Goal: Task Accomplishment & Management: Use online tool/utility

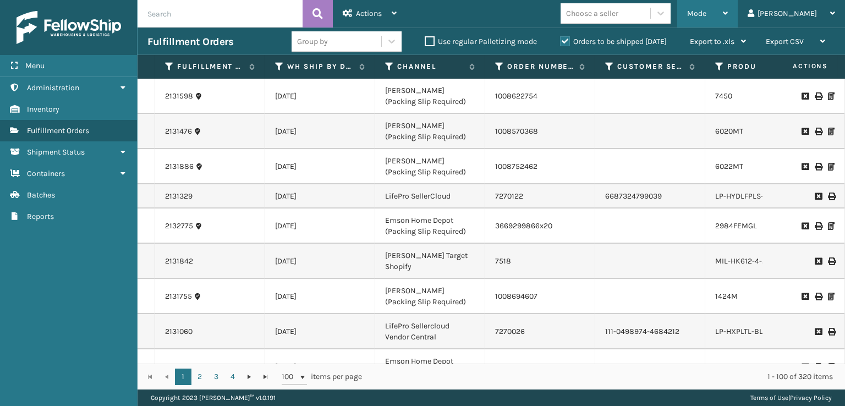
click at [728, 22] on div "Mode" at bounding box center [707, 13] width 41 height 27
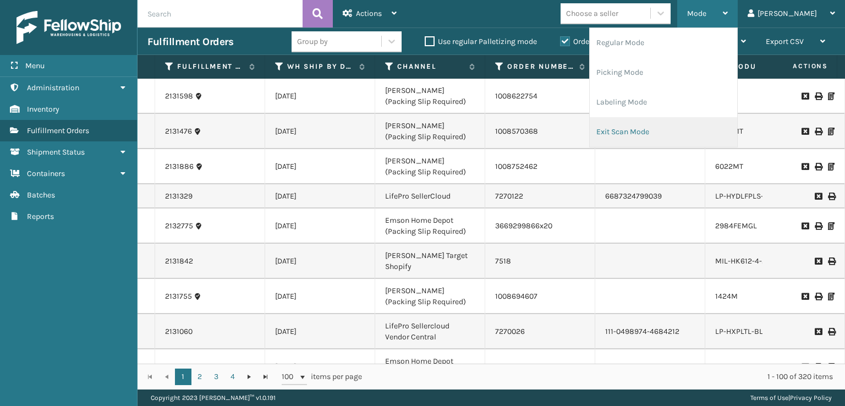
click at [668, 134] on li "Exit Scan Mode" at bounding box center [662, 132] width 147 height 30
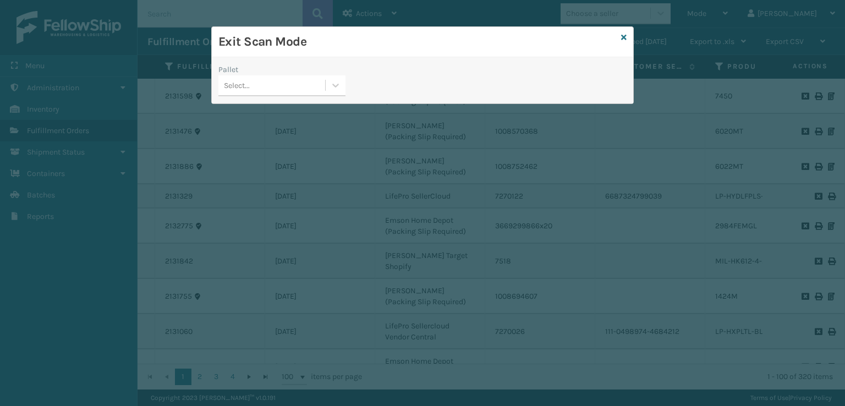
click at [238, 83] on div "Select..." at bounding box center [237, 86] width 26 height 12
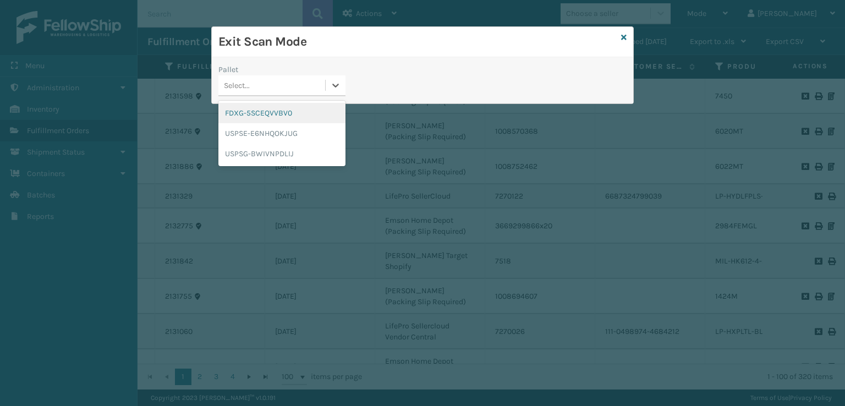
click at [255, 108] on div "FDXG-5SCEQVVBV0" at bounding box center [281, 113] width 127 height 20
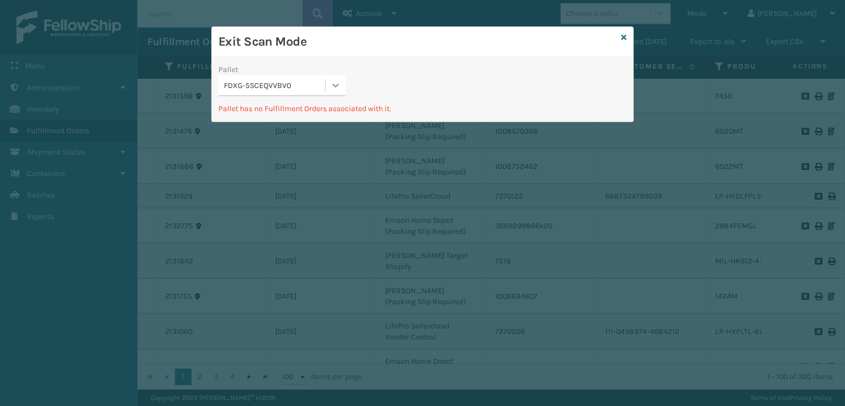
click at [332, 84] on icon at bounding box center [335, 85] width 11 height 11
click at [629, 36] on div "Exit Scan Mode" at bounding box center [422, 42] width 421 height 30
click at [623, 37] on icon at bounding box center [623, 38] width 5 height 8
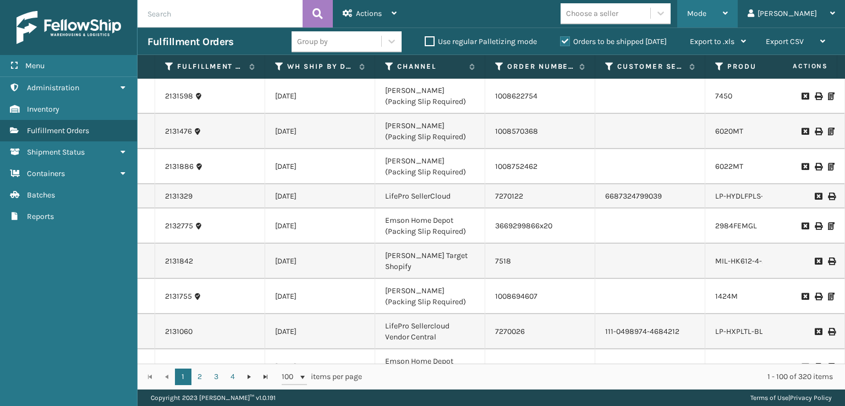
drag, startPoint x: 742, startPoint y: 18, endPoint x: 732, endPoint y: 20, distance: 9.6
click at [728, 19] on div "Mode" at bounding box center [707, 13] width 41 height 27
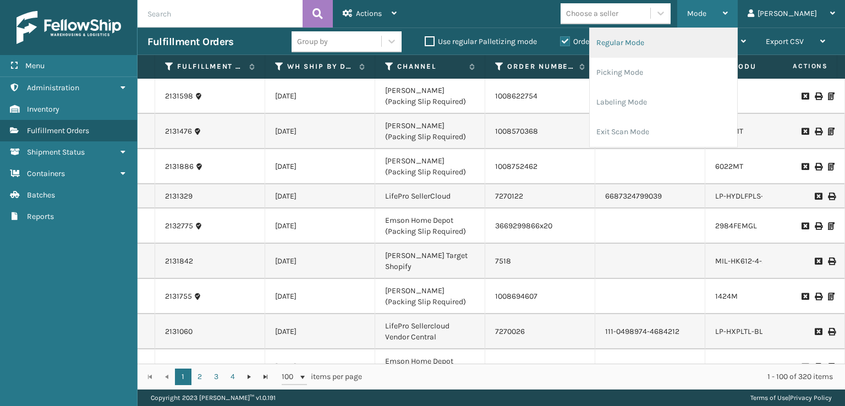
click at [662, 45] on li "Regular Mode" at bounding box center [662, 43] width 147 height 30
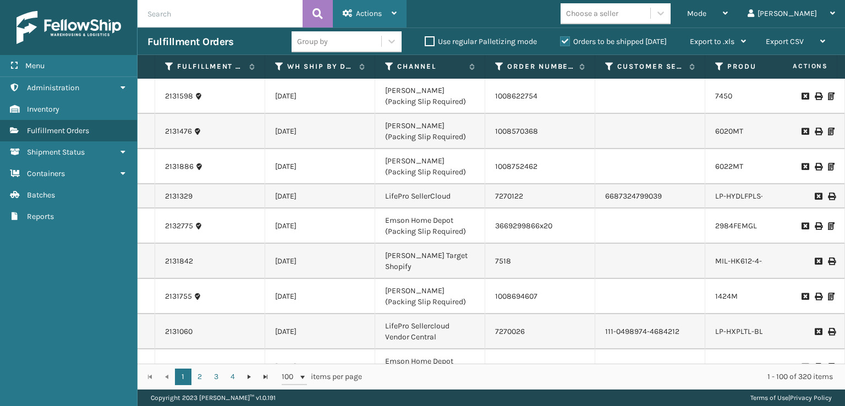
drag, startPoint x: 332, startPoint y: 20, endPoint x: 352, endPoint y: 26, distance: 21.2
click at [342, 24] on header "Actions Settings Remove All Filters Export Labels Bulk Print Close Out Palletiz…" at bounding box center [490, 13] width 707 height 27
click at [366, 12] on span "Actions" at bounding box center [369, 13] width 26 height 9
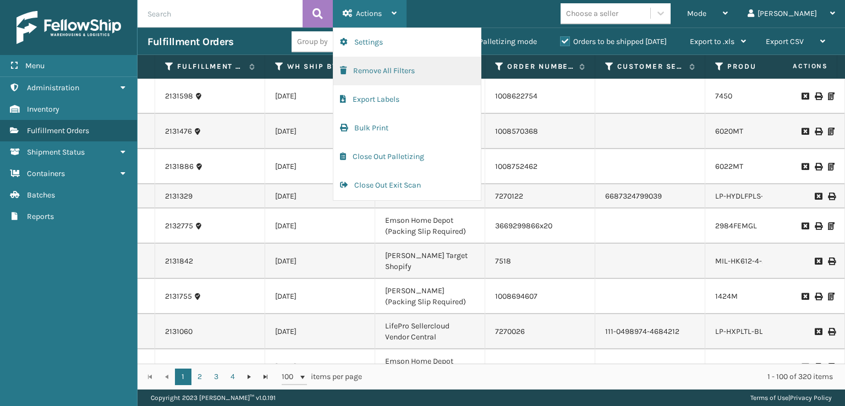
click at [400, 65] on button "Remove All Filters" at bounding box center [406, 71] width 147 height 29
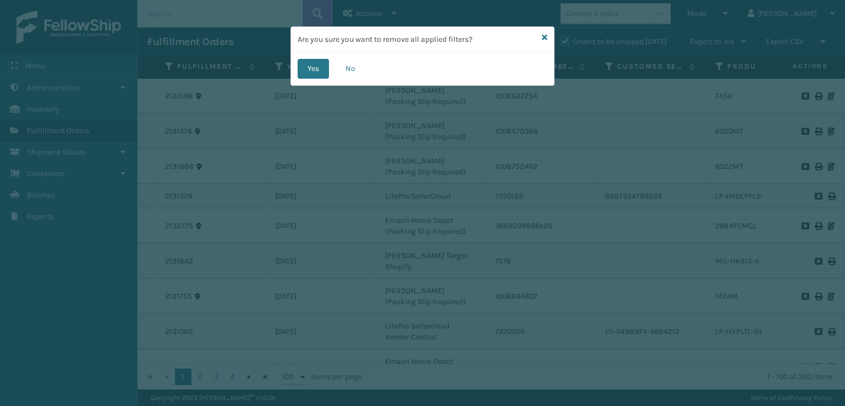
click at [308, 78] on div "Yes No" at bounding box center [422, 68] width 263 height 33
click at [317, 64] on button "Yes" at bounding box center [312, 69] width 31 height 20
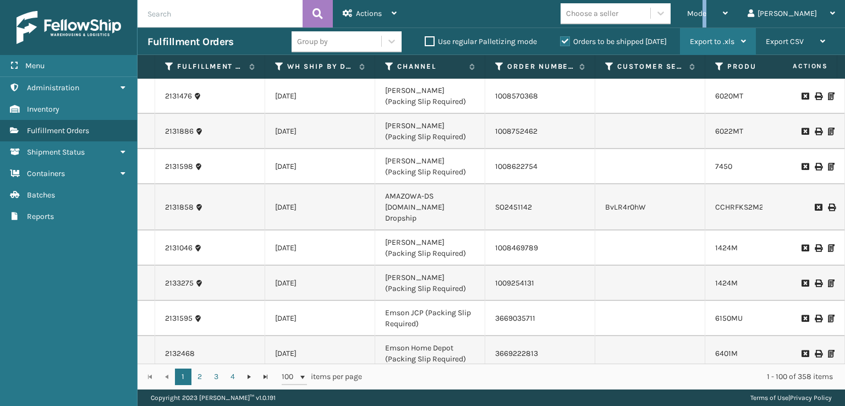
drag, startPoint x: 751, startPoint y: 5, endPoint x: 741, endPoint y: 38, distance: 33.8
click at [728, 13] on div "Mode" at bounding box center [707, 13] width 41 height 27
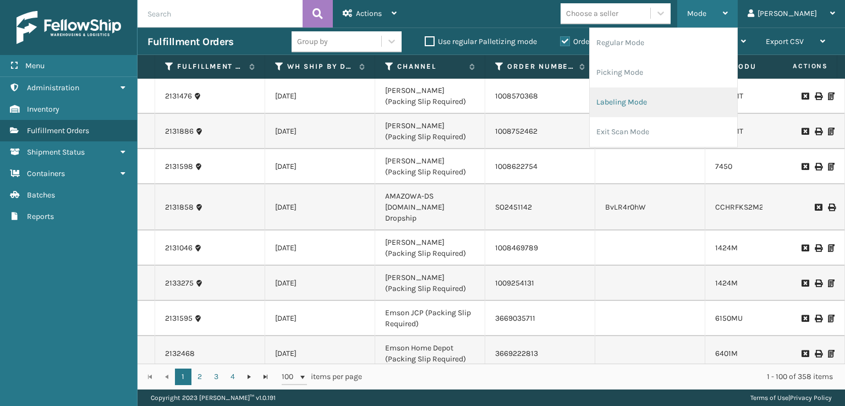
click at [660, 108] on li "Labeling Mode" at bounding box center [662, 102] width 147 height 30
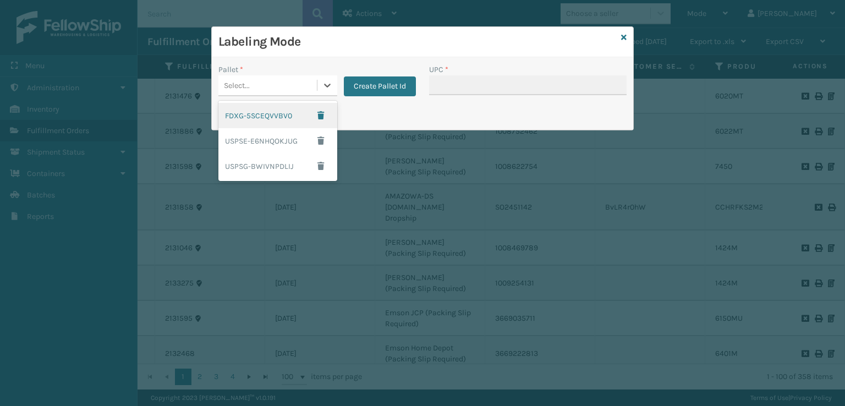
click at [242, 81] on div "Select..." at bounding box center [237, 86] width 26 height 12
click at [372, 86] on button "Create Pallet Id" at bounding box center [380, 86] width 72 height 20
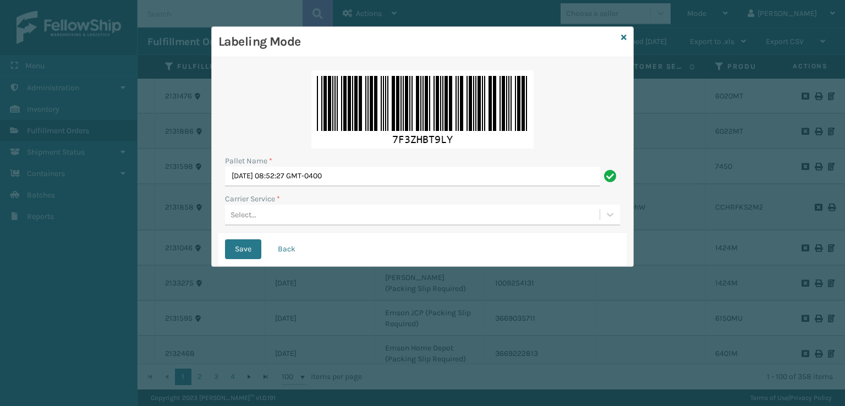
click at [280, 216] on div "Select..." at bounding box center [412, 215] width 374 height 18
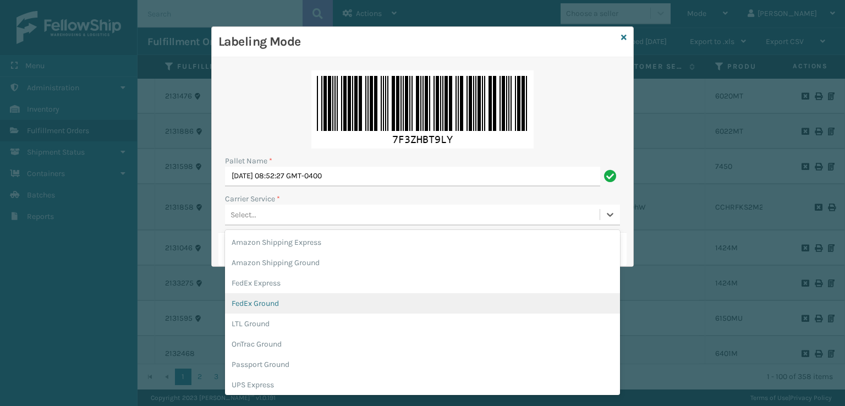
click at [260, 308] on div "FedEx Ground" at bounding box center [422, 303] width 395 height 20
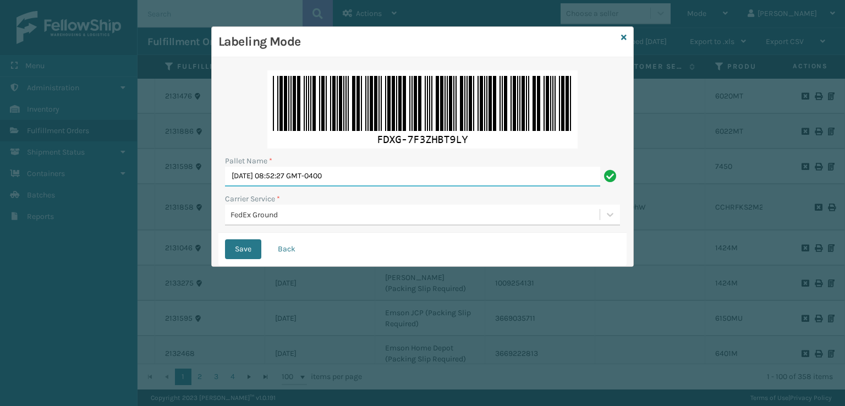
drag, startPoint x: 418, startPoint y: 178, endPoint x: 0, endPoint y: 186, distance: 418.5
click at [0, 186] on div "Labeling Mode Pallet Name * [DATE] 08:52:27 GMT-0400 Carrier Service * FedEx Gr…" at bounding box center [422, 203] width 845 height 406
type input "f"
type input "FEDEX559248"
click at [250, 245] on button "Save" at bounding box center [243, 249] width 36 height 20
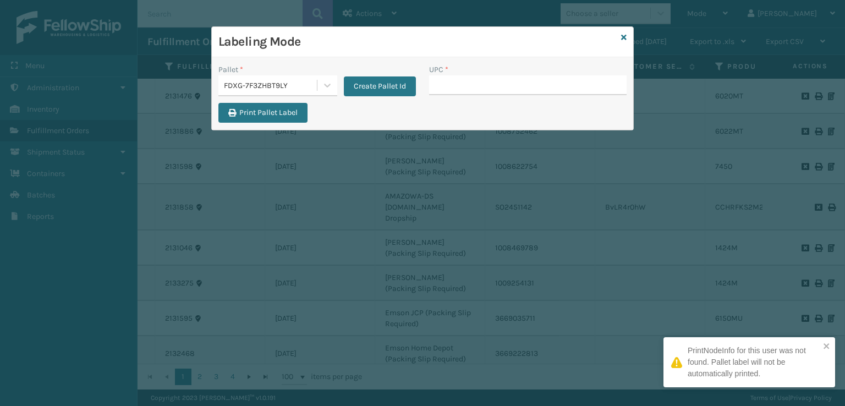
click at [453, 91] on input "UPC *" at bounding box center [527, 85] width 197 height 20
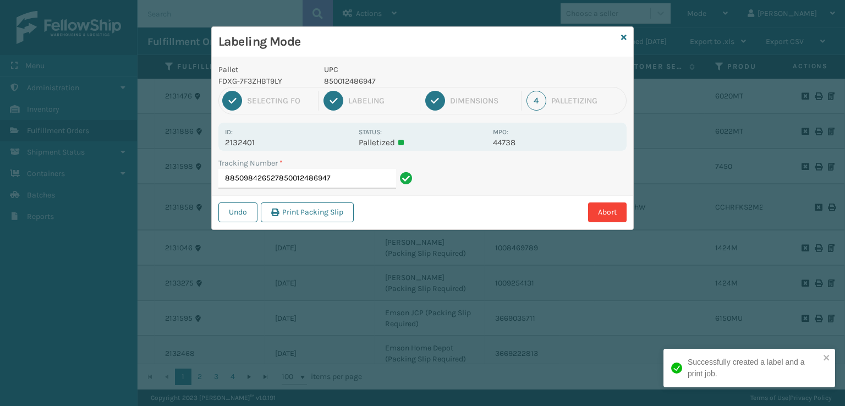
type input "885098426527850012486947"
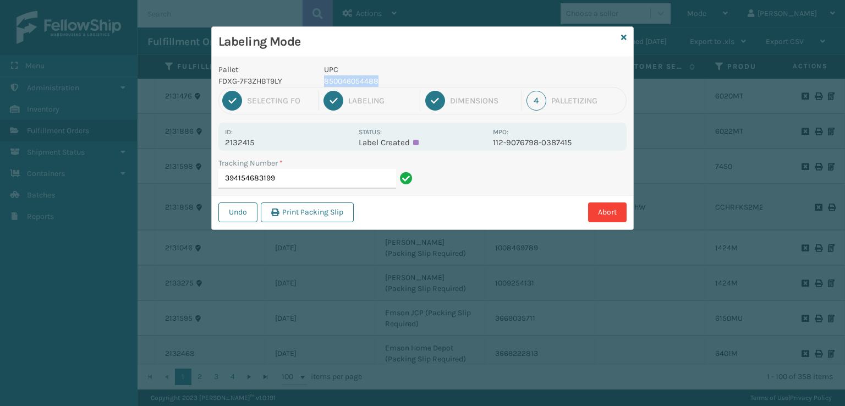
drag, startPoint x: 394, startPoint y: 82, endPoint x: 318, endPoint y: 83, distance: 75.9
click at [319, 84] on div "UPC 850046054488" at bounding box center [404, 75] width 175 height 23
copy p "850046054488"
click at [310, 185] on input "394154683199" at bounding box center [307, 179] width 178 height 20
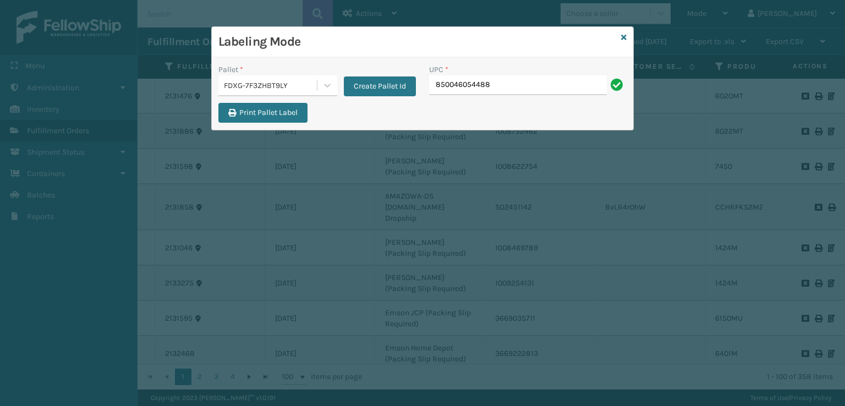
type input "850046054488"
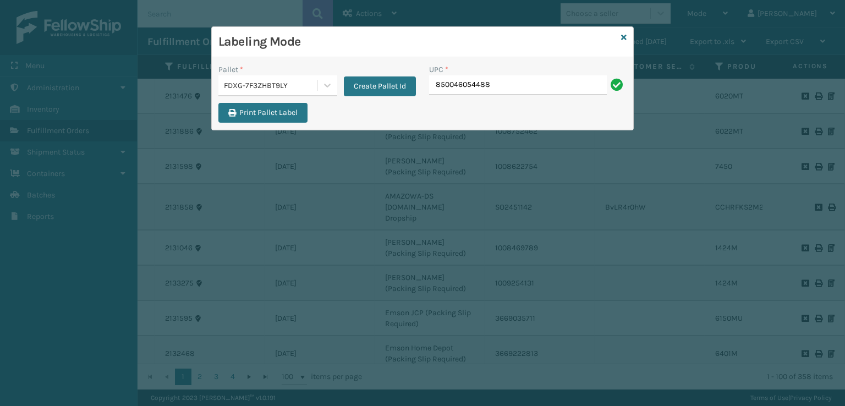
type input "850046054488"
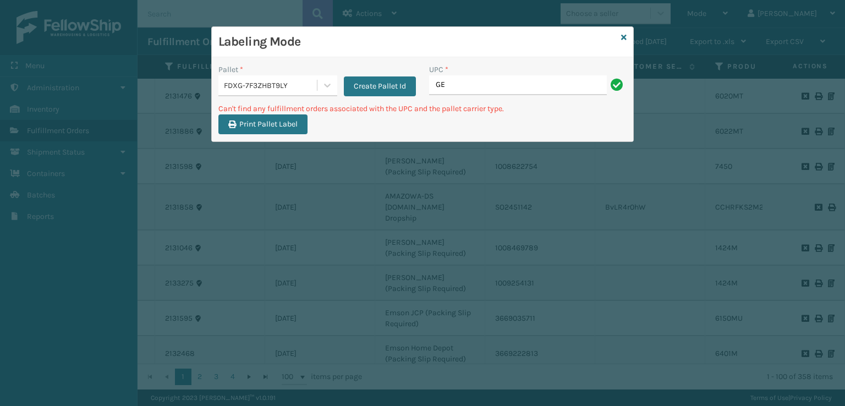
type input "G"
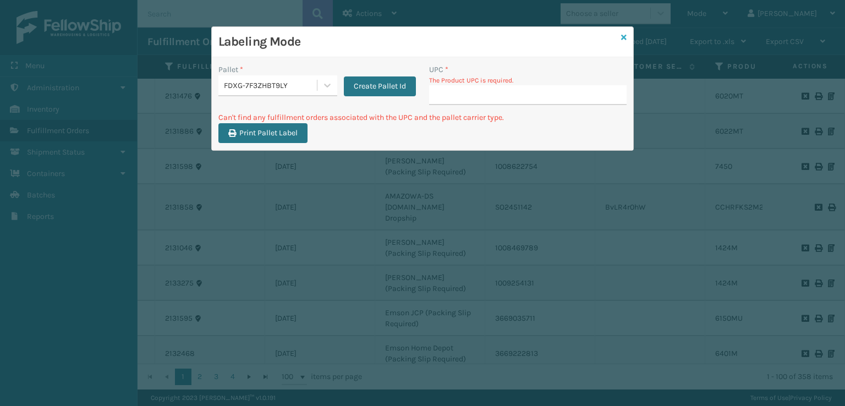
click at [624, 37] on icon at bounding box center [623, 38] width 5 height 8
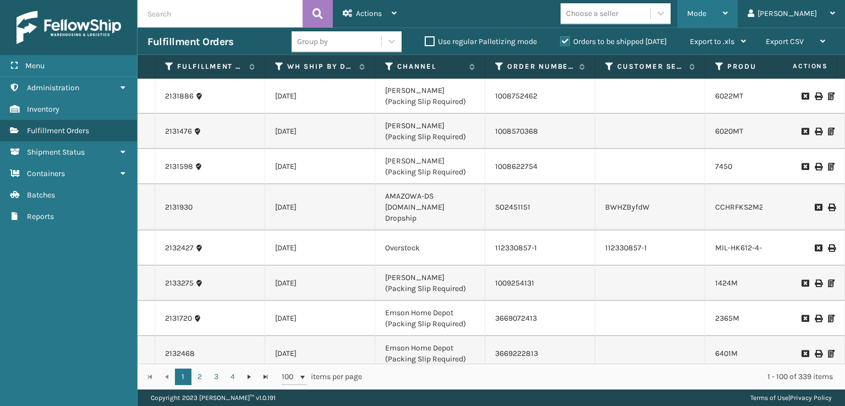
click at [728, 21] on div "Mode" at bounding box center [707, 13] width 41 height 27
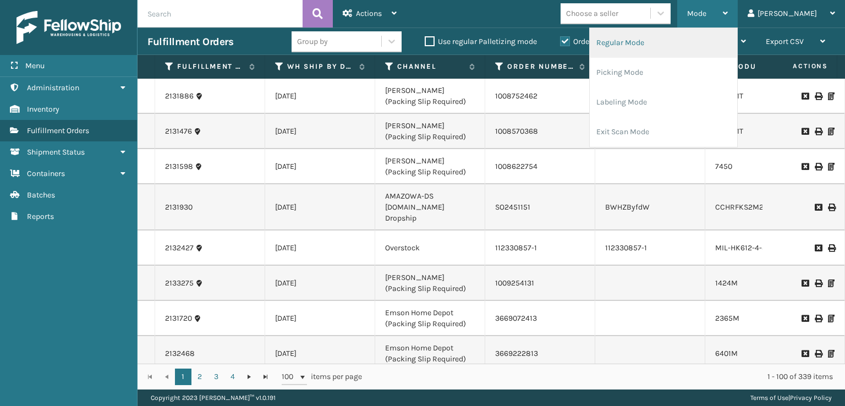
click at [719, 42] on li "Regular Mode" at bounding box center [662, 43] width 147 height 30
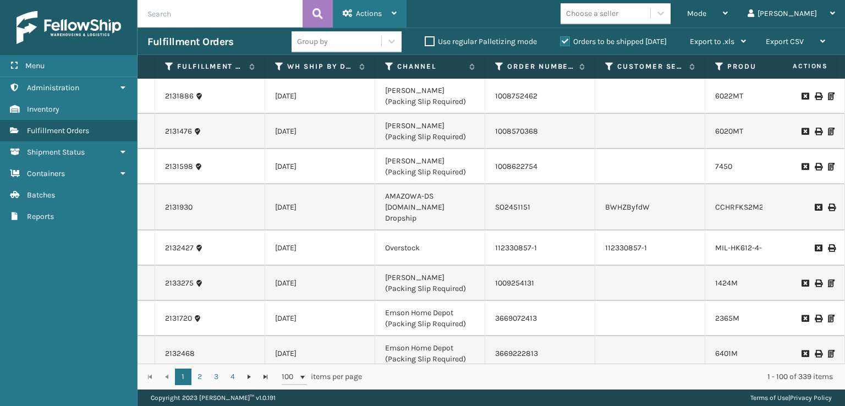
click at [352, 7] on div "Actions" at bounding box center [370, 13] width 54 height 27
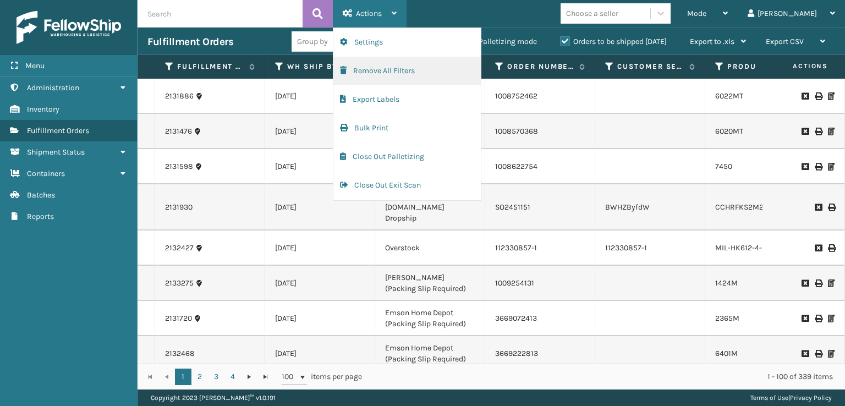
click at [360, 72] on button "Remove All Filters" at bounding box center [406, 71] width 147 height 29
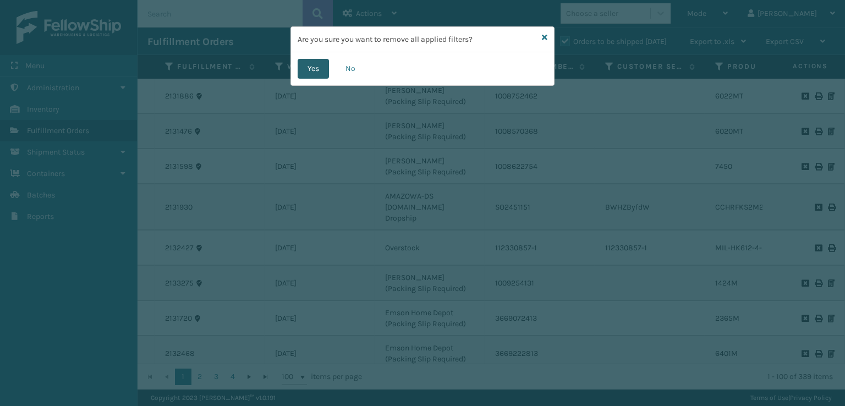
click at [306, 77] on button "Yes" at bounding box center [312, 69] width 31 height 20
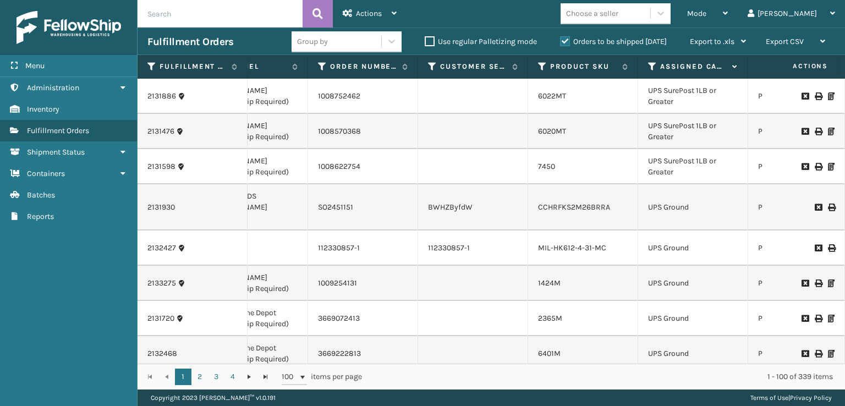
scroll to position [0, 349]
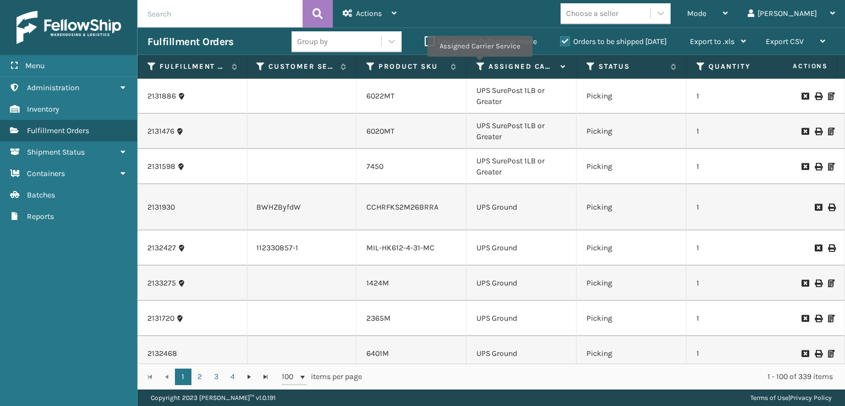
click at [479, 64] on icon at bounding box center [480, 67] width 9 height 10
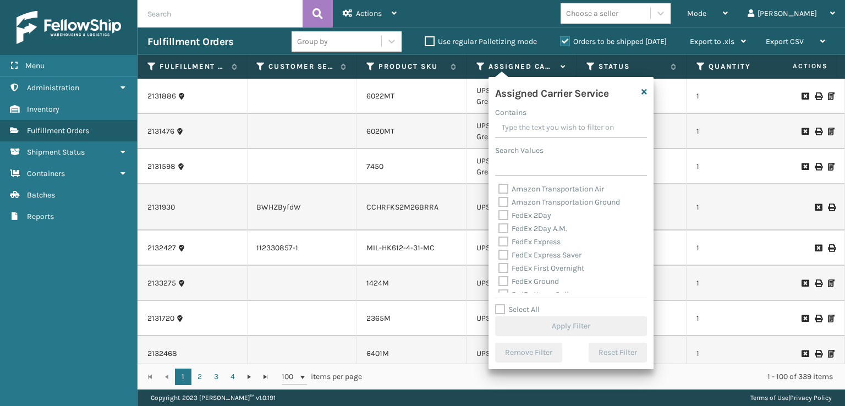
click at [503, 262] on div "FedEx First Overnight" at bounding box center [570, 268] width 145 height 13
drag, startPoint x: 503, startPoint y: 233, endPoint x: 503, endPoint y: 223, distance: 10.4
click at [503, 230] on label "FedEx 2Day A.M." at bounding box center [532, 228] width 69 height 9
click at [499, 229] on input "FedEx 2Day A.M." at bounding box center [498, 225] width 1 height 7
checkbox input "true"
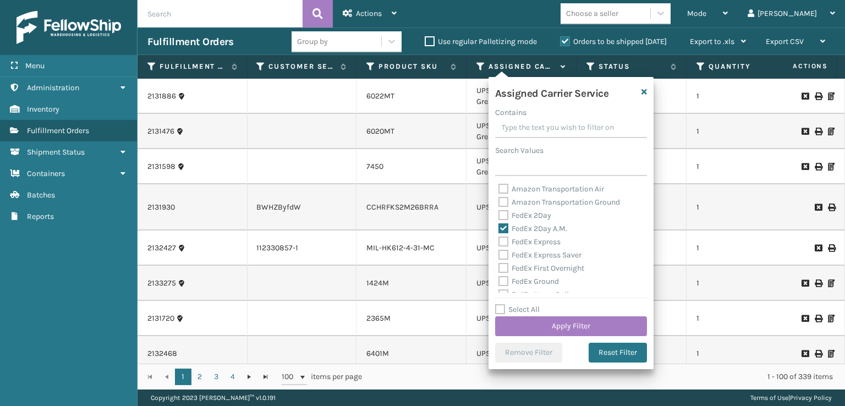
click at [504, 217] on label "FedEx 2Day" at bounding box center [524, 215] width 53 height 9
click at [499, 216] on input "FedEx 2Day" at bounding box center [498, 212] width 1 height 7
checkbox input "true"
click at [503, 240] on label "FedEx Express" at bounding box center [529, 241] width 62 height 9
click at [499, 240] on input "FedEx Express" at bounding box center [498, 238] width 1 height 7
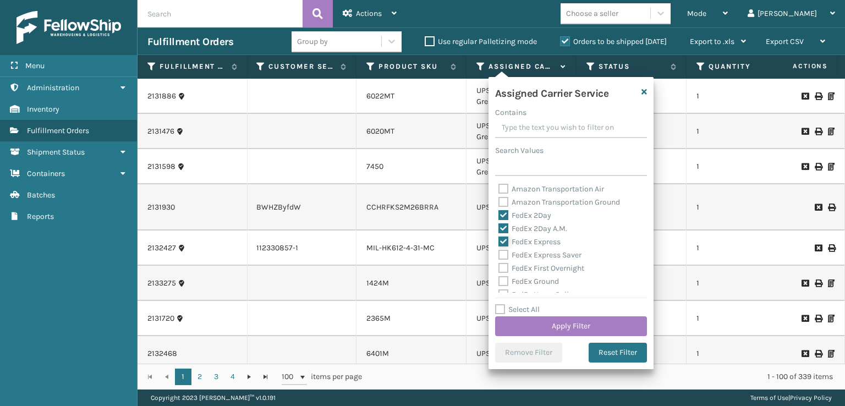
checkbox input "true"
click at [503, 258] on label "FedEx Express Saver" at bounding box center [539, 254] width 83 height 9
click at [499, 256] on input "FedEx Express Saver" at bounding box center [498, 252] width 1 height 7
checkbox input "true"
drag, startPoint x: 503, startPoint y: 268, endPoint x: 501, endPoint y: 286, distance: 18.2
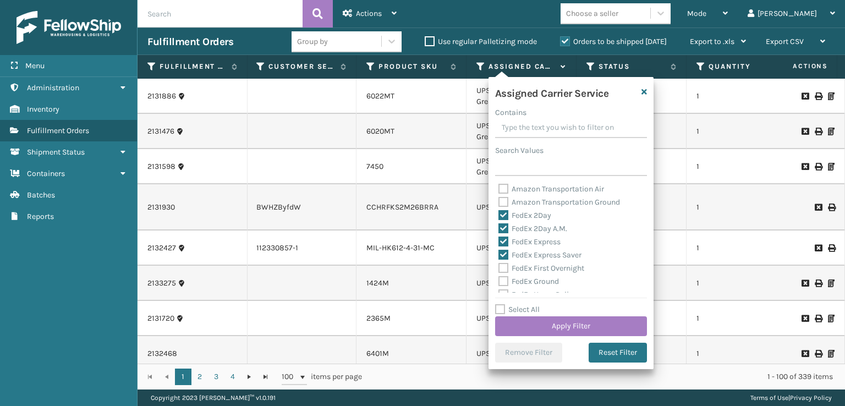
click at [503, 272] on label "FedEx First Overnight" at bounding box center [541, 267] width 86 height 9
click at [499, 269] on input "FedEx First Overnight" at bounding box center [498, 265] width 1 height 7
checkbox input "true"
click at [501, 288] on div "FedEx Home Delivery" at bounding box center [570, 294] width 145 height 13
click at [503, 283] on label "FedEx Ground" at bounding box center [528, 281] width 60 height 9
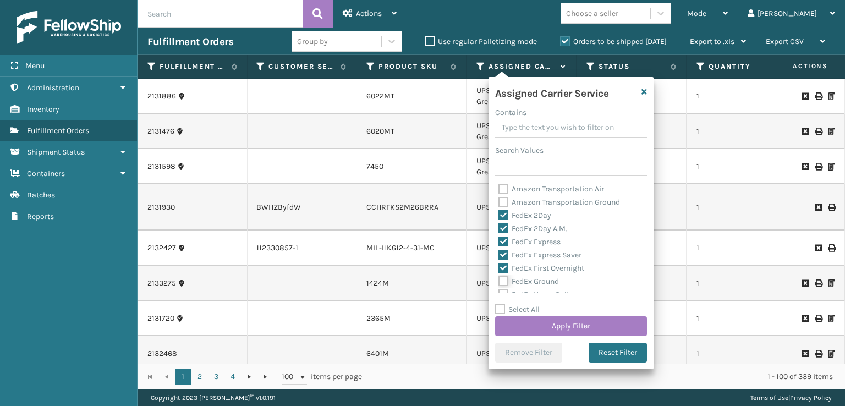
click at [499, 282] on input "FedEx Ground" at bounding box center [498, 278] width 1 height 7
checkbox input "true"
click at [503, 267] on label "FedEx SmartPost" at bounding box center [534, 265] width 72 height 9
click at [499, 267] on input "FedEx SmartPost" at bounding box center [498, 263] width 1 height 7
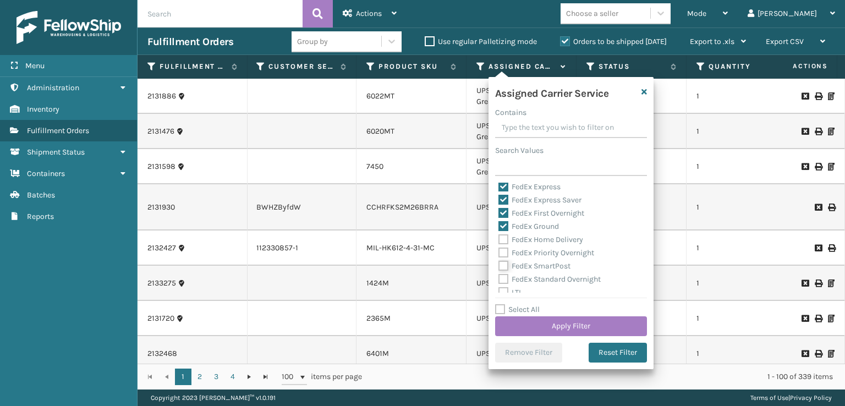
checkbox input "true"
click at [501, 256] on label "FedEx Priority Overnight" at bounding box center [546, 252] width 96 height 9
click at [499, 253] on input "FedEx Priority Overnight" at bounding box center [498, 249] width 1 height 7
checkbox input "true"
click at [501, 242] on label "FedEx Home Delivery" at bounding box center [540, 239] width 85 height 9
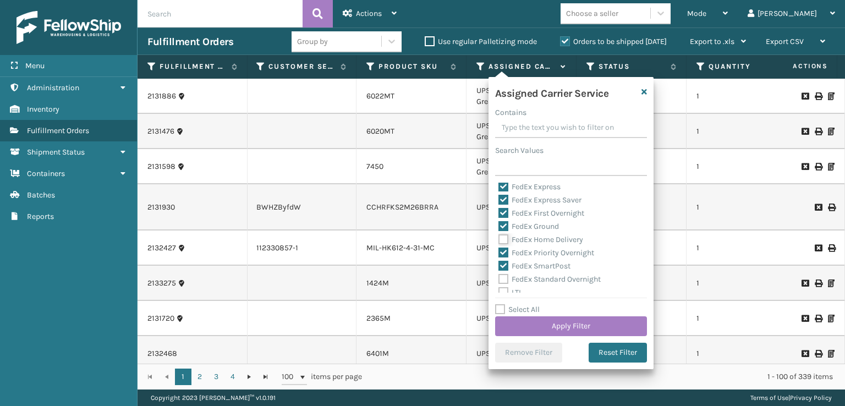
click at [499, 240] on input "FedEx Home Delivery" at bounding box center [498, 236] width 1 height 7
checkbox input "true"
click at [502, 278] on label "FedEx Standard Overnight" at bounding box center [549, 278] width 102 height 9
click at [499, 278] on input "FedEx Standard Overnight" at bounding box center [498, 276] width 1 height 7
checkbox input "true"
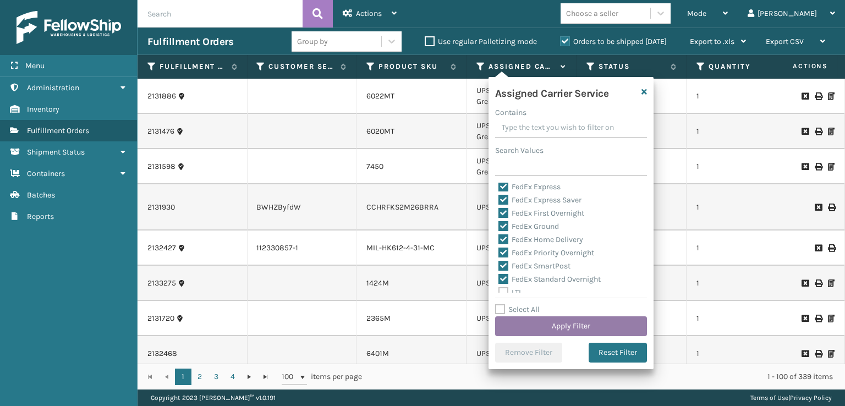
click at [535, 330] on button "Apply Filter" at bounding box center [571, 326] width 152 height 20
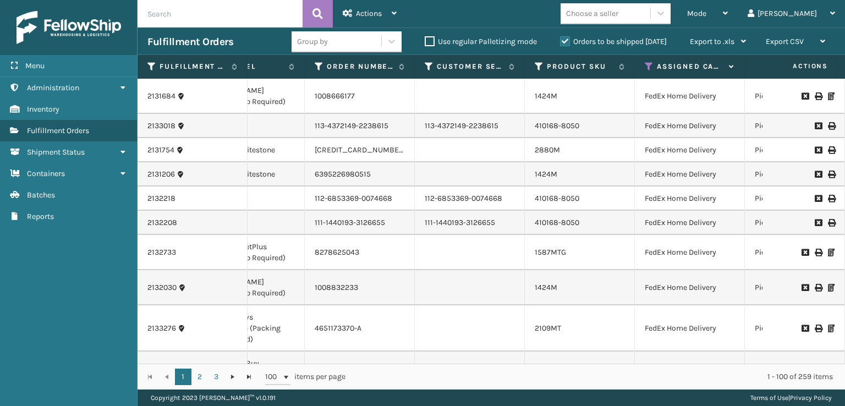
scroll to position [0, 233]
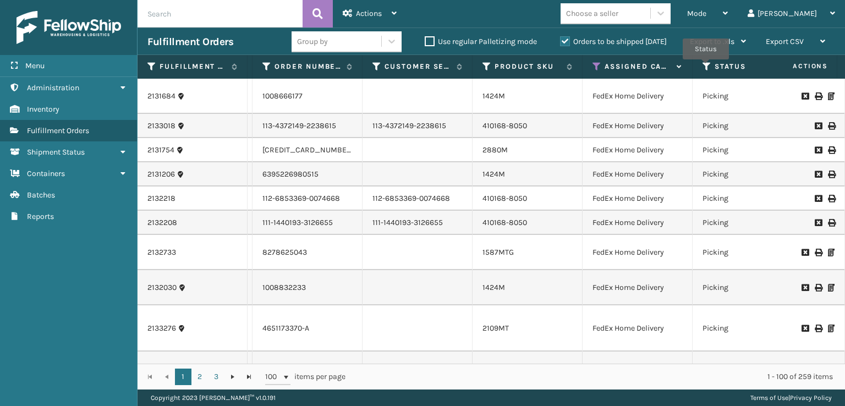
click at [706, 67] on icon at bounding box center [706, 67] width 9 height 10
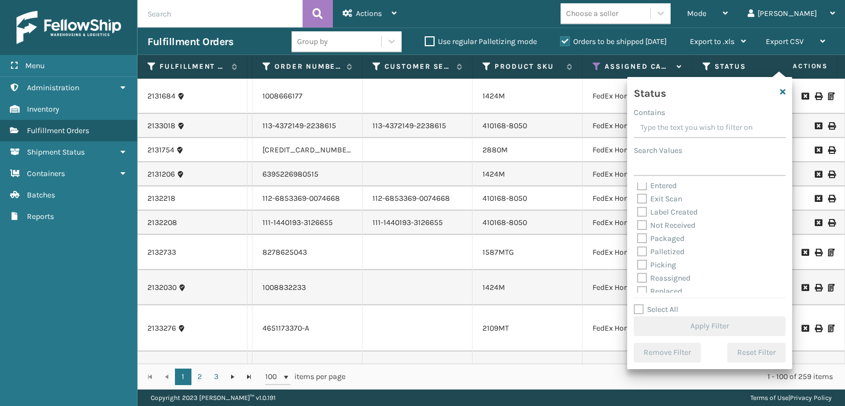
scroll to position [55, 0]
click at [643, 241] on label "Picking" at bounding box center [656, 239] width 39 height 9
click at [637, 240] on input "Picking" at bounding box center [637, 236] width 1 height 7
checkbox input "true"
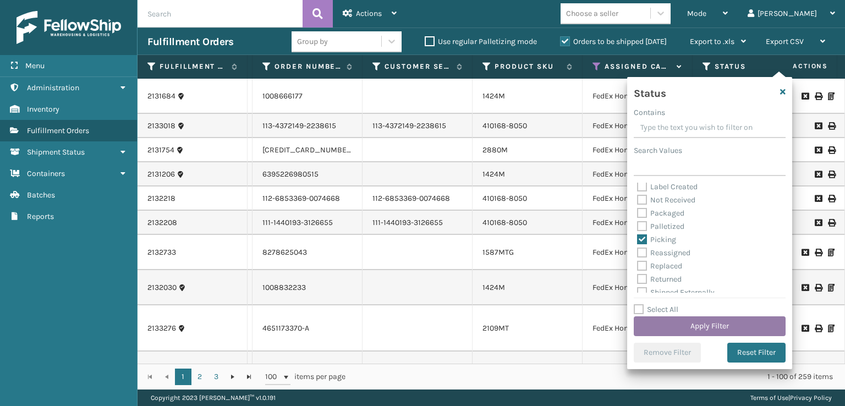
click at [685, 324] on button "Apply Filter" at bounding box center [709, 326] width 152 height 20
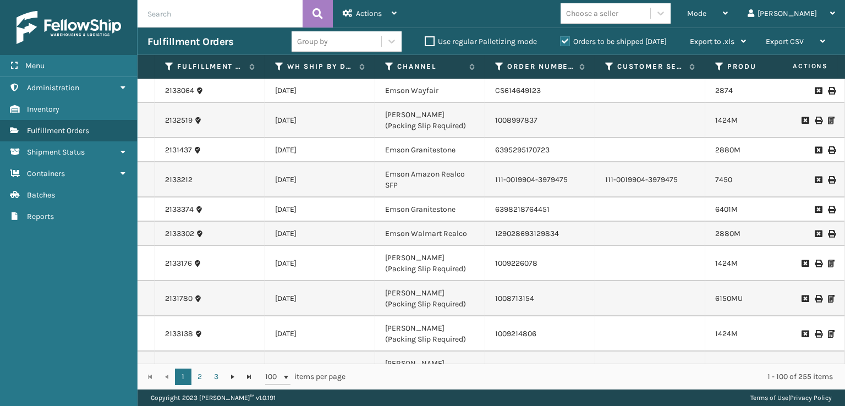
click at [650, 12] on div "Choose a seller" at bounding box center [605, 13] width 90 height 18
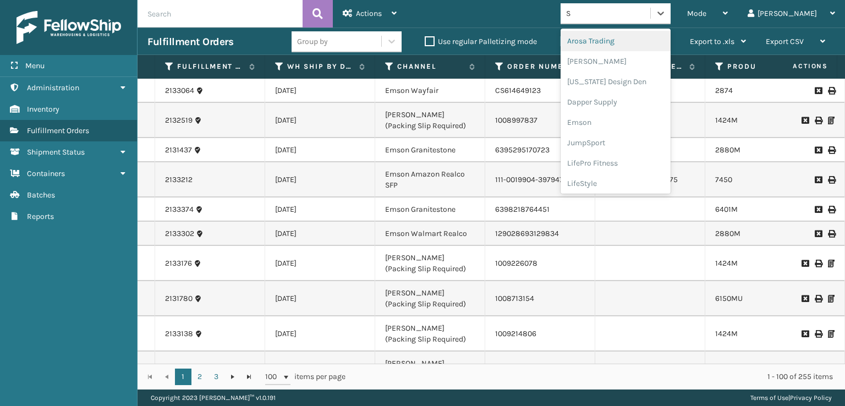
type input "SL"
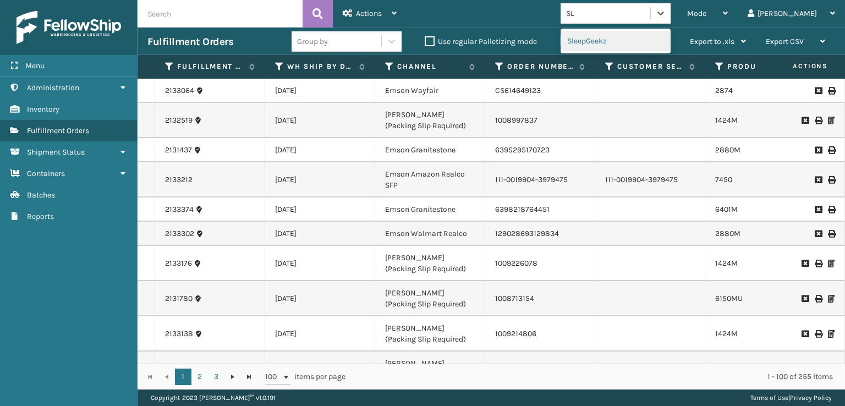
click at [635, 36] on div "SleepGeekz" at bounding box center [615, 41] width 110 height 20
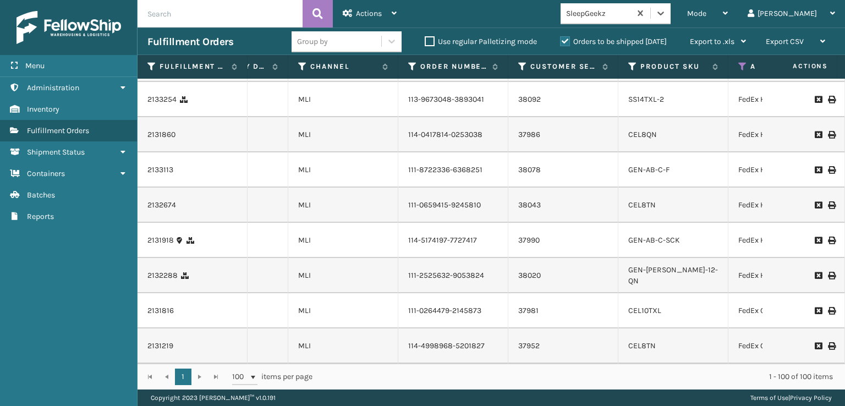
scroll to position [4100, 87]
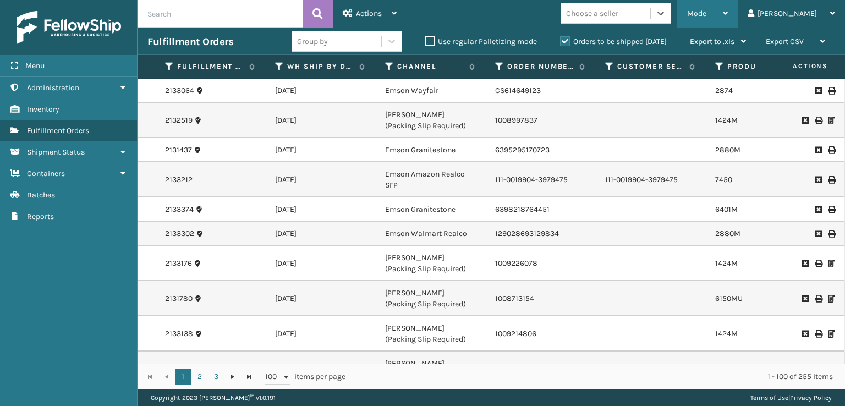
click at [728, 13] on div "Mode Regular Mode Picking Mode Labeling Mode Exit Scan Mode" at bounding box center [707, 13] width 60 height 27
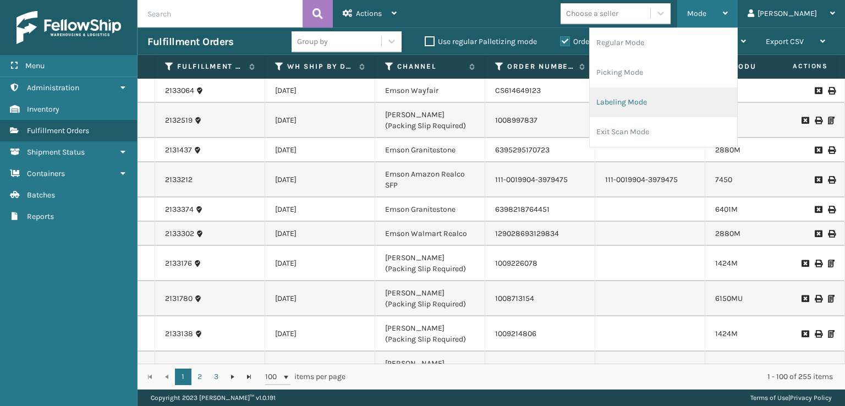
click at [671, 102] on li "Labeling Mode" at bounding box center [662, 102] width 147 height 30
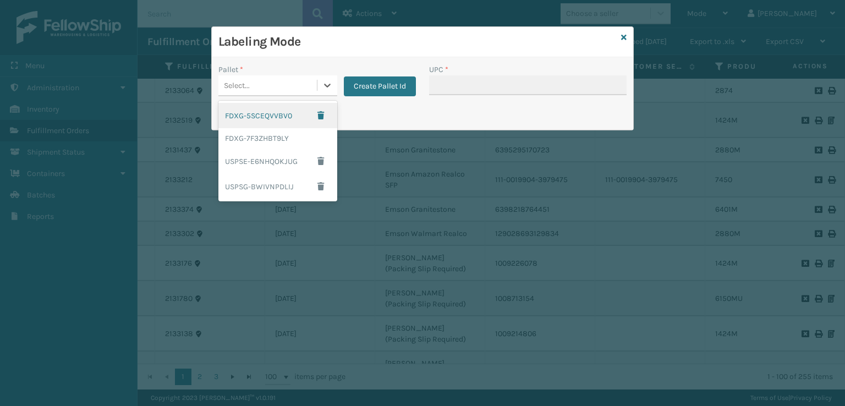
click at [299, 84] on div "Select..." at bounding box center [267, 85] width 98 height 18
click at [288, 143] on div "FDXG-7F3ZHBT9LY" at bounding box center [277, 138] width 119 height 20
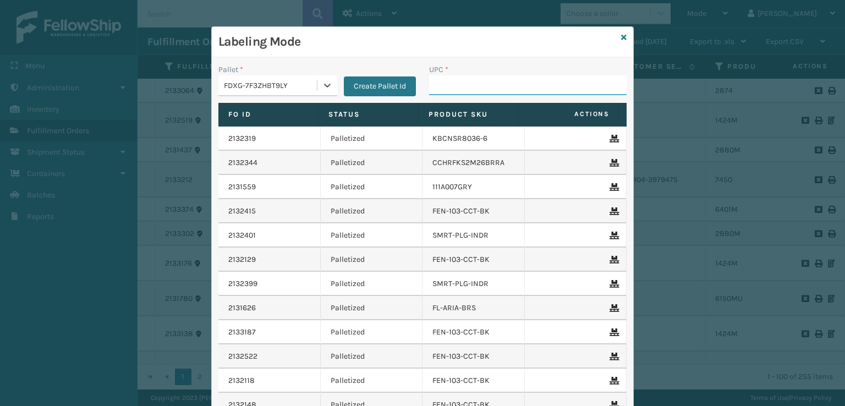
click at [450, 90] on input "UPC *" at bounding box center [527, 85] width 197 height 20
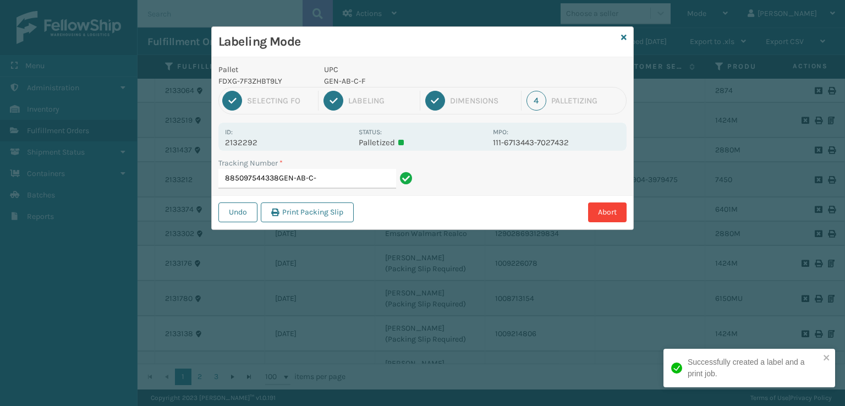
type input "885097544338GEN-AB-C-F"
type input "394156963030GEN-AB-A-TXL"
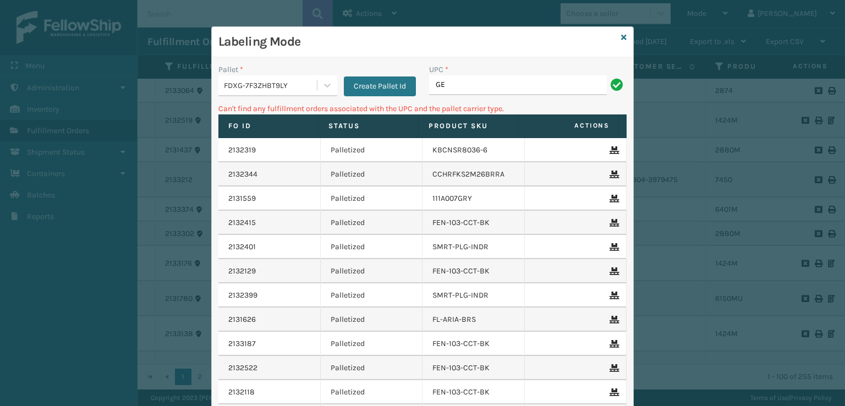
type input "G"
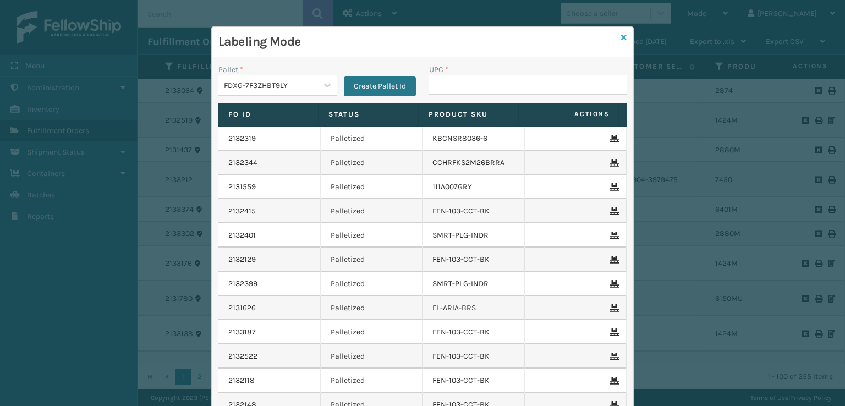
click at [621, 32] on link at bounding box center [623, 38] width 5 height 12
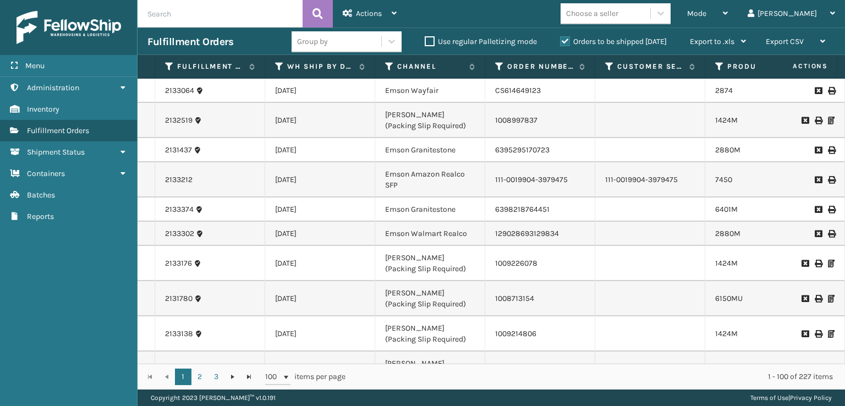
click at [618, 12] on div "Choose a seller" at bounding box center [592, 14] width 52 height 12
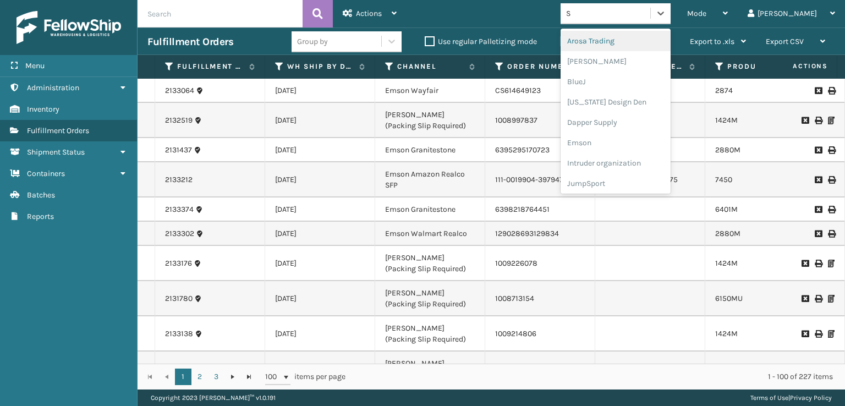
type input "SL"
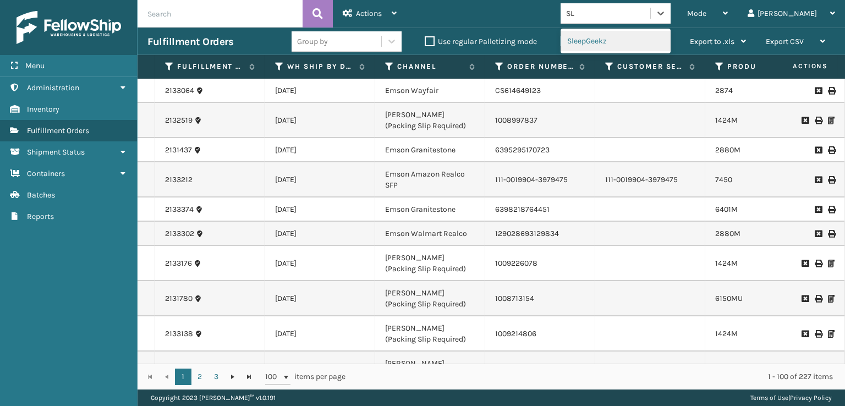
click at [638, 48] on div "SleepGeekz" at bounding box center [615, 41] width 110 height 20
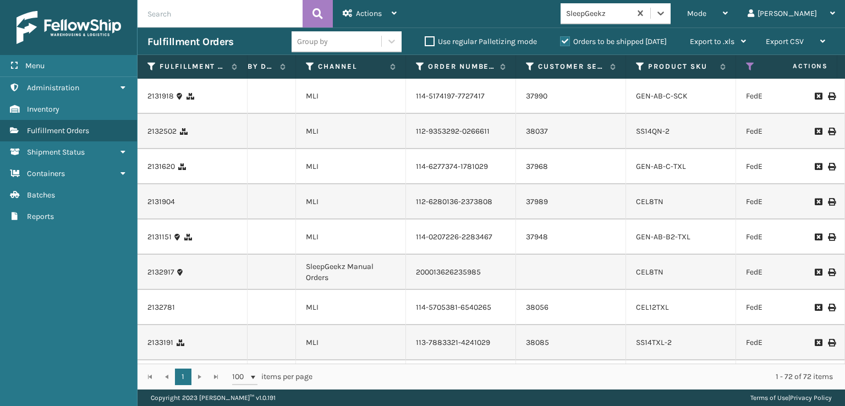
scroll to position [0, 99]
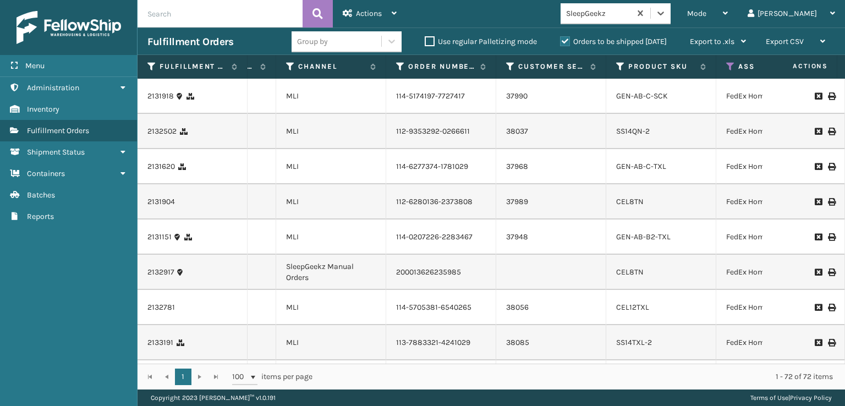
type input "GEN-AB-B2-TXL"
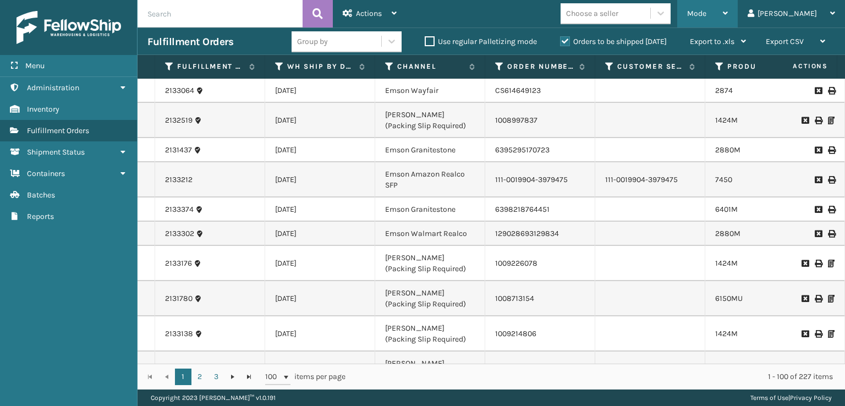
click at [706, 15] on span "Mode" at bounding box center [696, 13] width 19 height 9
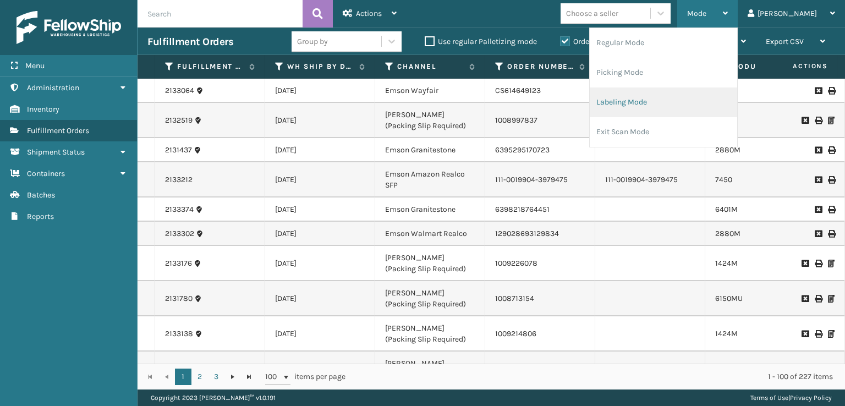
click at [666, 113] on li "Labeling Mode" at bounding box center [662, 102] width 147 height 30
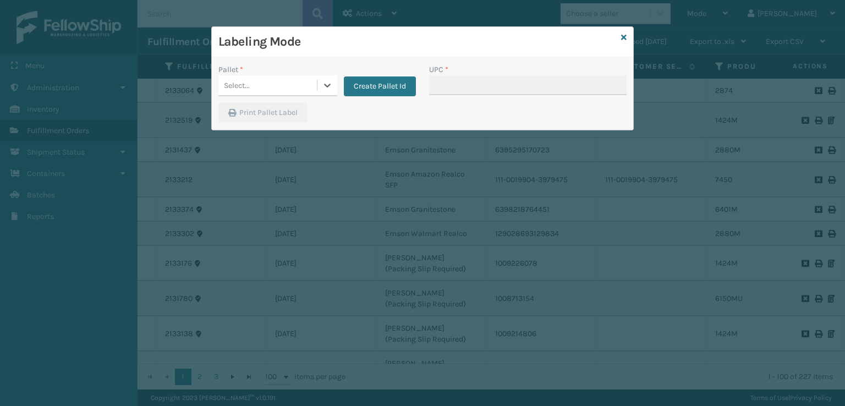
click at [278, 90] on div "Select..." at bounding box center [267, 85] width 98 height 18
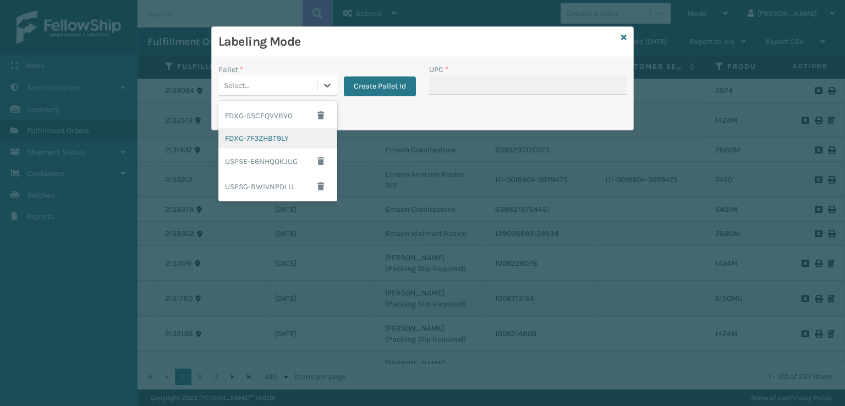
click at [246, 132] on div "FDXG-7F3ZHBT9LY" at bounding box center [277, 138] width 119 height 20
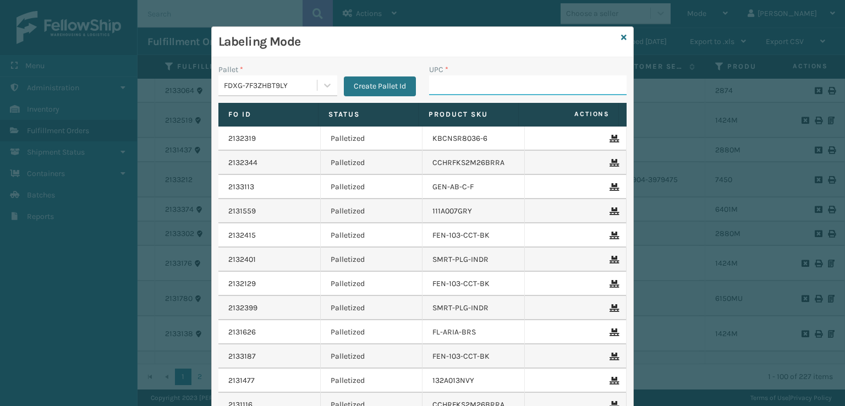
click at [447, 90] on input "UPC *" at bounding box center [527, 85] width 197 height 20
click at [442, 88] on input "UPC *" at bounding box center [527, 85] width 197 height 20
click at [621, 37] on icon at bounding box center [623, 38] width 5 height 8
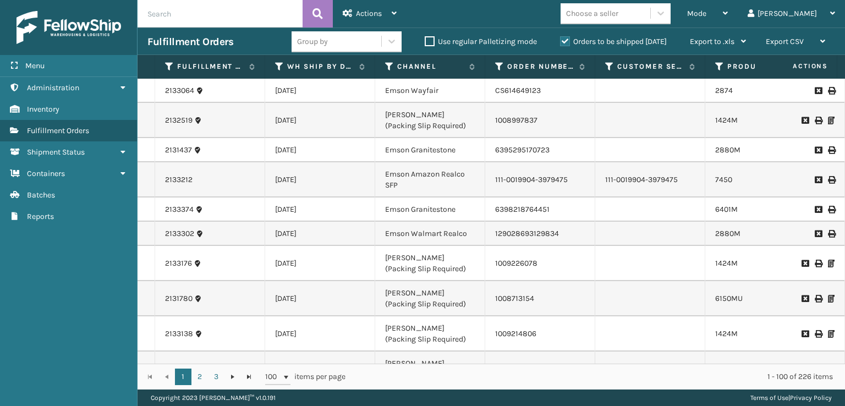
click at [271, 20] on input "text" at bounding box center [219, 13] width 165 height 27
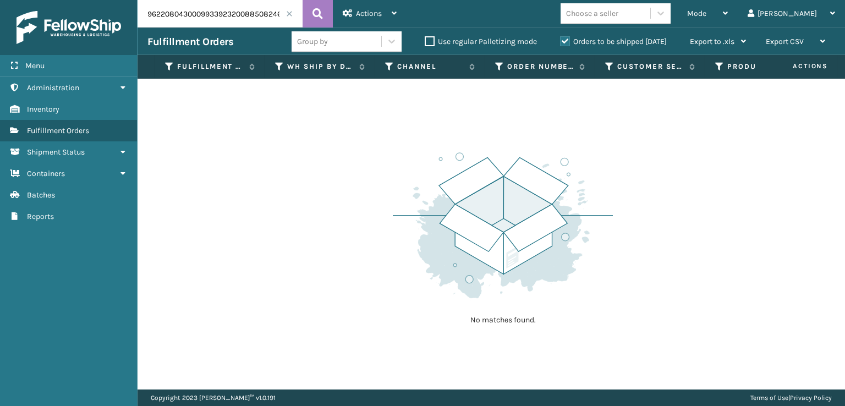
drag, startPoint x: 227, startPoint y: 17, endPoint x: 52, endPoint y: 38, distance: 175.6
click at [53, 0] on div "Menu Administration Inventory Fulfillment Orders Shipment Status Containers Bat…" at bounding box center [422, 0] width 845 height 0
type input "885082466793"
click at [561, 42] on label "Orders to be shipped [DATE]" at bounding box center [613, 41] width 107 height 9
click at [560, 42] on input "Orders to be shipped [DATE]" at bounding box center [560, 38] width 1 height 7
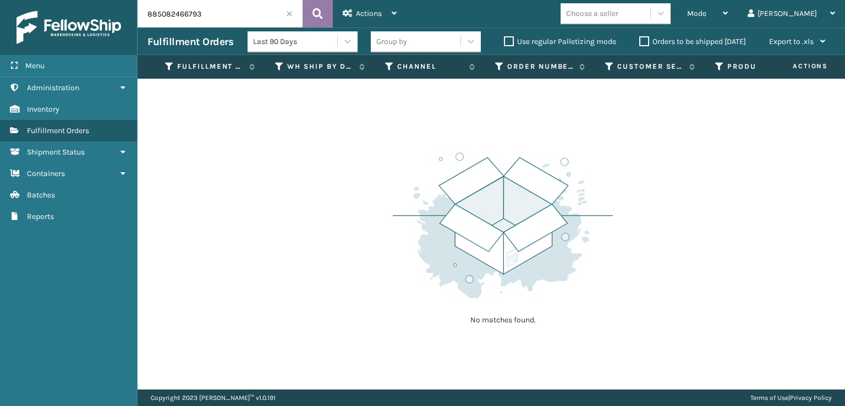
click at [315, 9] on icon at bounding box center [317, 13] width 10 height 16
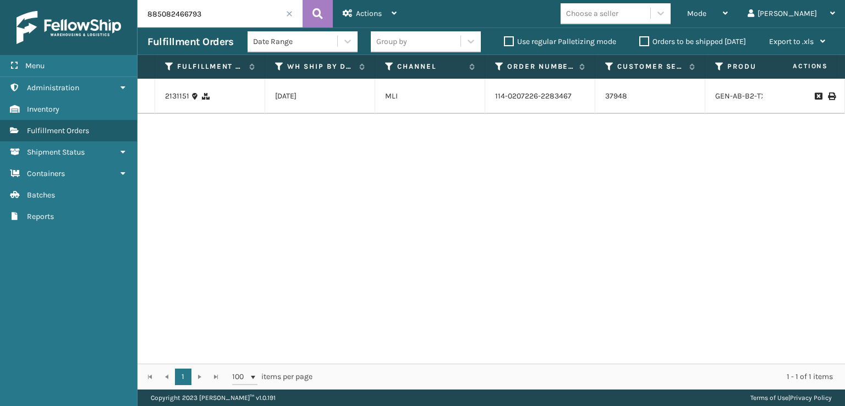
click at [828, 100] on icon at bounding box center [831, 96] width 7 height 8
click at [291, 14] on span at bounding box center [289, 13] width 7 height 7
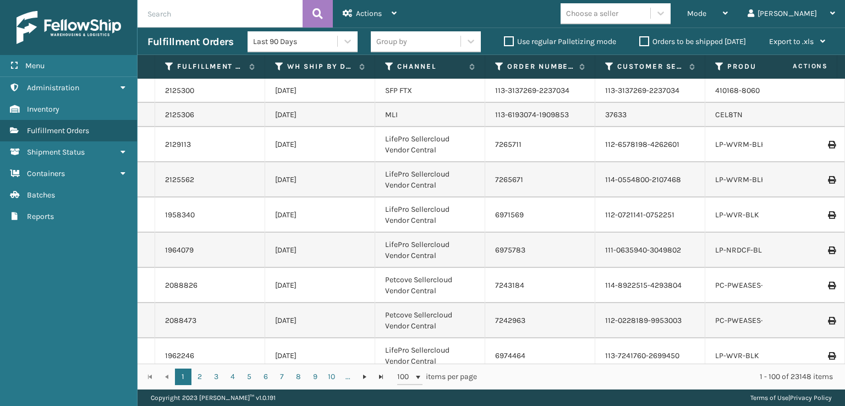
click at [644, 38] on label "Orders to be shipped [DATE]" at bounding box center [692, 41] width 107 height 9
click at [640, 38] on input "Orders to be shipped [DATE]" at bounding box center [639, 38] width 1 height 7
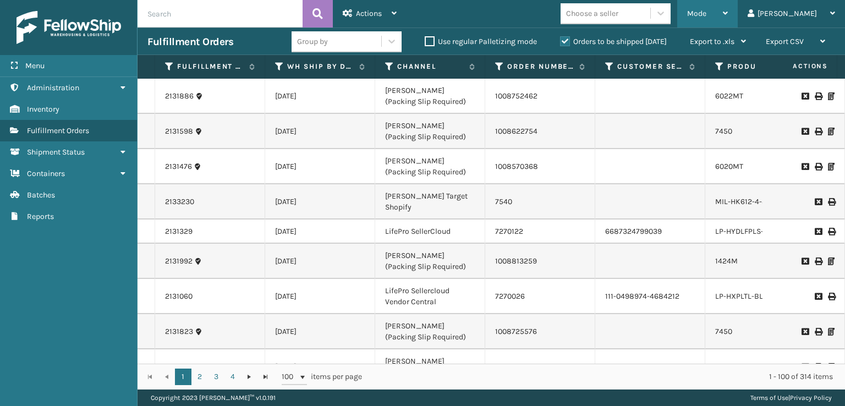
drag, startPoint x: 748, startPoint y: 20, endPoint x: 740, endPoint y: 24, distance: 9.3
click at [728, 21] on div "Mode" at bounding box center [707, 13] width 41 height 27
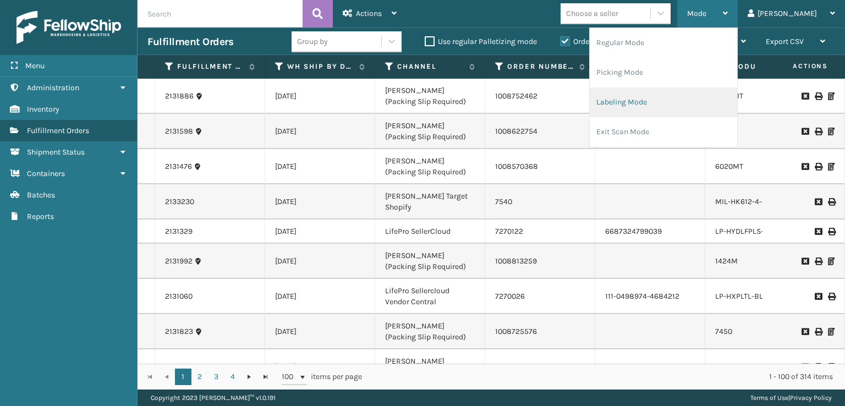
click at [658, 113] on li "Labeling Mode" at bounding box center [662, 102] width 147 height 30
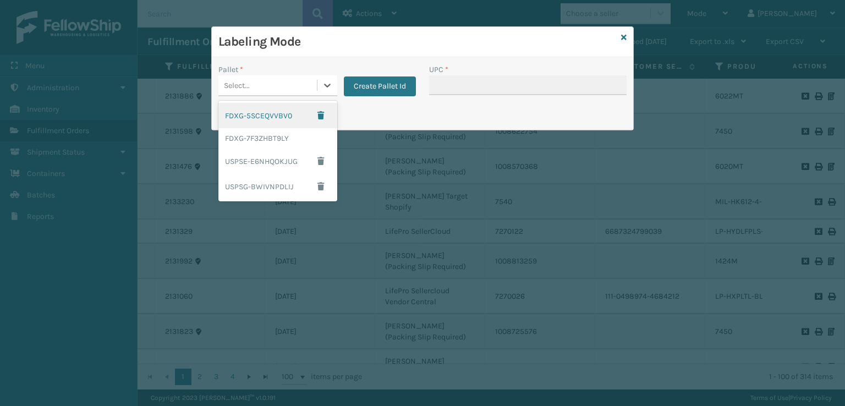
click at [257, 95] on div "Select..." at bounding box center [277, 85] width 119 height 21
drag, startPoint x: 261, startPoint y: 134, endPoint x: 271, endPoint y: 129, distance: 10.8
click at [271, 129] on div "FDXG-7F3ZHBT9LY" at bounding box center [277, 138] width 119 height 20
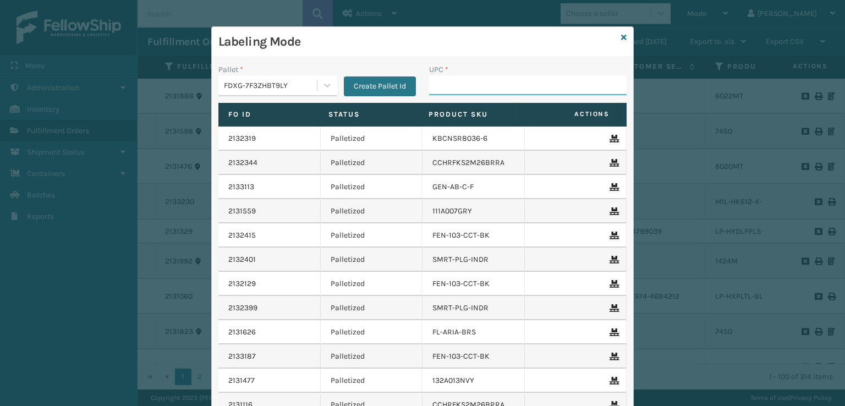
click at [449, 88] on input "UPC *" at bounding box center [527, 85] width 197 height 20
type input "GEN-AB-B2"
type input "DTHBGRY2201-Q"
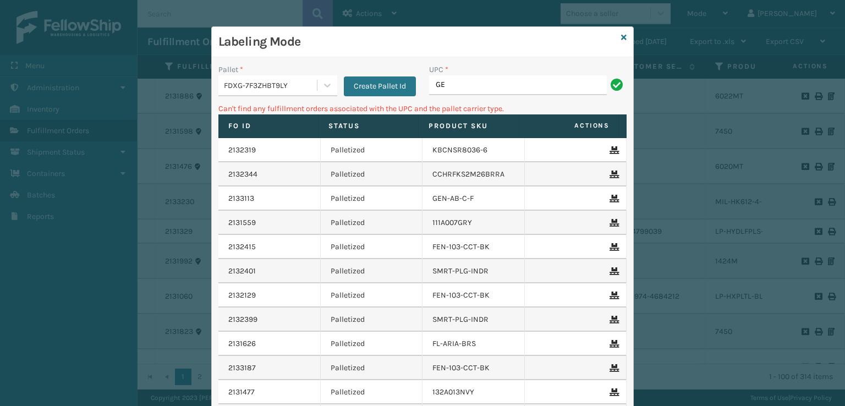
type input "G"
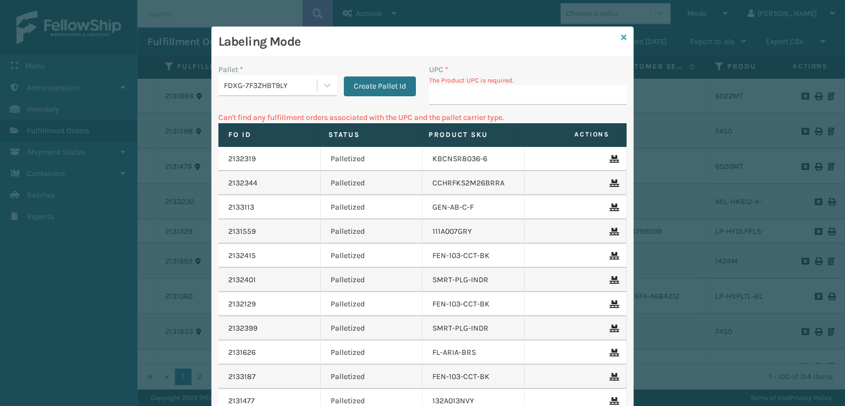
click at [621, 37] on icon at bounding box center [623, 38] width 5 height 8
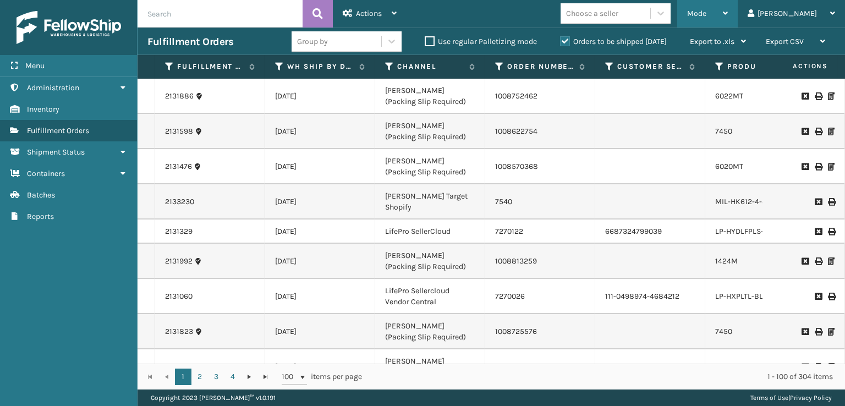
click at [706, 9] on span "Mode" at bounding box center [696, 13] width 19 height 9
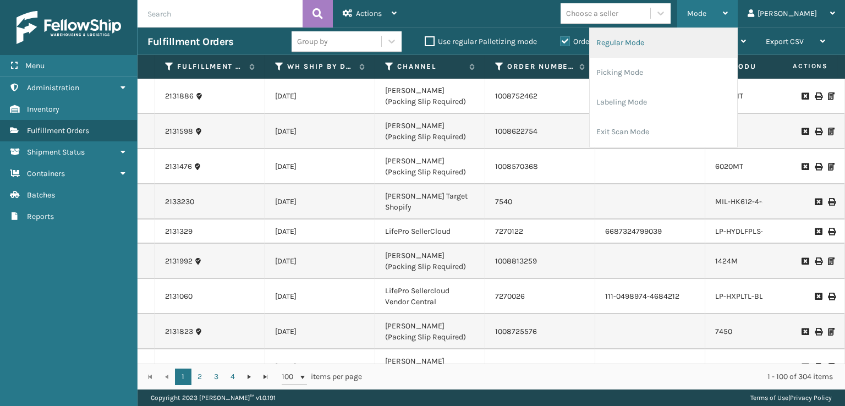
click at [698, 37] on li "Regular Mode" at bounding box center [662, 43] width 147 height 30
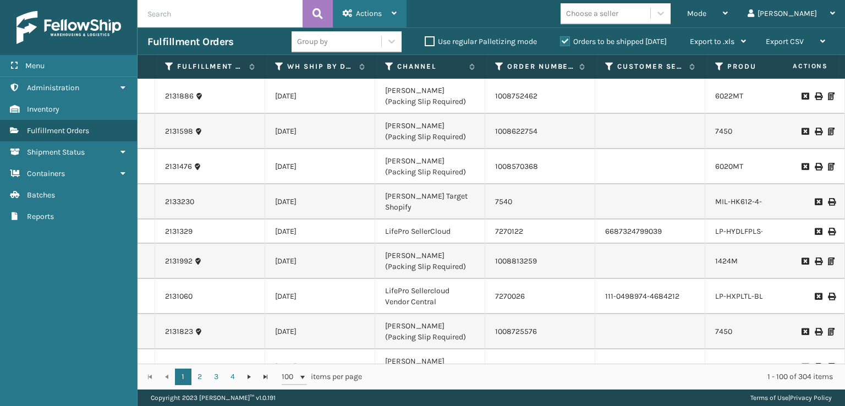
click at [371, 14] on span "Actions" at bounding box center [369, 13] width 26 height 9
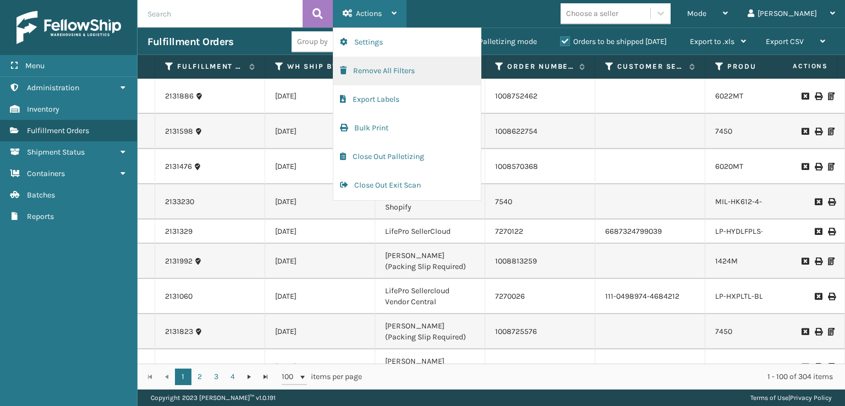
click at [371, 67] on button "Remove All Filters" at bounding box center [406, 71] width 147 height 29
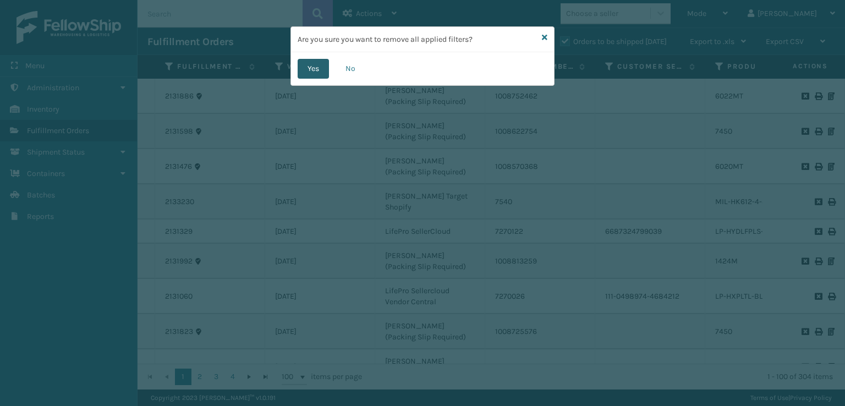
click at [316, 68] on button "Yes" at bounding box center [312, 69] width 31 height 20
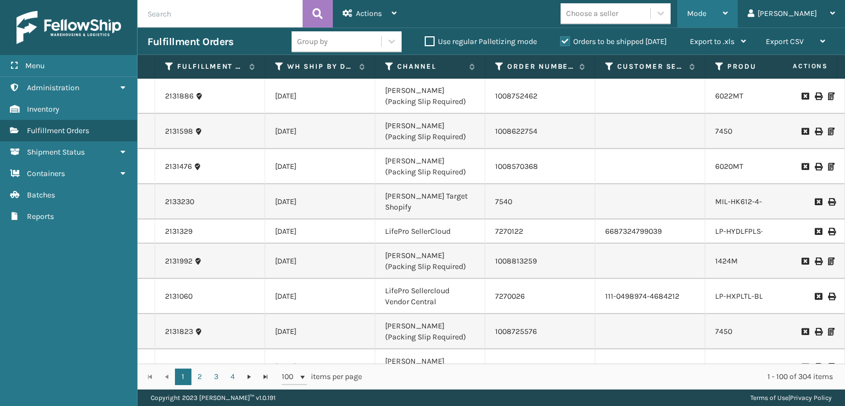
click at [728, 14] on div "Mode" at bounding box center [707, 13] width 41 height 27
click at [431, 366] on div "1 2 3 4 1 2 3 4 100 items per page 1 - 100 of 304 items" at bounding box center [490, 376] width 707 height 26
click at [431, 363] on div "1 2 3 4 1 2 3 4 100 items per page 1 - 100 of 304 items" at bounding box center [490, 376] width 707 height 26
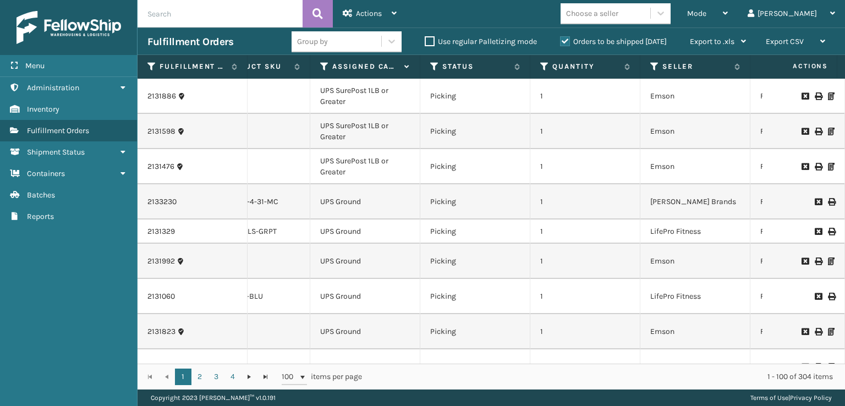
scroll to position [0, 499]
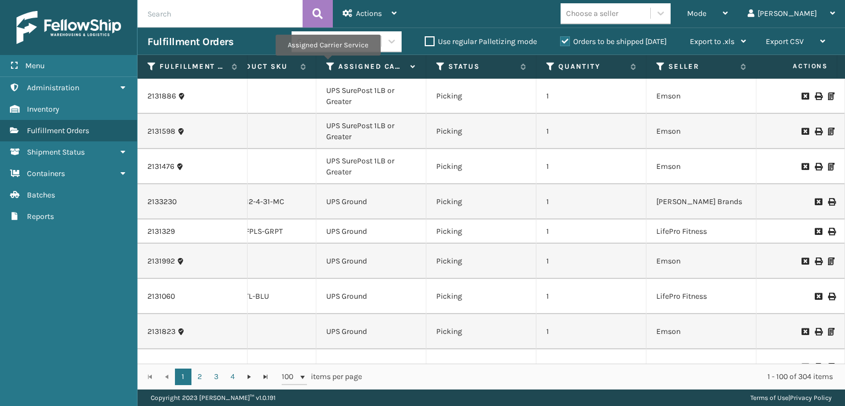
click at [327, 64] on icon at bounding box center [330, 67] width 9 height 10
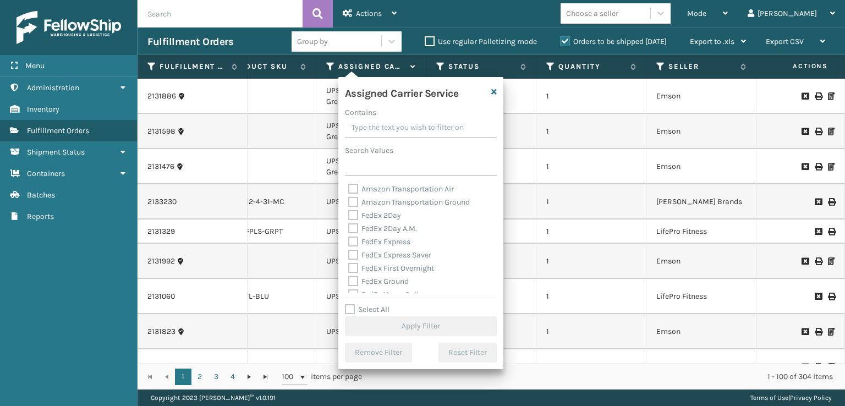
click at [379, 246] on div "FedEx Express" at bounding box center [420, 241] width 145 height 13
click at [352, 227] on label "FedEx 2Day A.M." at bounding box center [382, 228] width 69 height 9
click at [349, 227] on input "FedEx 2Day A.M." at bounding box center [348, 225] width 1 height 7
checkbox input "true"
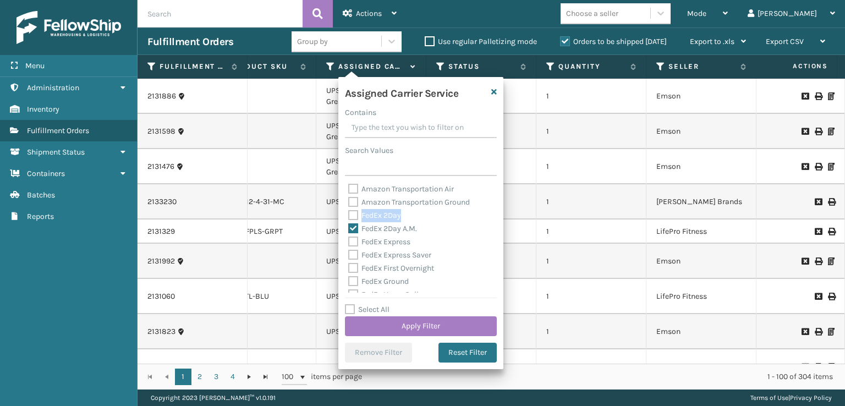
click at [350, 216] on label "FedEx 2Day" at bounding box center [374, 215] width 53 height 9
click at [351, 219] on label "FedEx 2Day" at bounding box center [374, 215] width 53 height 9
click at [349, 216] on input "FedEx 2Day" at bounding box center [348, 212] width 1 height 7
checkbox input "true"
click at [352, 234] on div "FedEx 2Day A.M." at bounding box center [420, 228] width 145 height 13
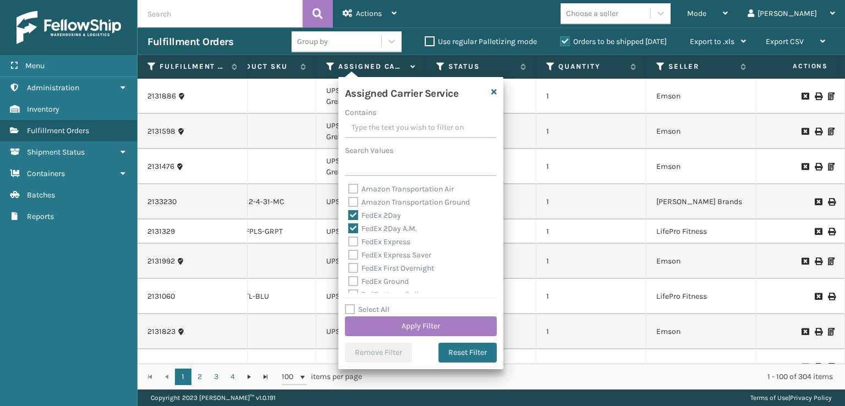
click at [352, 236] on div "FedEx Express" at bounding box center [420, 241] width 145 height 13
click at [351, 250] on label "FedEx Express Saver" at bounding box center [389, 254] width 83 height 9
click at [349, 250] on input "FedEx Express Saver" at bounding box center [348, 252] width 1 height 7
checkbox input "true"
click at [350, 241] on label "FedEx Express" at bounding box center [379, 241] width 62 height 9
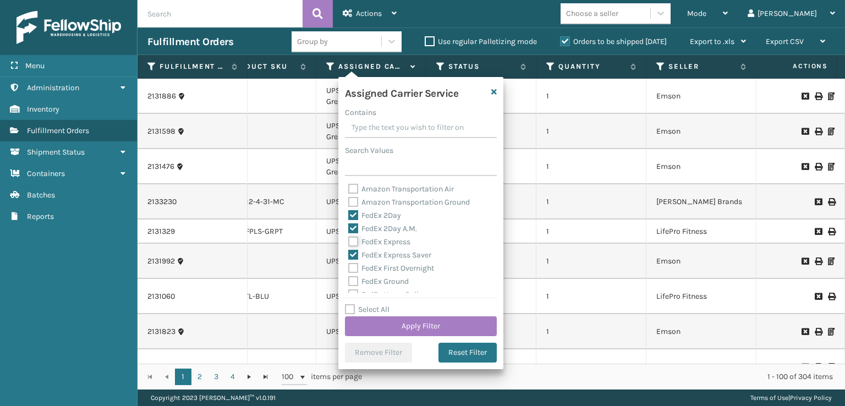
click at [349, 241] on input "FedEx Express" at bounding box center [348, 238] width 1 height 7
checkbox input "true"
click at [355, 277] on div "Amazon Transportation Air Amazon Transportation Ground FedEx 2Day FedEx 2Day A.…" at bounding box center [421, 238] width 152 height 110
click at [352, 272] on label "FedEx First Overnight" at bounding box center [391, 267] width 86 height 9
click at [349, 269] on input "FedEx First Overnight" at bounding box center [348, 265] width 1 height 7
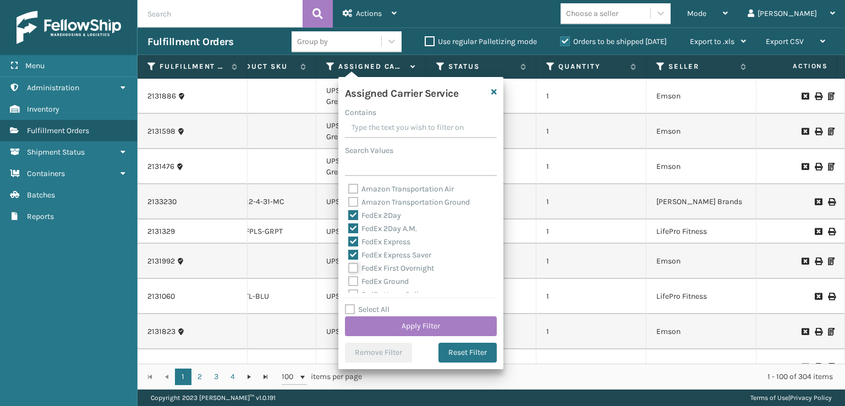
checkbox input "true"
click at [354, 284] on label "FedEx Ground" at bounding box center [378, 281] width 60 height 9
click at [349, 282] on input "FedEx Ground" at bounding box center [348, 278] width 1 height 7
checkbox input "true"
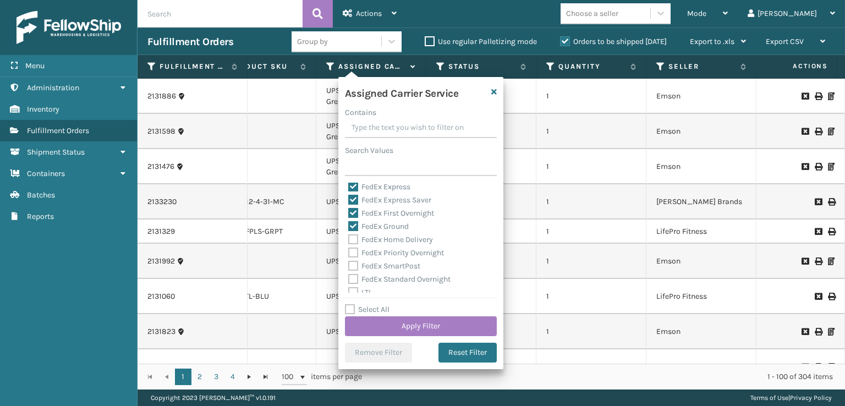
click at [353, 263] on label "FedEx SmartPost" at bounding box center [384, 265] width 72 height 9
click at [349, 263] on input "FedEx SmartPost" at bounding box center [348, 263] width 1 height 7
checkbox input "true"
click at [351, 247] on div "FedEx Priority Overnight" at bounding box center [420, 252] width 145 height 13
click at [352, 248] on label "FedEx Priority Overnight" at bounding box center [396, 252] width 96 height 9
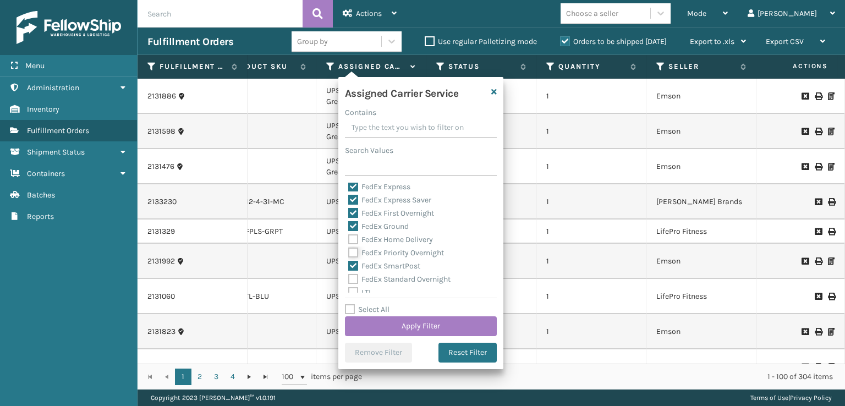
click at [349, 247] on input "FedEx Priority Overnight" at bounding box center [348, 249] width 1 height 7
checkbox input "true"
click at [350, 236] on label "FedEx Home Delivery" at bounding box center [390, 239] width 85 height 9
click at [349, 236] on input "FedEx Home Delivery" at bounding box center [348, 236] width 1 height 7
checkbox input "true"
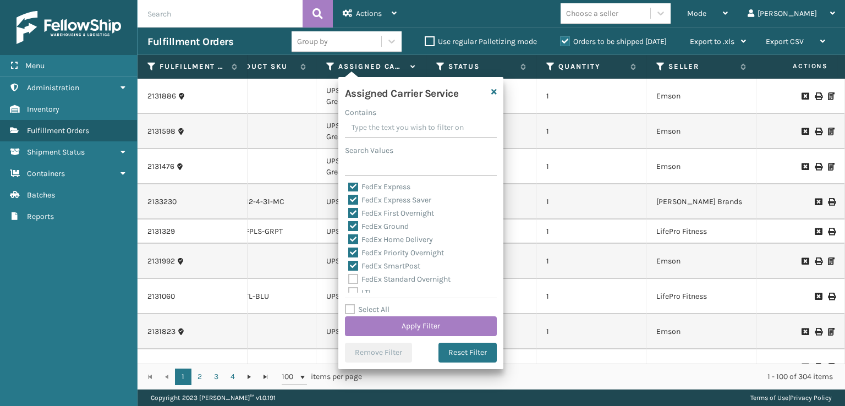
click at [353, 280] on label "FedEx Standard Overnight" at bounding box center [399, 278] width 102 height 9
click at [349, 280] on input "FedEx Standard Overnight" at bounding box center [348, 276] width 1 height 7
checkbox input "true"
click at [381, 322] on button "Apply Filter" at bounding box center [421, 326] width 152 height 20
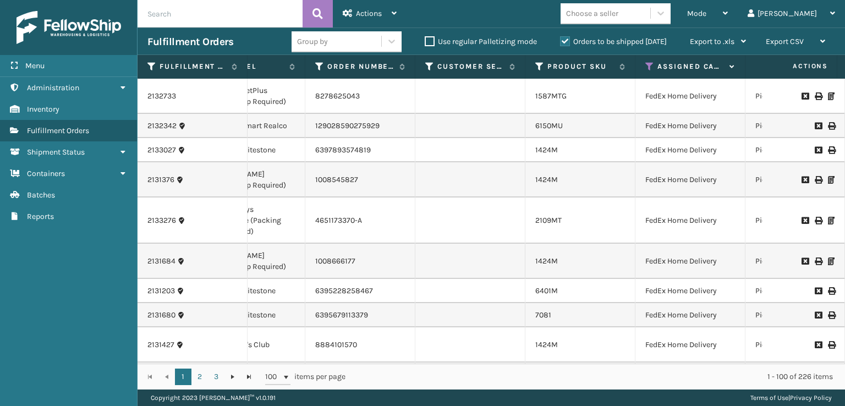
scroll to position [0, 260]
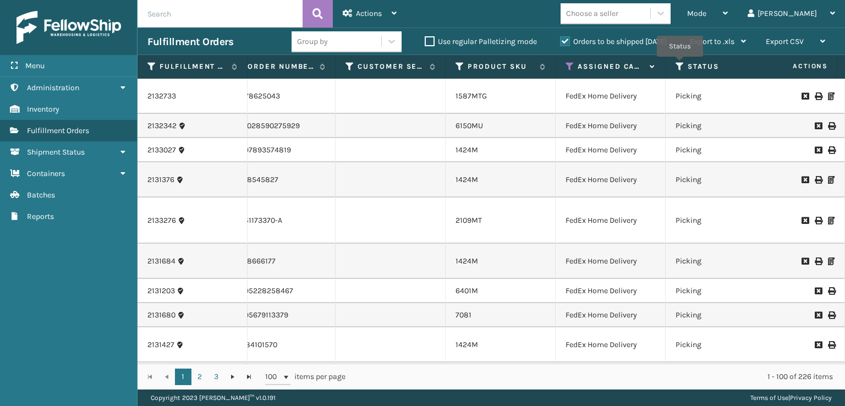
drag, startPoint x: 680, startPoint y: 64, endPoint x: 688, endPoint y: 61, distance: 9.4
click at [683, 63] on icon at bounding box center [679, 67] width 9 height 10
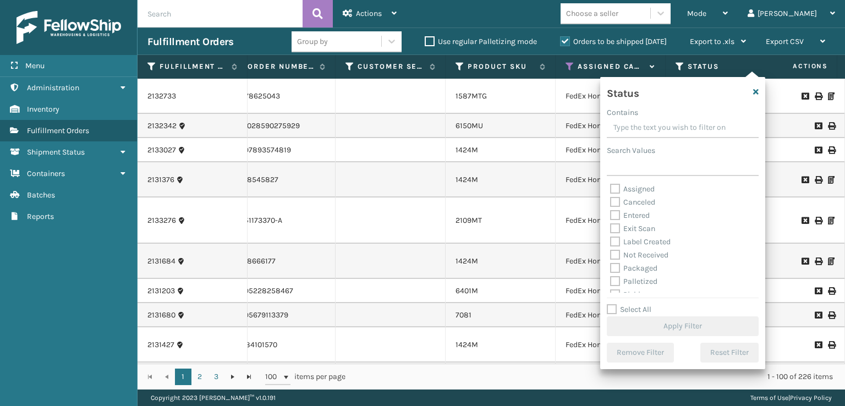
scroll to position [55, 0]
click at [615, 240] on label "Picking" at bounding box center [629, 239] width 39 height 9
click at [610, 240] on input "Picking" at bounding box center [610, 236] width 1 height 7
checkbox input "true"
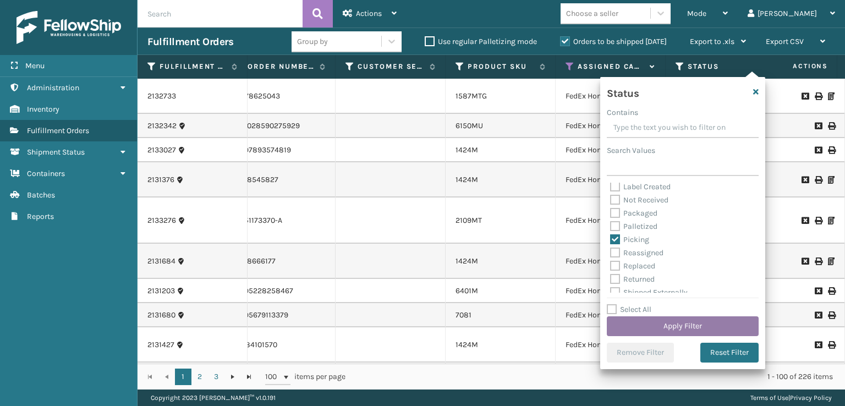
click at [625, 321] on button "Apply Filter" at bounding box center [683, 326] width 152 height 20
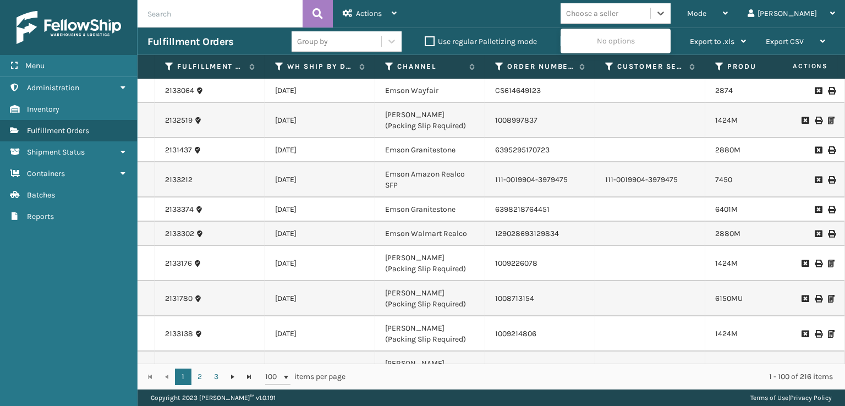
click at [650, 8] on div "Choose a seller" at bounding box center [605, 13] width 90 height 18
type input "SL"
click at [646, 40] on div "SleepGeekz" at bounding box center [615, 41] width 110 height 20
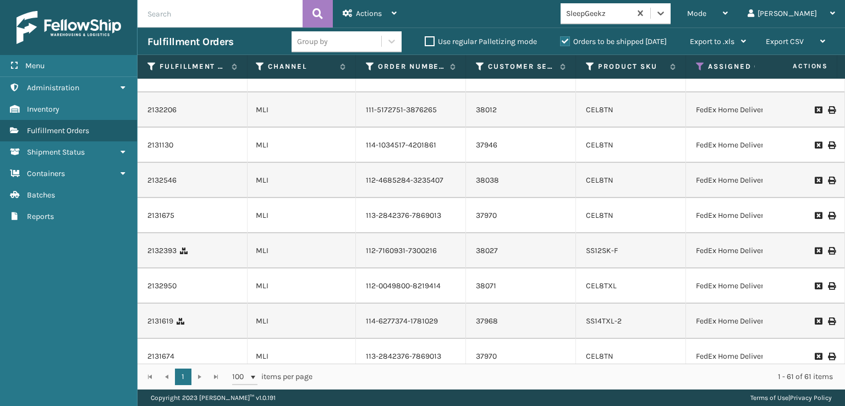
scroll to position [1595, 129]
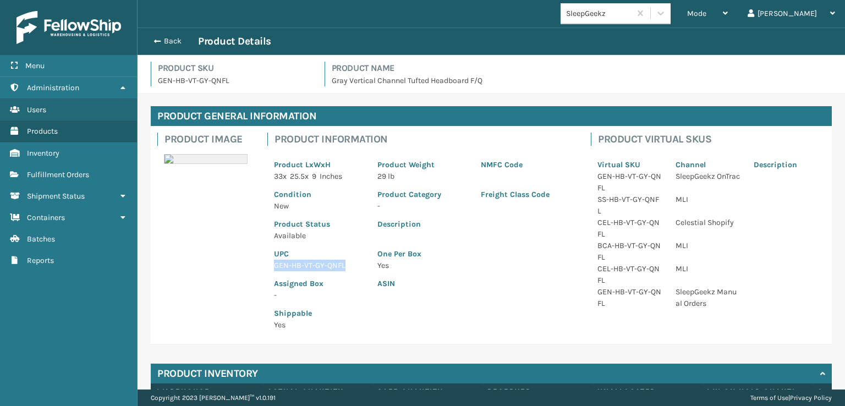
drag, startPoint x: 345, startPoint y: 266, endPoint x: 268, endPoint y: 266, distance: 76.4
click at [268, 266] on div "UPC GEN-HB-VT-GY-QNFL" at bounding box center [318, 256] width 103 height 30
copy p "GEN-HB-VT-GY-QNFL"
click at [156, 41] on span "button" at bounding box center [155, 41] width 7 height 8
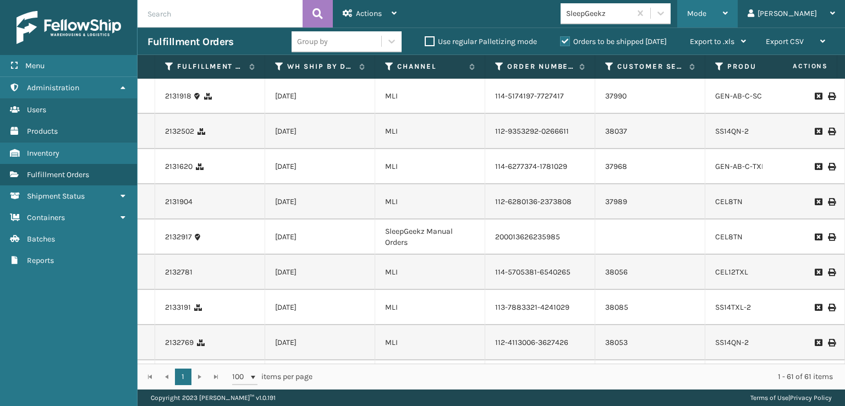
drag, startPoint x: 744, startPoint y: 10, endPoint x: 736, endPoint y: 14, distance: 9.1
click at [706, 12] on span "Mode" at bounding box center [696, 13] width 19 height 9
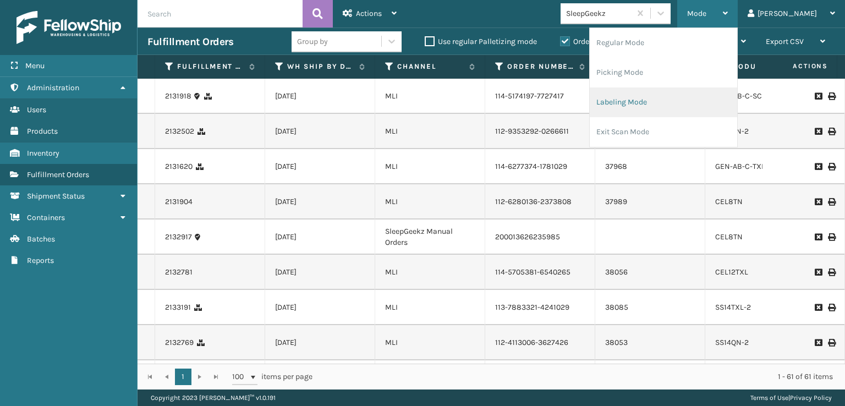
click at [660, 107] on li "Labeling Mode" at bounding box center [662, 102] width 147 height 30
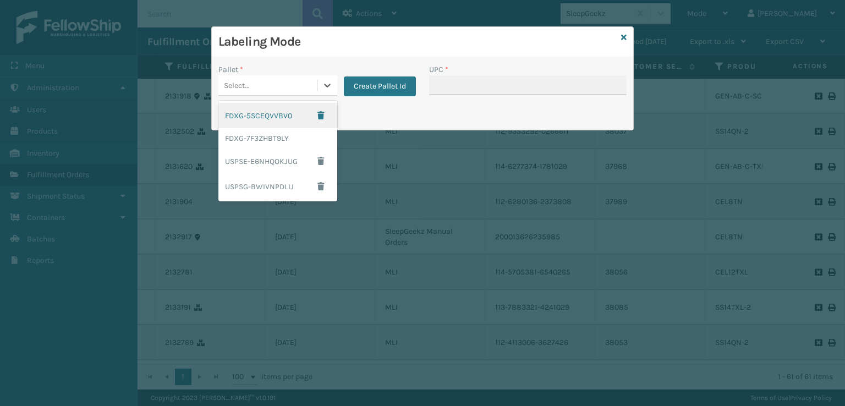
drag, startPoint x: 268, startPoint y: 93, endPoint x: 288, endPoint y: 99, distance: 21.2
click at [268, 93] on div "Select..." at bounding box center [267, 85] width 98 height 18
drag, startPoint x: 292, startPoint y: 117, endPoint x: 321, endPoint y: 115, distance: 29.2
click at [293, 117] on div "FDXG-5SCEQVVBV0" at bounding box center [277, 115] width 119 height 25
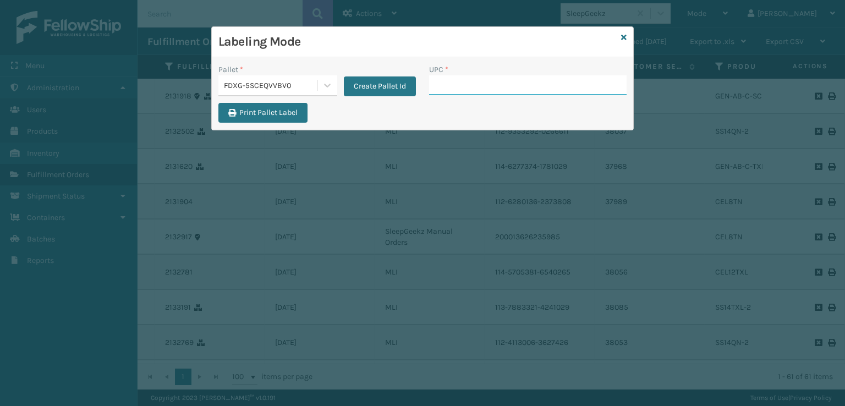
click at [435, 80] on input "UPC *" at bounding box center [527, 85] width 197 height 20
paste input "GEN-HB-VT-GY-QNFL"
type input "GEN-HB-VT-GY-QNFL"
click at [323, 81] on icon at bounding box center [327, 85] width 11 height 11
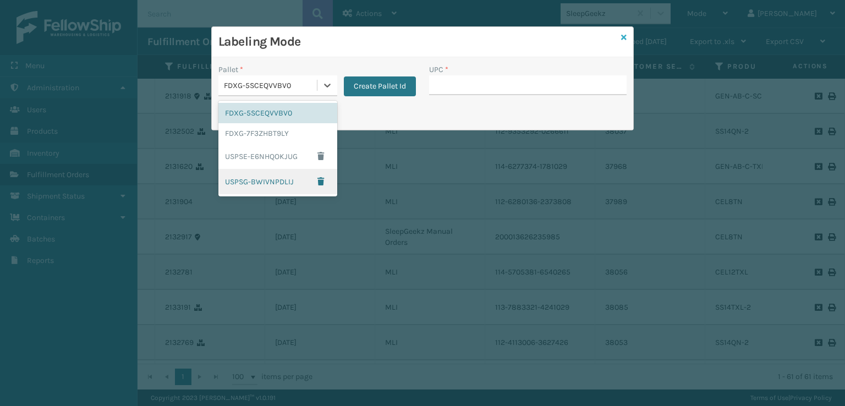
click at [624, 40] on icon at bounding box center [623, 38] width 5 height 8
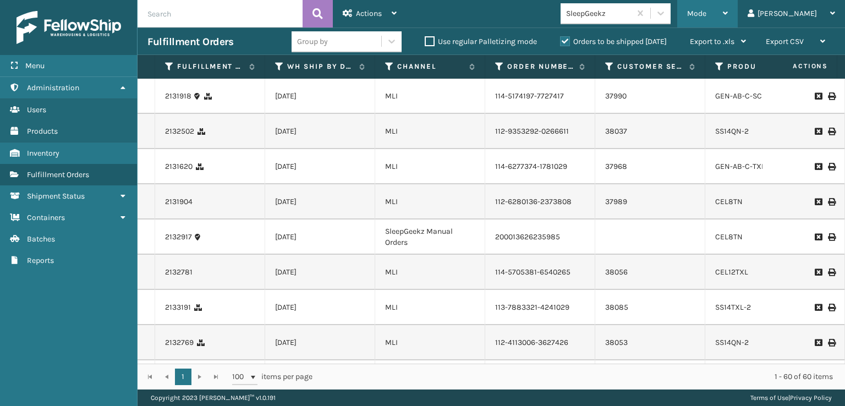
click at [730, 8] on div "Mode Regular Mode Picking Mode Labeling Mode Exit Scan Mode" at bounding box center [707, 13] width 60 height 27
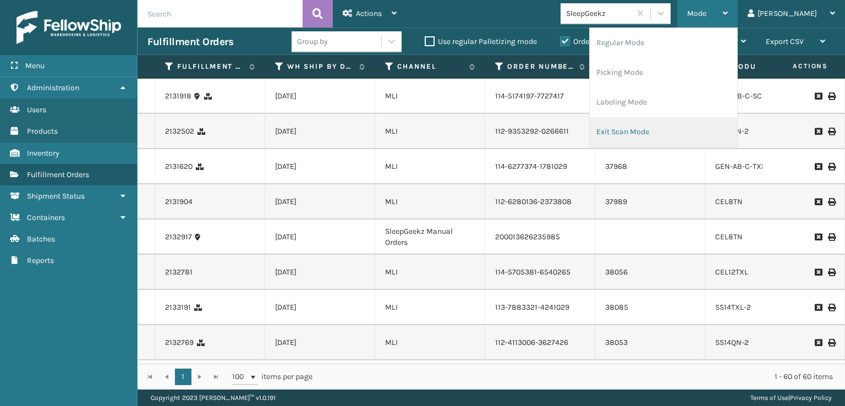
click at [698, 129] on li "Exit Scan Mode" at bounding box center [662, 132] width 147 height 30
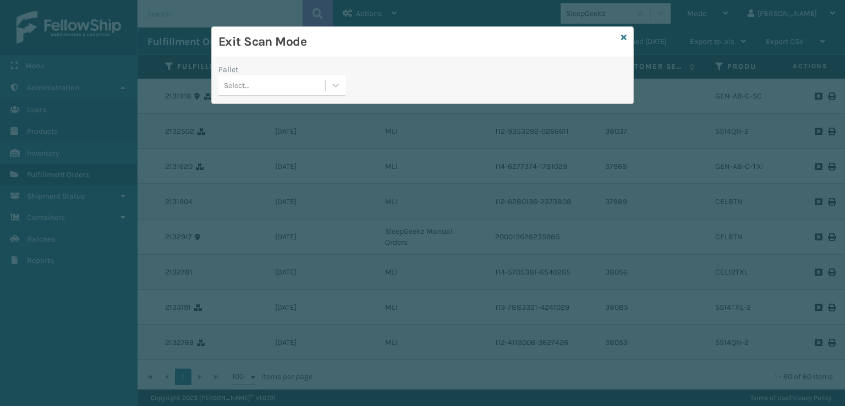
click at [273, 90] on div "Select..." at bounding box center [271, 85] width 107 height 18
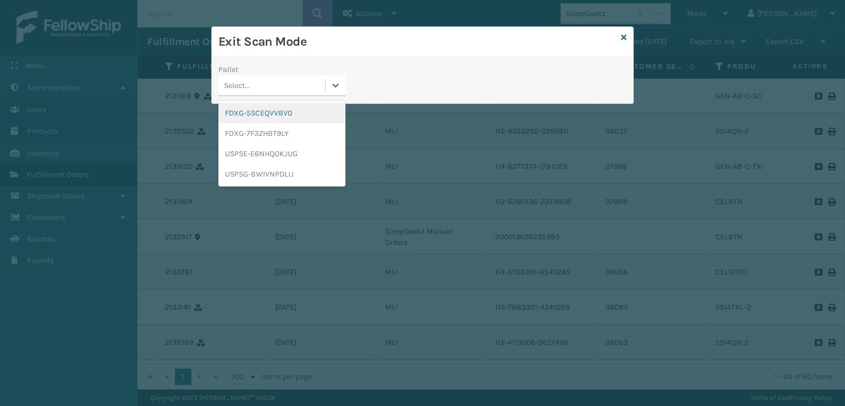
click at [297, 113] on div "FDXG-5SCEQVVBV0" at bounding box center [281, 113] width 127 height 20
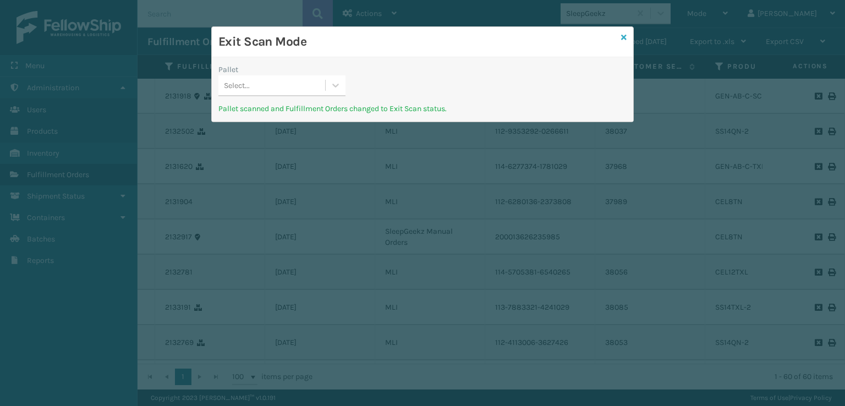
click at [625, 38] on icon at bounding box center [623, 38] width 5 height 8
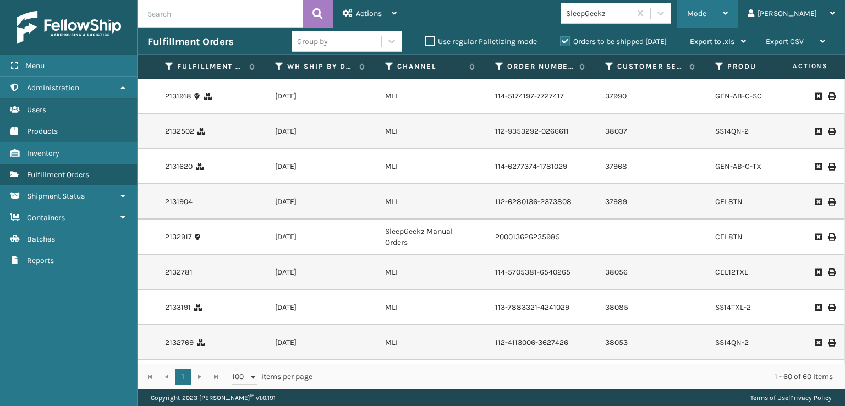
drag, startPoint x: 728, startPoint y: 18, endPoint x: 710, endPoint y: 38, distance: 26.9
click at [726, 18] on div "Mode Regular Mode Picking Mode Labeling Mode Exit Scan Mode" at bounding box center [707, 13] width 60 height 27
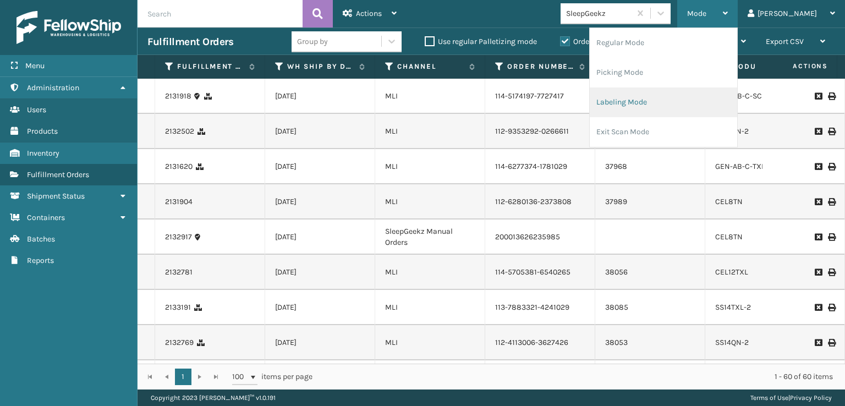
click at [669, 111] on li "Labeling Mode" at bounding box center [662, 102] width 147 height 30
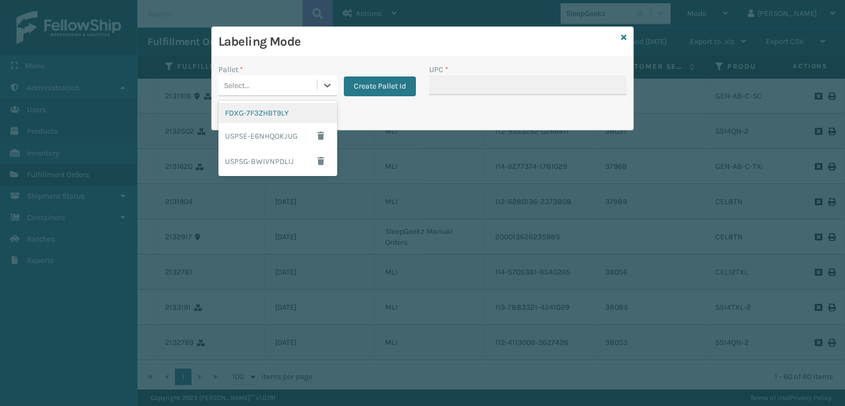
click at [261, 91] on div "Select..." at bounding box center [267, 85] width 98 height 18
click at [283, 116] on div "FDXG-7F3ZHBT9LY" at bounding box center [277, 113] width 119 height 20
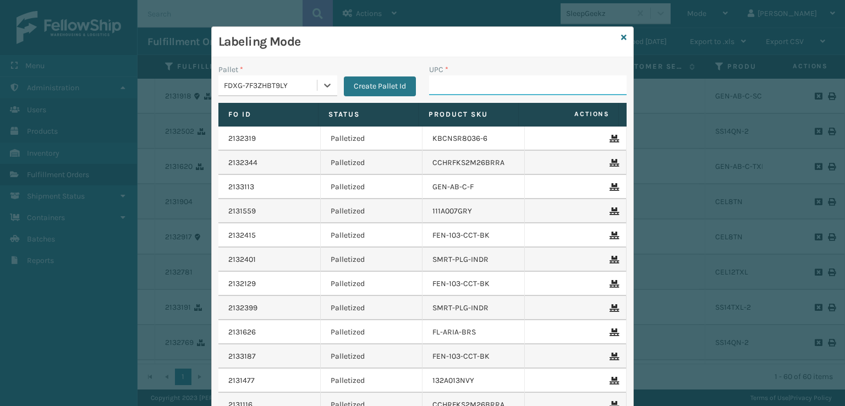
click at [493, 86] on input "UPC *" at bounding box center [527, 85] width 197 height 20
type input "8100819"
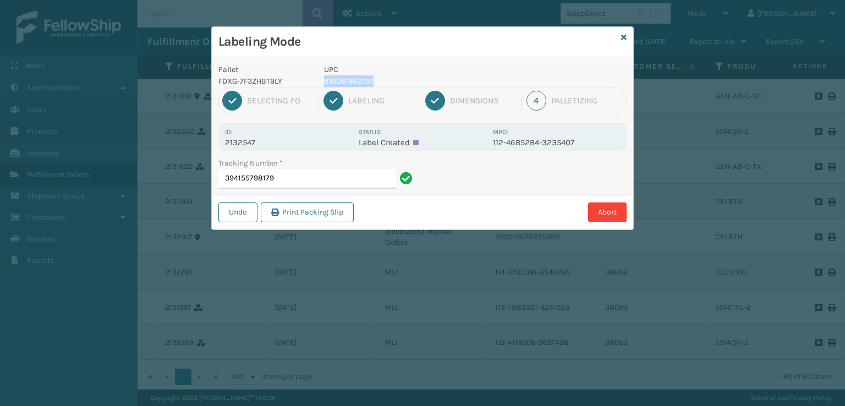
drag, startPoint x: 385, startPoint y: 81, endPoint x: 318, endPoint y: 84, distance: 67.1
click at [318, 84] on div "UPC 810081962797" at bounding box center [404, 75] width 175 height 23
copy p "810081962797"
drag, startPoint x: 312, startPoint y: 175, endPoint x: 306, endPoint y: 174, distance: 6.8
click at [311, 176] on input "394155798179" at bounding box center [307, 179] width 178 height 20
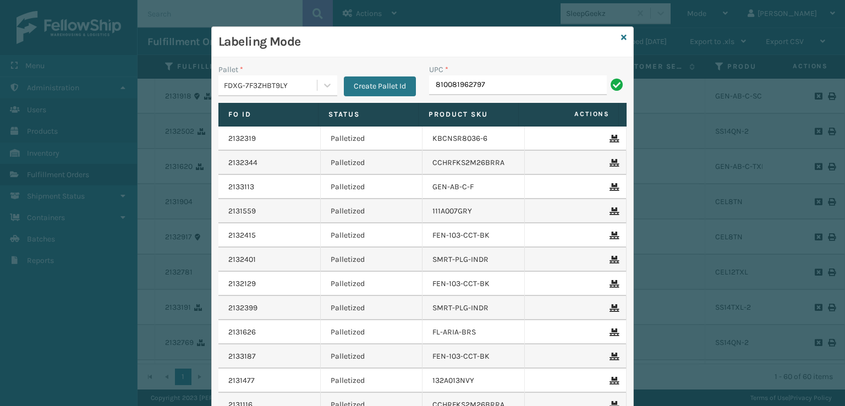
type input "810081962797"
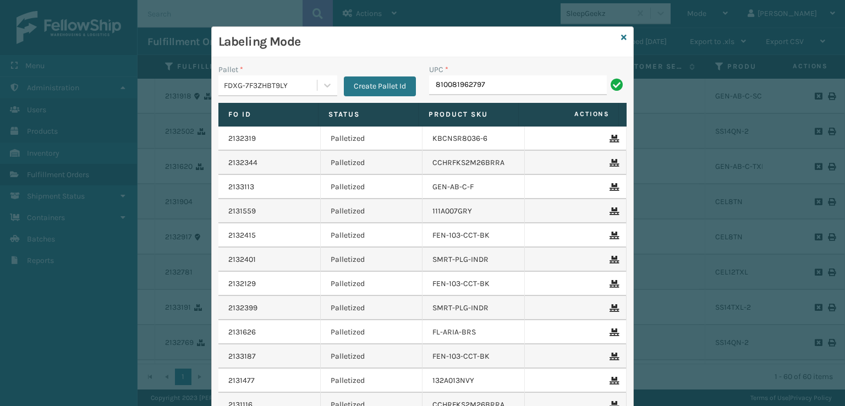
type input "810081962797"
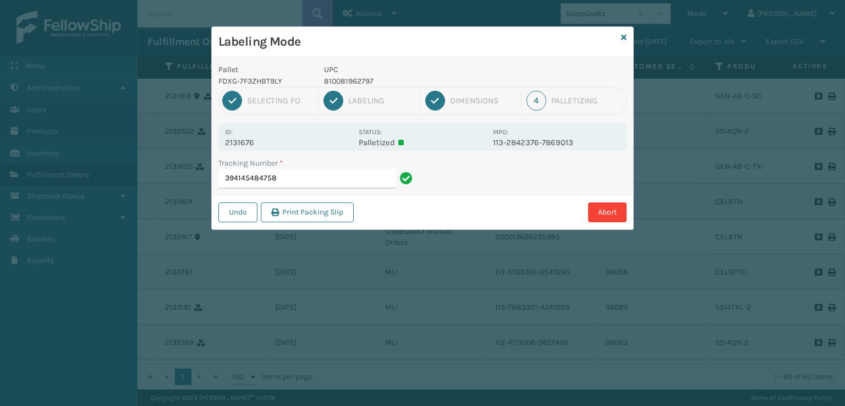
type input "394145484758810081962797"
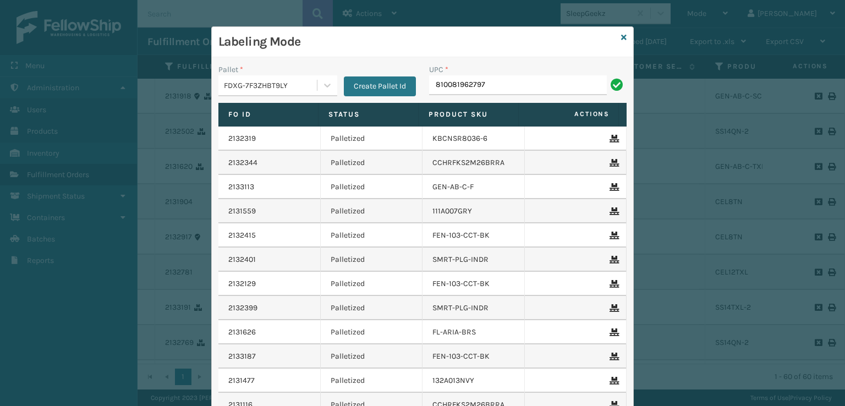
type input "810081962797"
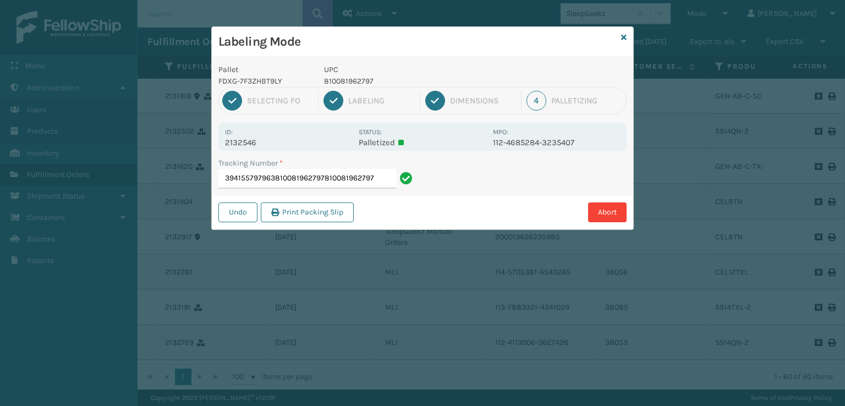
type input "394155797963810081962797810081962797810081962797"
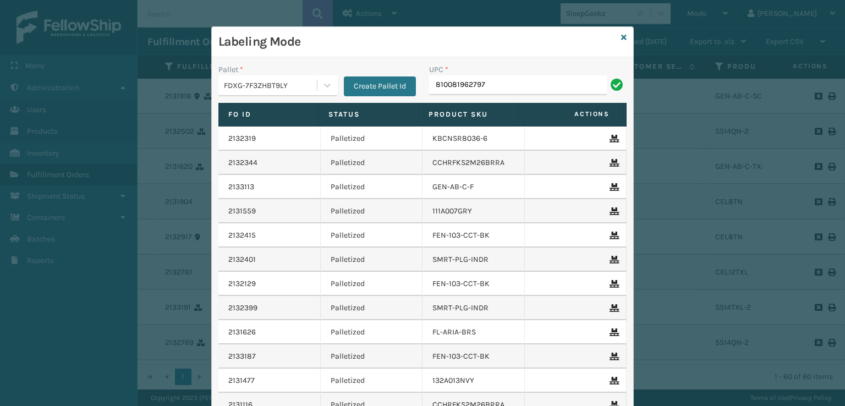
type input "810081962797"
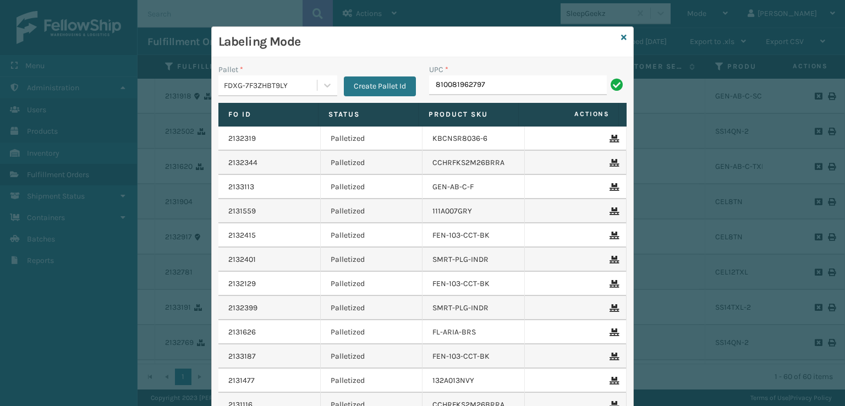
type input "810081962797"
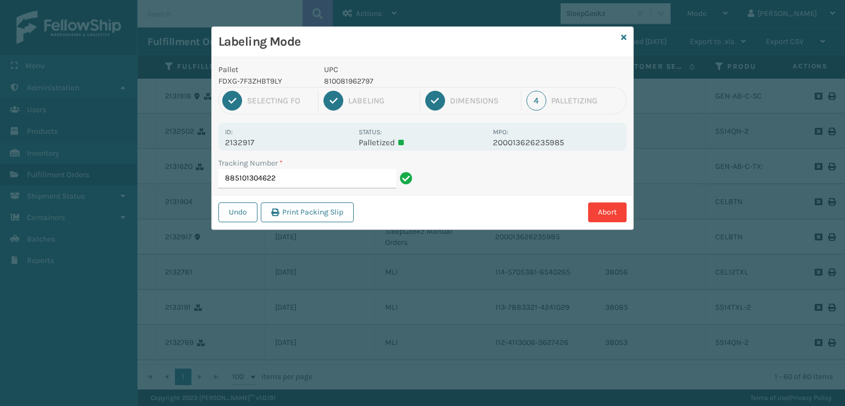
type input "885101304622810081962797"
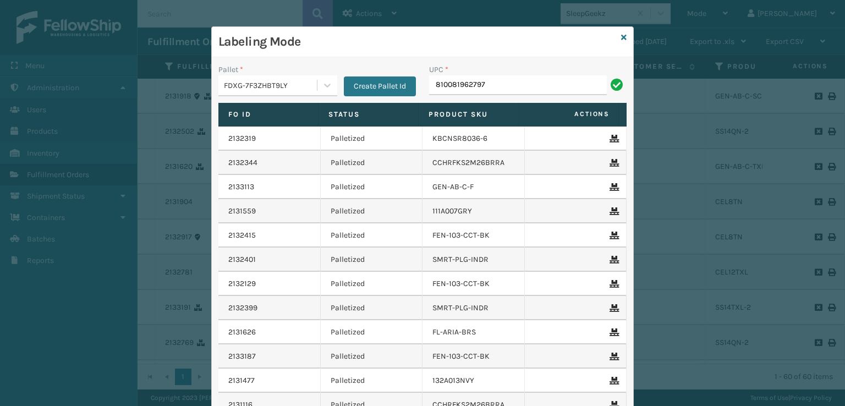
type input "810081962797"
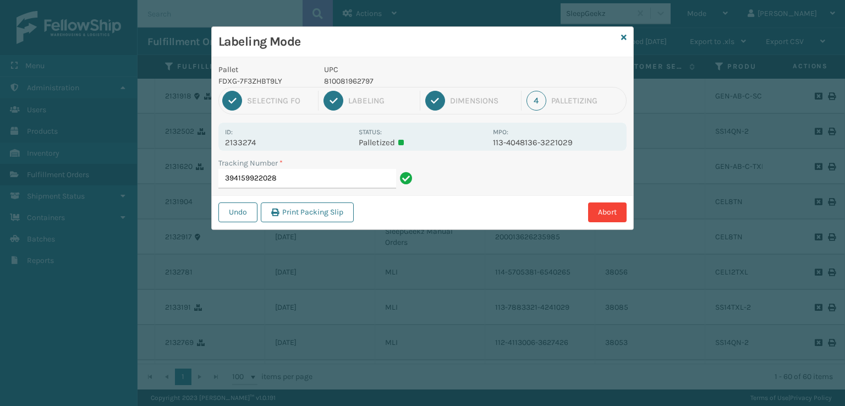
type input "394159922028810081962797"
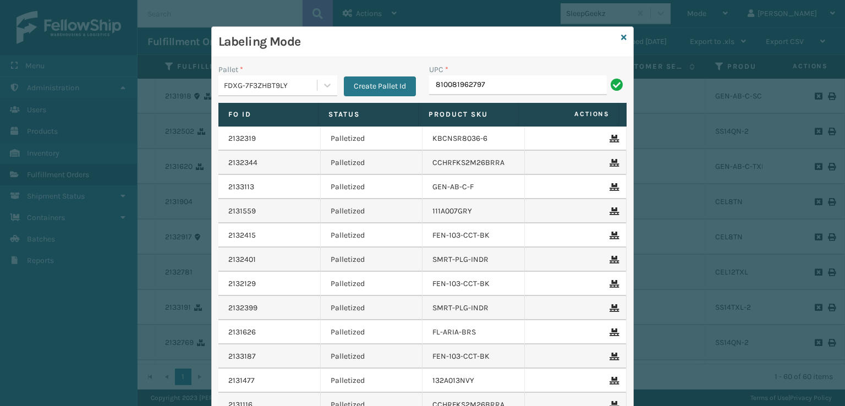
type input "810081962797"
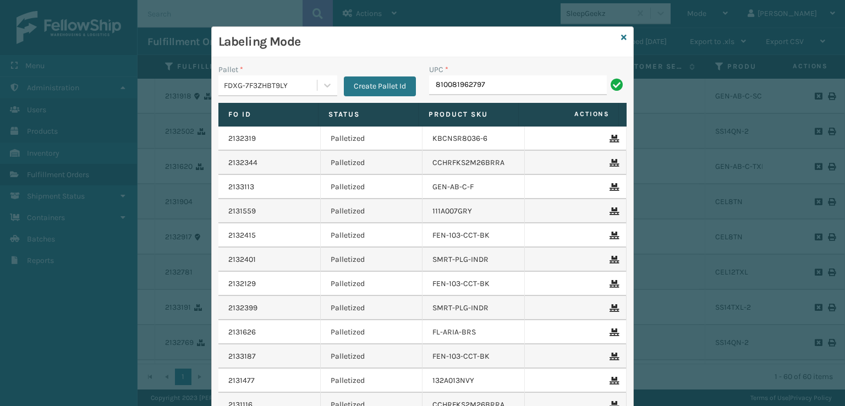
type input "810081962797"
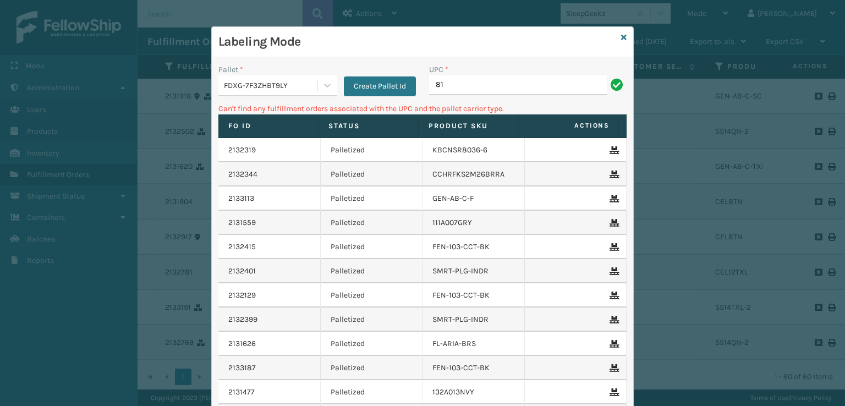
type input "8"
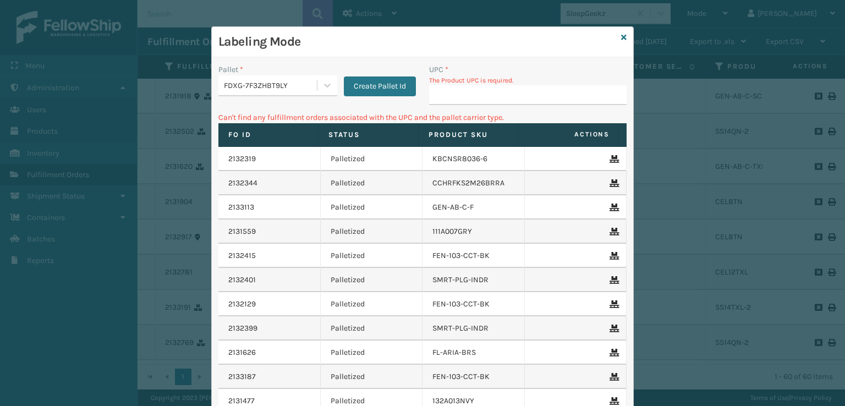
type input "810081962797"
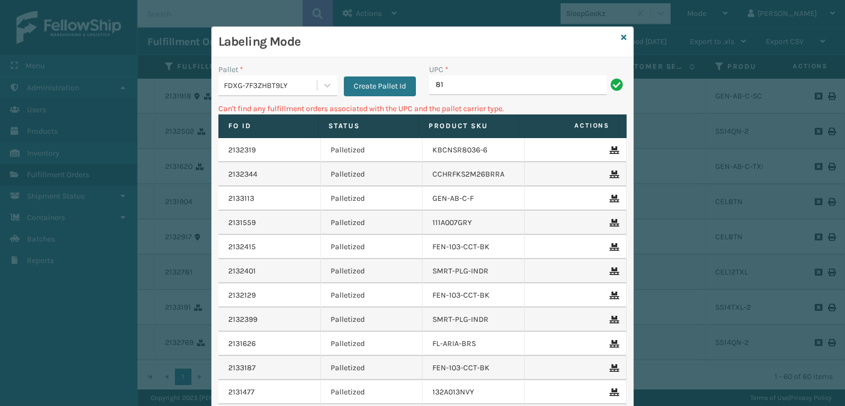
type input "8"
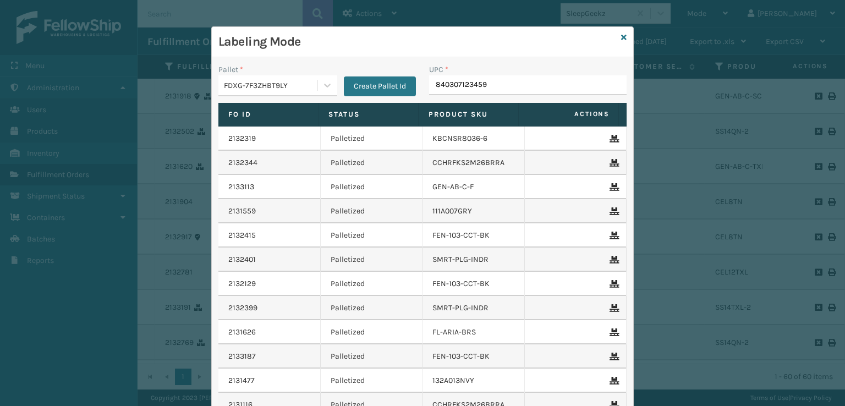
type input "840307123459"
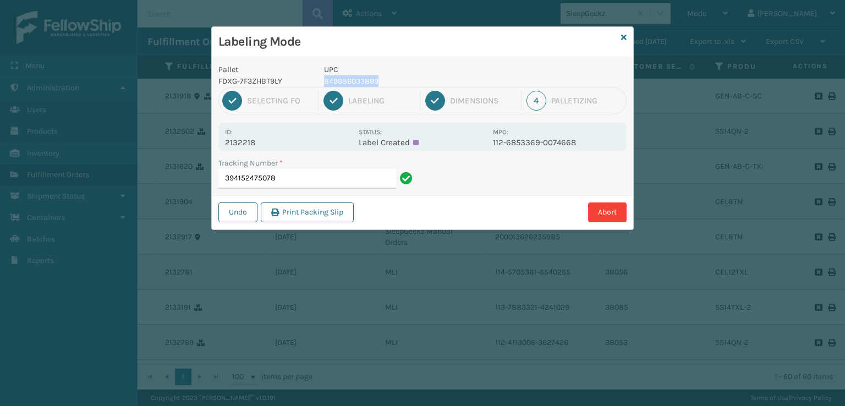
drag, startPoint x: 387, startPoint y: 82, endPoint x: 324, endPoint y: 80, distance: 62.7
click at [324, 80] on p "849986033899" at bounding box center [405, 81] width 162 height 12
copy p "849986033899"
click at [300, 183] on input "394152475078" at bounding box center [307, 179] width 178 height 20
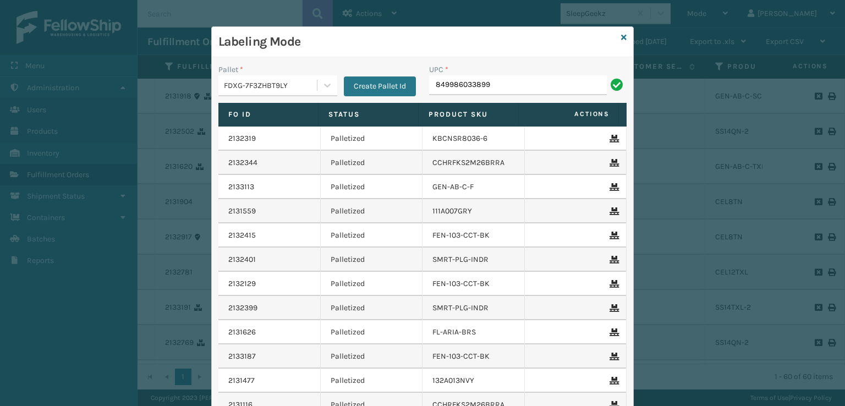
type input "849986033899"
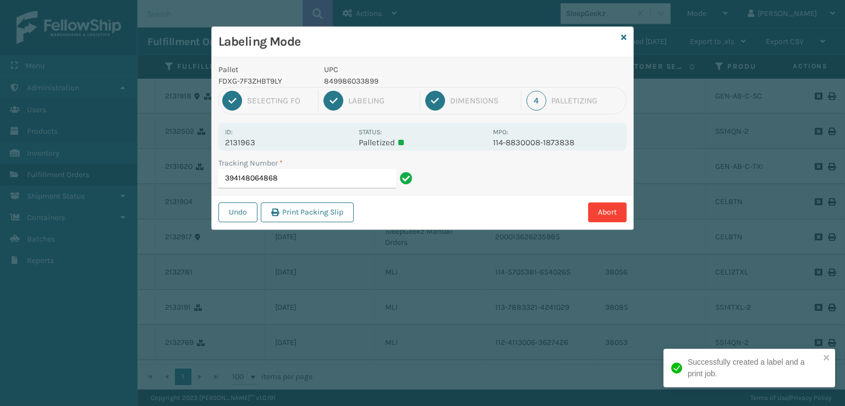
type input "394148064868849986033899"
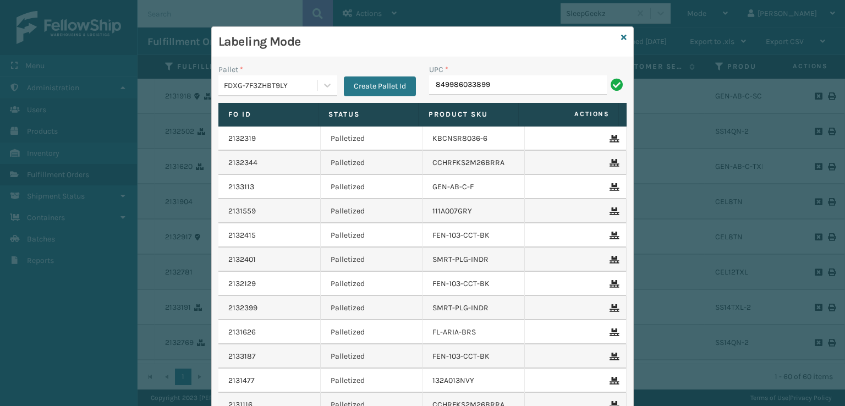
type input "849986033899"
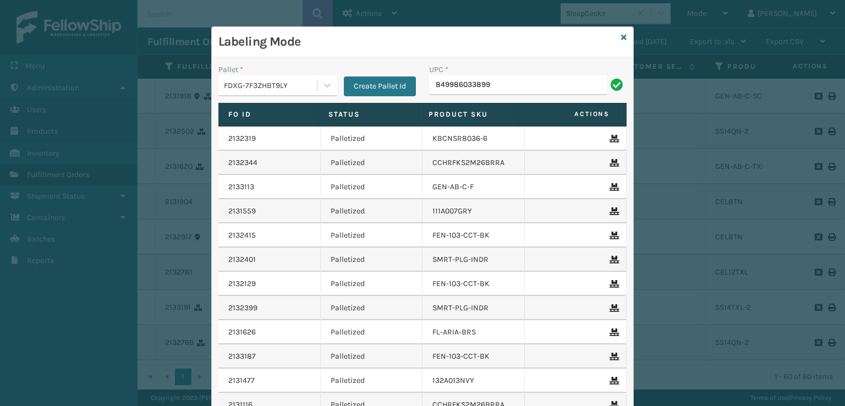
type input "849986033899"
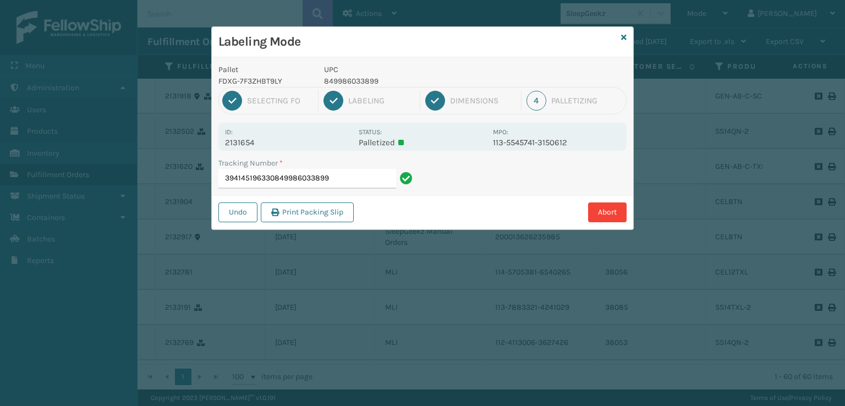
type input "394145196330849986033899849986033899"
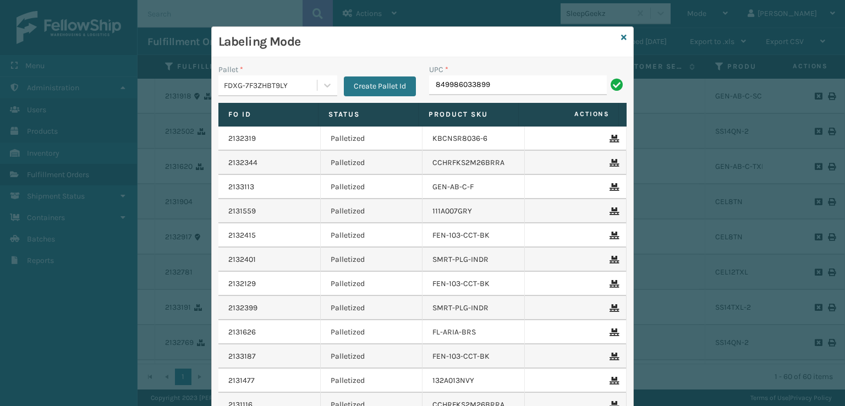
type input "849986033899"
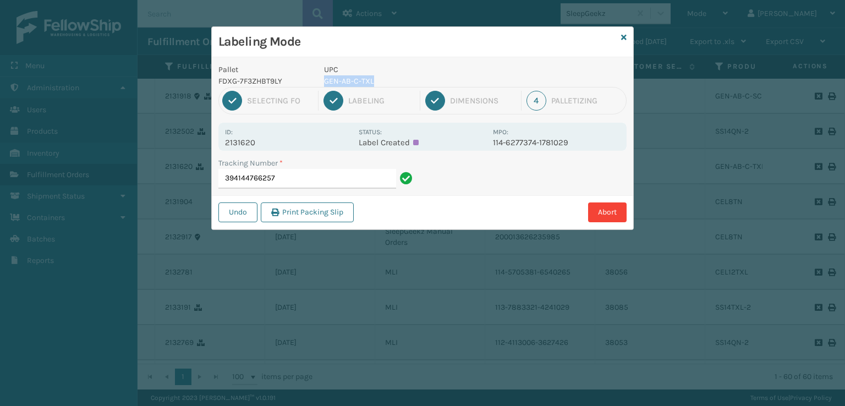
drag, startPoint x: 408, startPoint y: 76, endPoint x: 323, endPoint y: 81, distance: 84.8
click at [324, 81] on p "GEN-AB-C-TXL" at bounding box center [405, 81] width 162 height 12
copy p "GEN-AB-C-TXL"
click at [308, 176] on input "394144766257" at bounding box center [307, 179] width 178 height 20
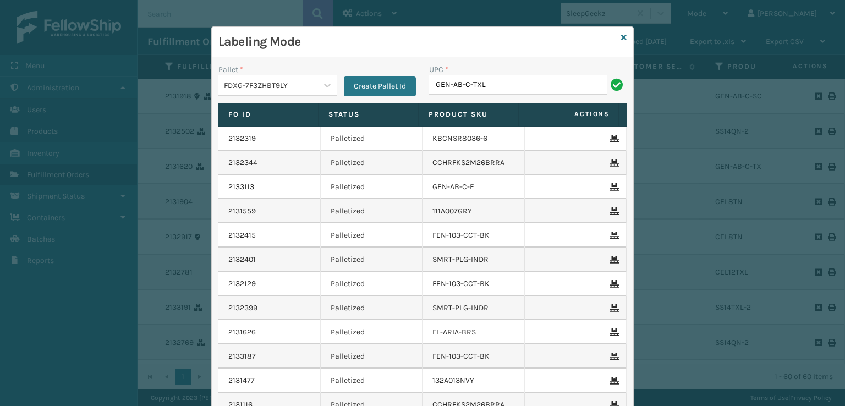
type input "GEN-AB-C-TXL"
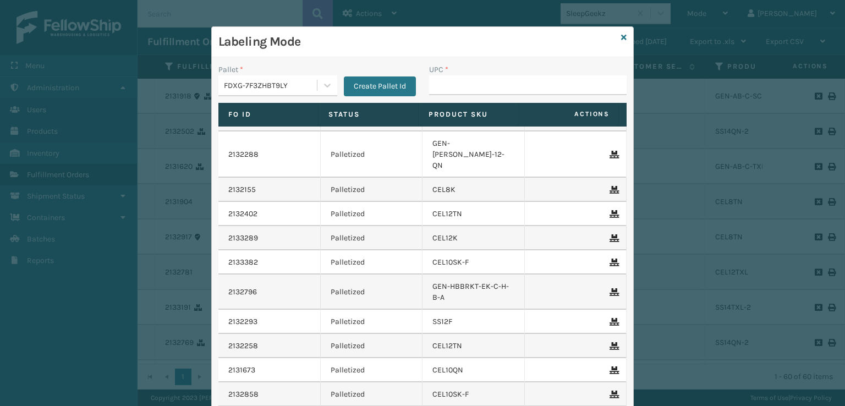
scroll to position [385, 0]
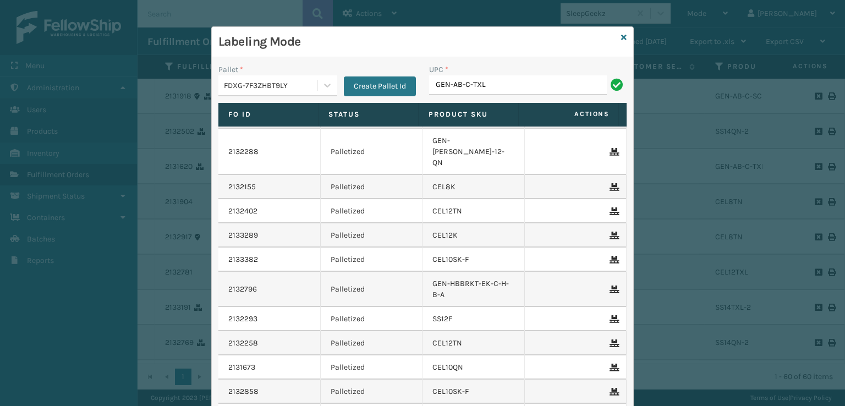
type input "GEN-AB-C-TXL"
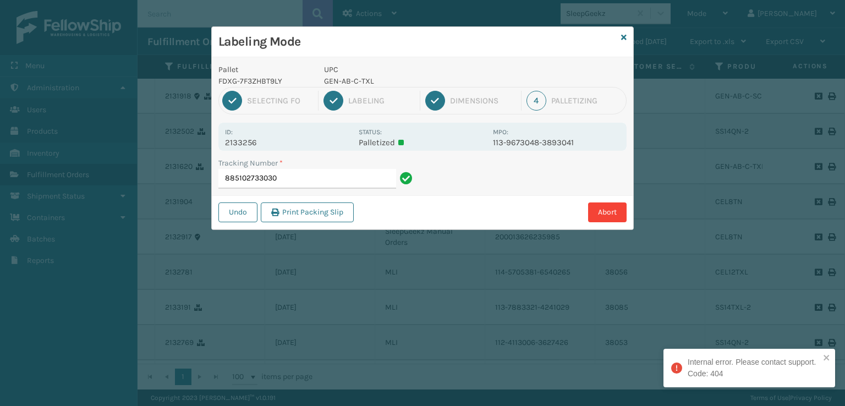
type input "885102733030GEN-AB-C-TXL"
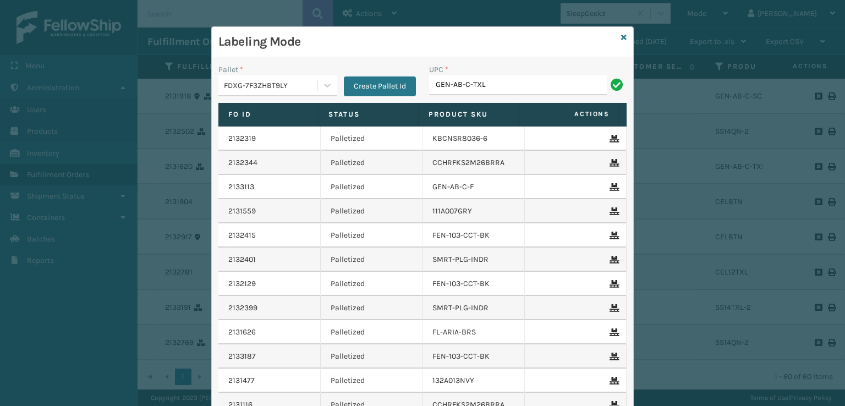
type input "GEN-AB-C-TXL"
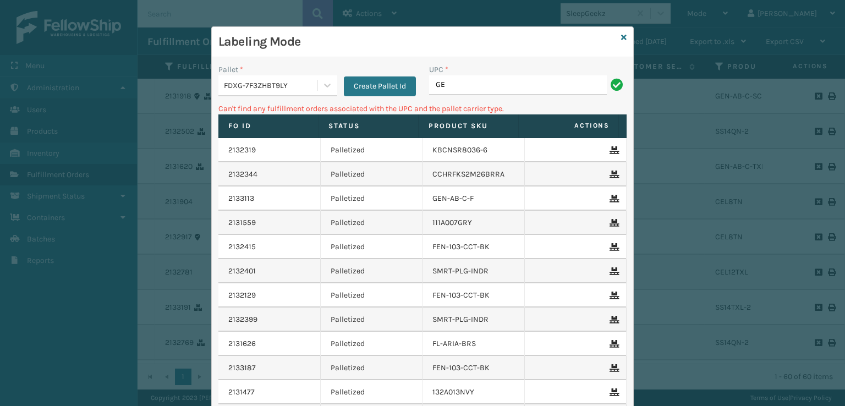
type input "G"
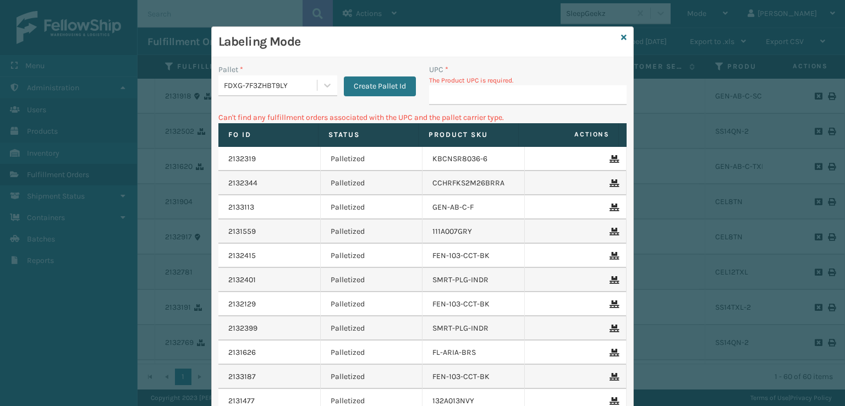
type input "GEN-AB-C-TXL"
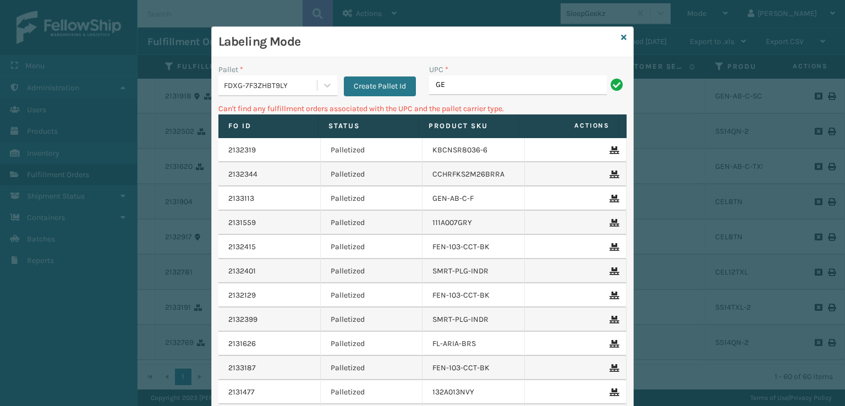
type input "G"
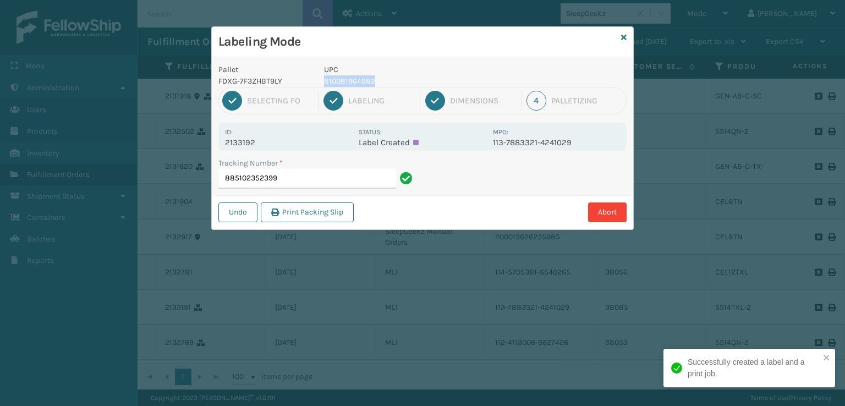
drag, startPoint x: 380, startPoint y: 76, endPoint x: 320, endPoint y: 85, distance: 60.7
click at [320, 85] on div "UPC 810081964982" at bounding box center [404, 75] width 175 height 23
copy p "810081964982"
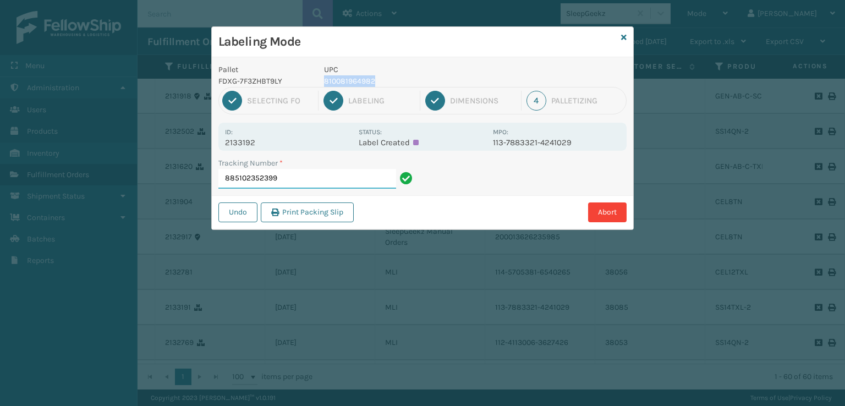
click at [322, 177] on input "885102352399" at bounding box center [307, 179] width 178 height 20
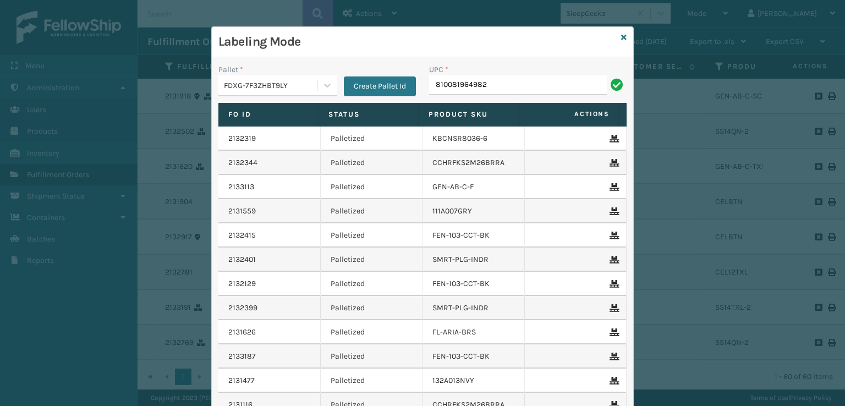
type input "810081964982"
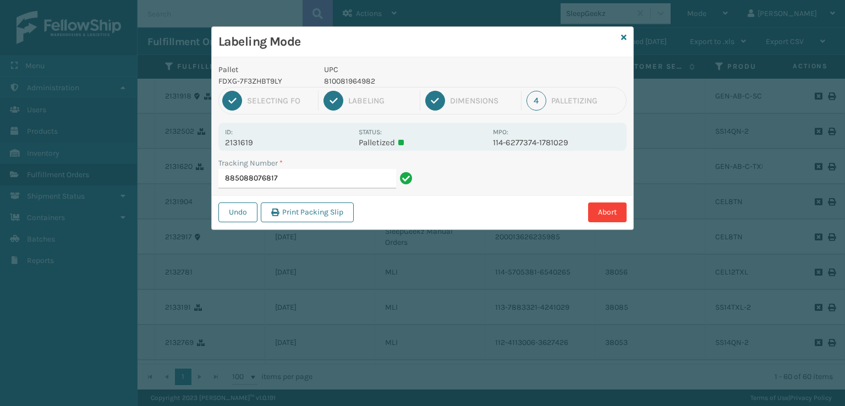
type input "885088076817810081964982"
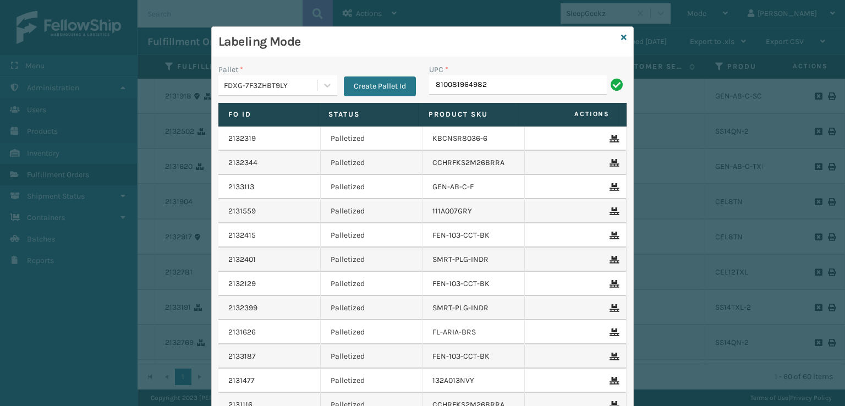
type input "810081964982"
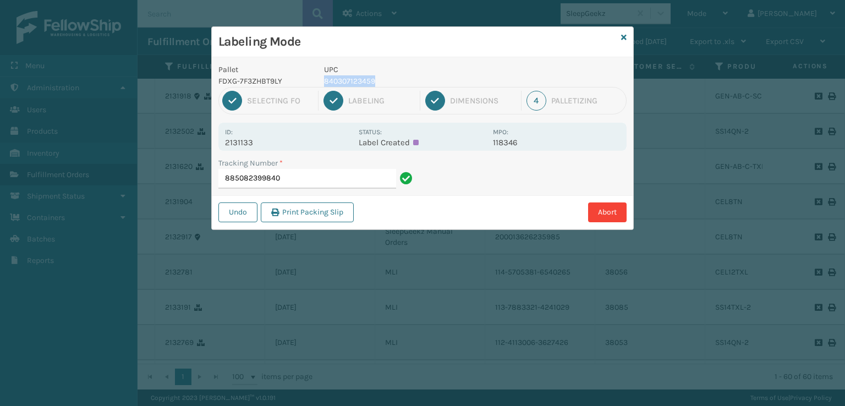
drag, startPoint x: 383, startPoint y: 82, endPoint x: 324, endPoint y: 80, distance: 59.4
click at [324, 80] on p "840307123459" at bounding box center [405, 81] width 162 height 12
copy p "840307123459"
click at [322, 182] on input "885082399840" at bounding box center [307, 179] width 178 height 20
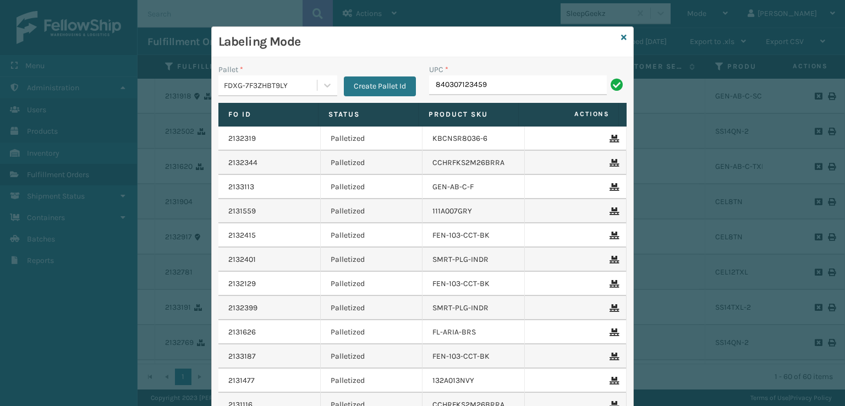
type input "840307123459"
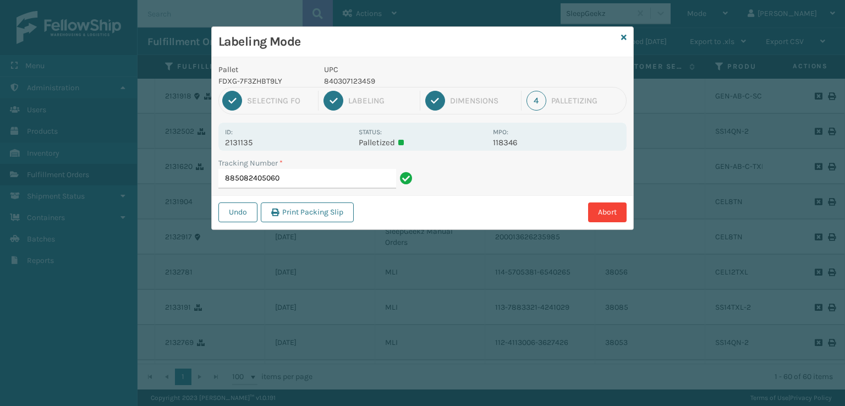
click at [703, 141] on div "Labeling Mode Pallet FDXG-7F3ZHBT9LY UPC 840307123459 1 Selecting FO 2 Labeling…" at bounding box center [422, 203] width 845 height 406
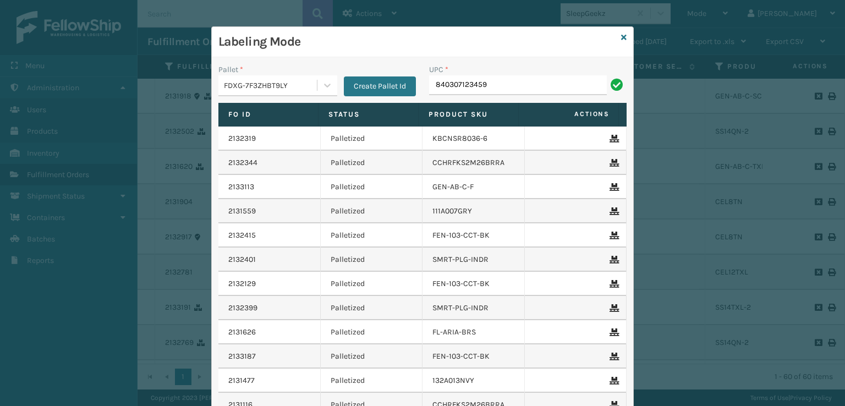
type input "840307123459"
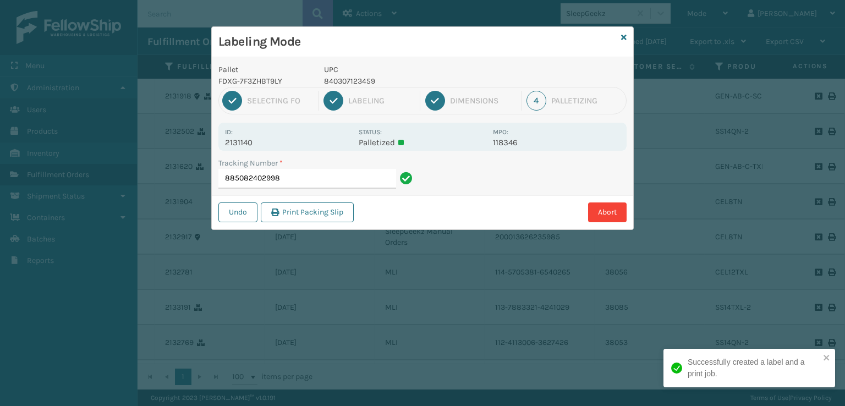
type input "885082402998840307123459"
click at [703, 141] on div "Labeling Mode Pallet FDXG-7F3ZHBT9LY UPC 840307123459 1 Selecting FO 2 Labeling…" at bounding box center [422, 203] width 845 height 406
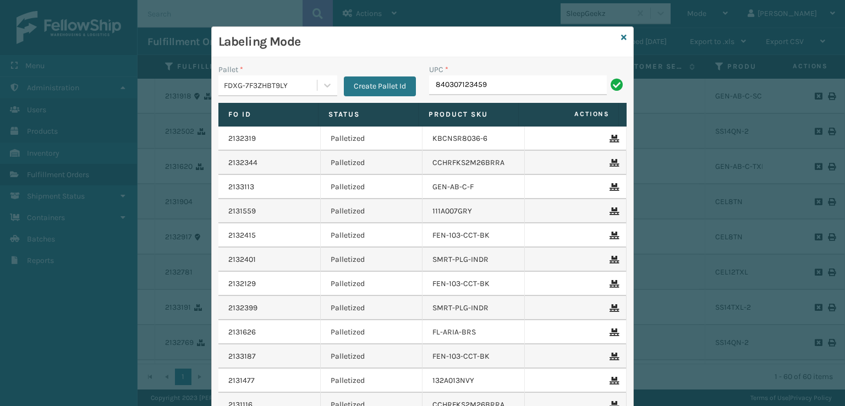
type input "840307123459"
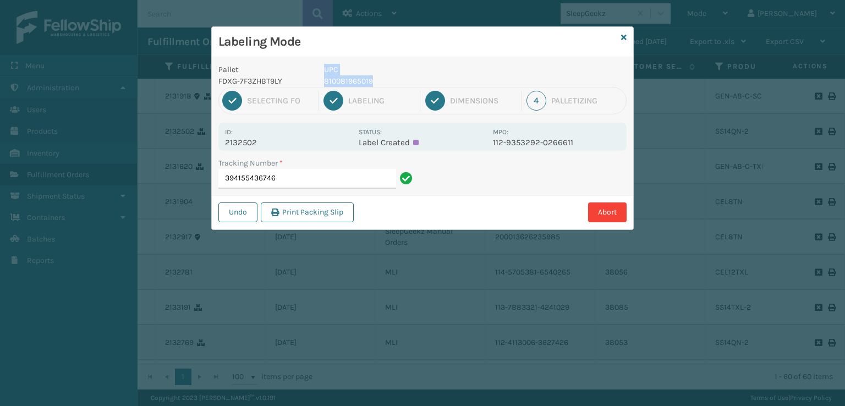
drag, startPoint x: 385, startPoint y: 79, endPoint x: 314, endPoint y: 82, distance: 71.0
click at [314, 82] on div "Pallet FDXG-7F3ZHBT9LY UPC 810081965019" at bounding box center [422, 75] width 421 height 23
click at [367, 84] on p "810081965019" at bounding box center [405, 81] width 162 height 12
click at [375, 82] on p "810081965019" at bounding box center [405, 81] width 162 height 12
drag, startPoint x: 376, startPoint y: 81, endPoint x: 341, endPoint y: 81, distance: 34.1
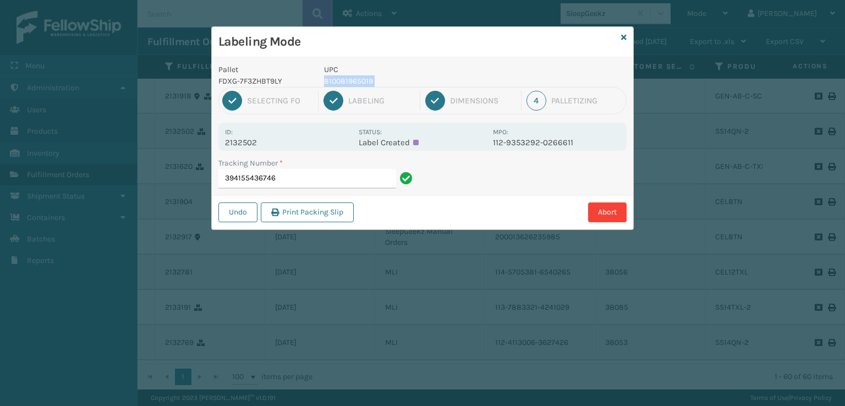
click at [341, 81] on p "810081965019" at bounding box center [405, 81] width 162 height 12
click at [306, 175] on input "394155436746" at bounding box center [307, 179] width 178 height 20
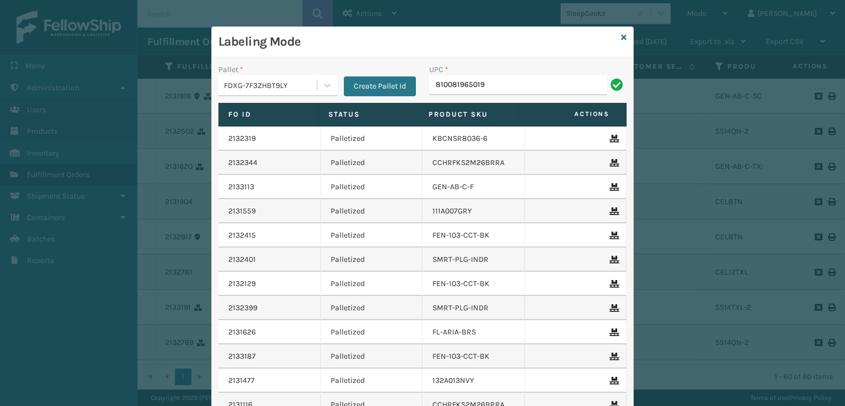
type input "810081965019"
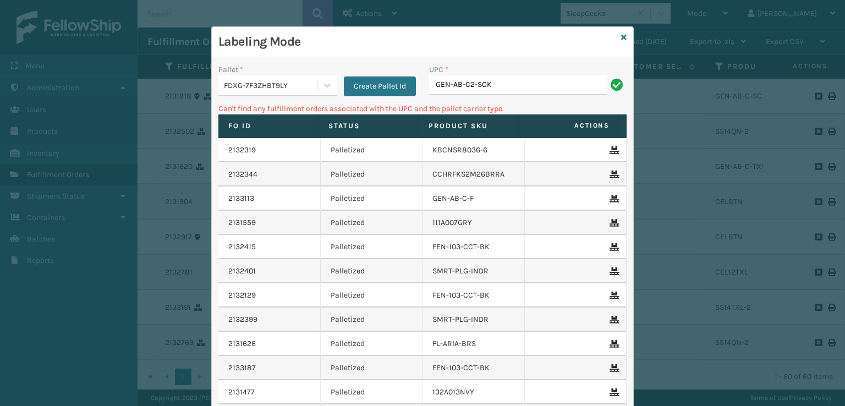
click at [467, 86] on input "GEN-AB-C2-SCK" at bounding box center [518, 85] width 178 height 20
type input "GEN-AB-C-SCK"
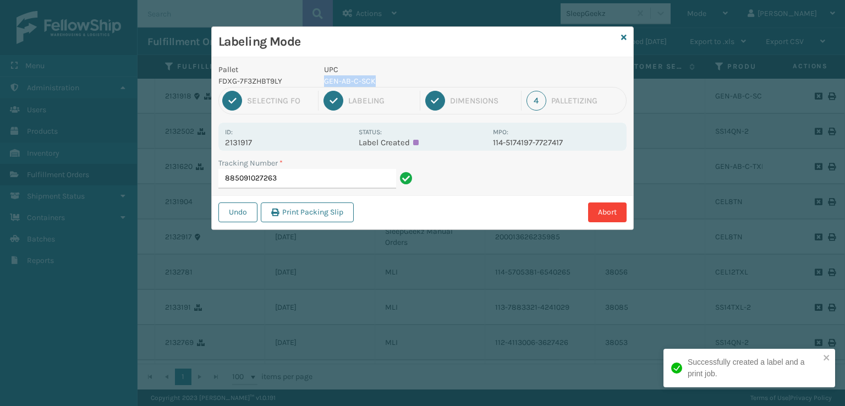
drag, startPoint x: 400, startPoint y: 75, endPoint x: 323, endPoint y: 81, distance: 76.6
click at [324, 81] on p "GEN-AB-C-SCK" at bounding box center [405, 81] width 162 height 12
copy p "GEN-AB-C-SCK"
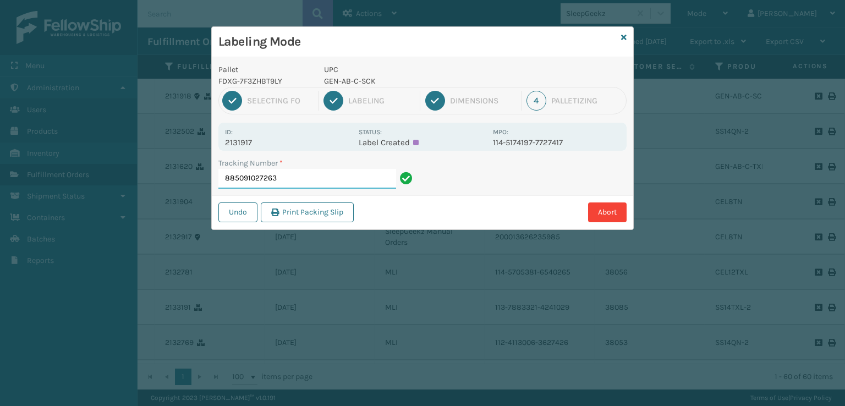
click at [304, 175] on input "885091027263" at bounding box center [307, 179] width 178 height 20
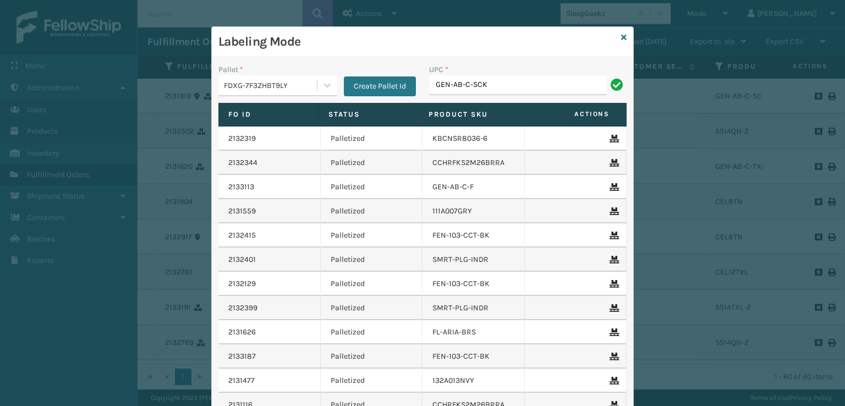
type input "GEN-AB-C-SCK"
type input "0803130"
type input "7450"
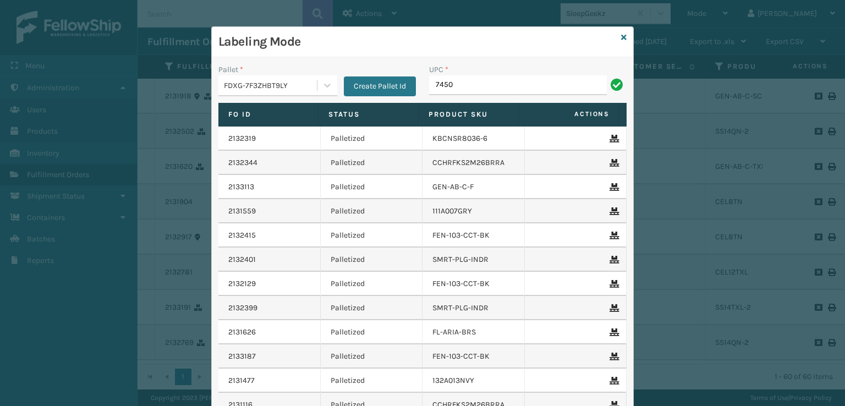
type input "7450"
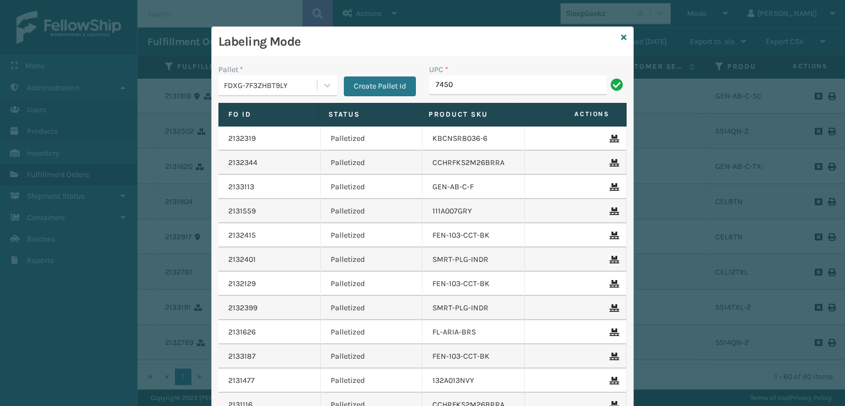
type input "7450"
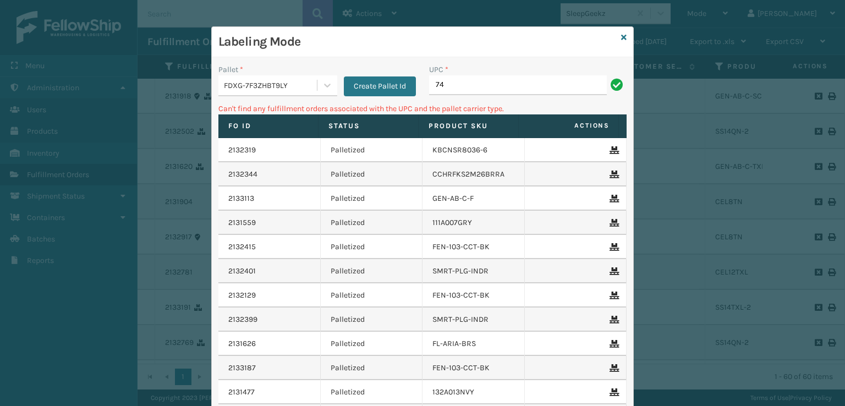
type input "7"
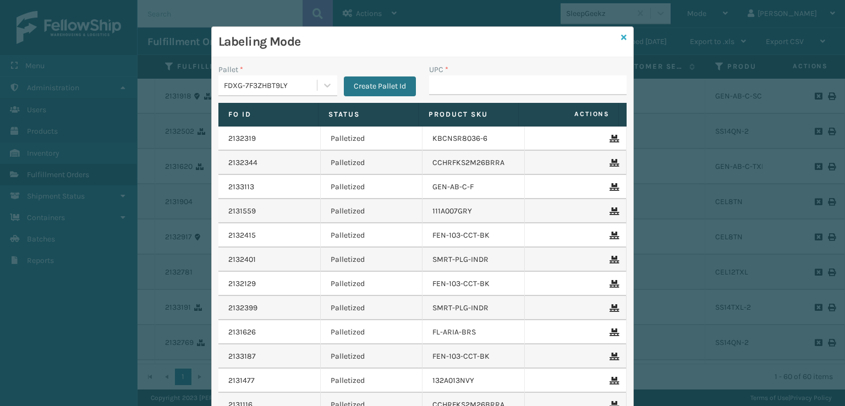
click at [621, 38] on icon at bounding box center [623, 38] width 5 height 8
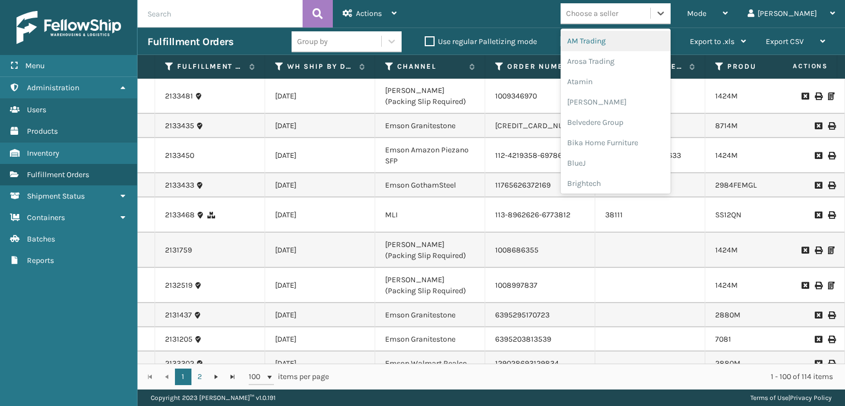
click at [618, 13] on div "Choose a seller" at bounding box center [592, 14] width 52 height 12
type input "EM"
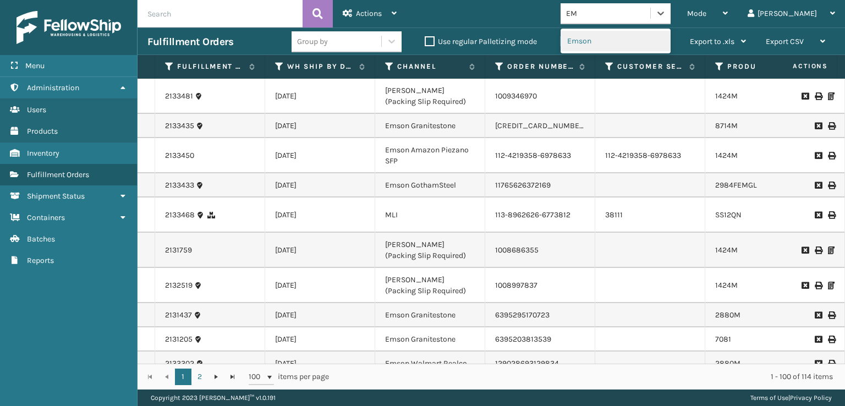
click at [633, 51] on div "Emson" at bounding box center [615, 41] width 110 height 25
click at [630, 45] on div "Emson" at bounding box center [615, 41] width 110 height 20
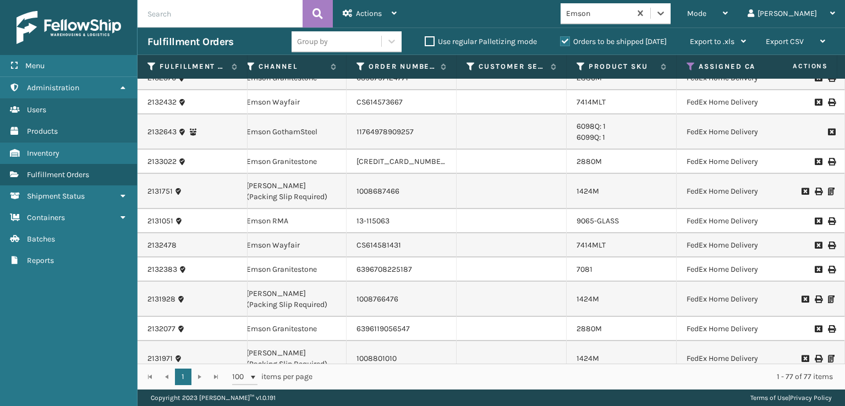
scroll to position [440, 139]
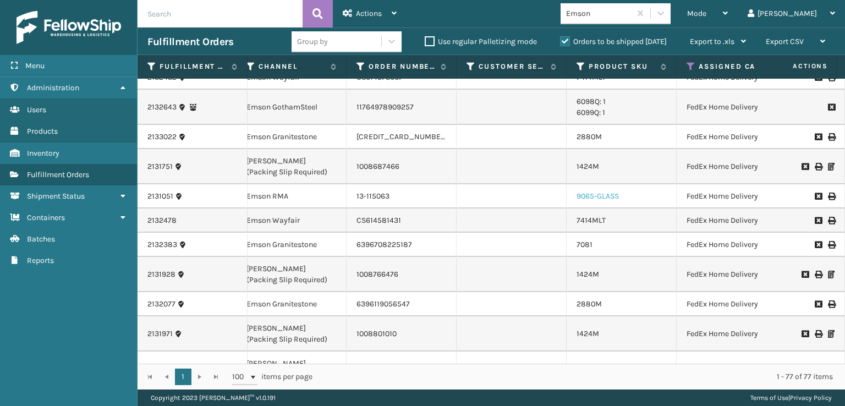
click at [605, 196] on link "9065-GLASS" at bounding box center [597, 195] width 42 height 9
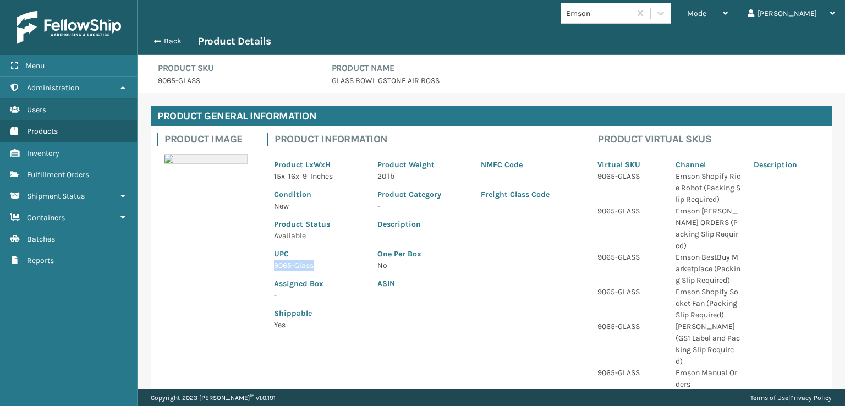
drag, startPoint x: 322, startPoint y: 263, endPoint x: 272, endPoint y: 267, distance: 49.6
click at [272, 267] on div "UPC 9065-Glass" at bounding box center [318, 256] width 103 height 30
copy p "9065-Glass"
click at [152, 40] on span "button" at bounding box center [155, 41] width 7 height 8
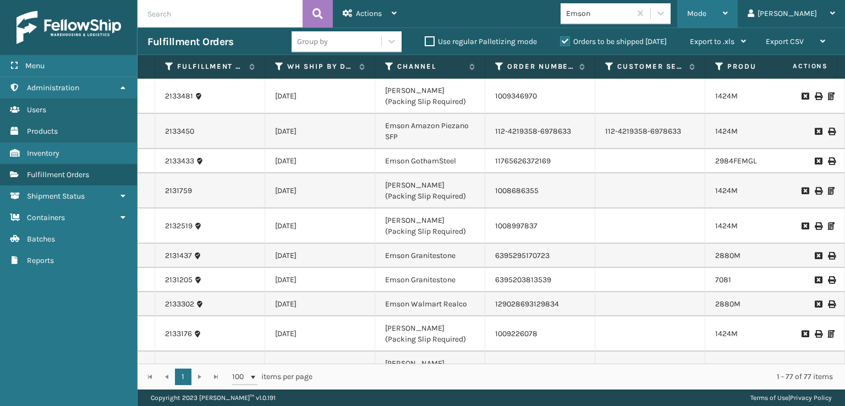
click at [729, 12] on div "Mode Regular Mode Picking Mode Labeling Mode Exit Scan Mode" at bounding box center [707, 13] width 60 height 27
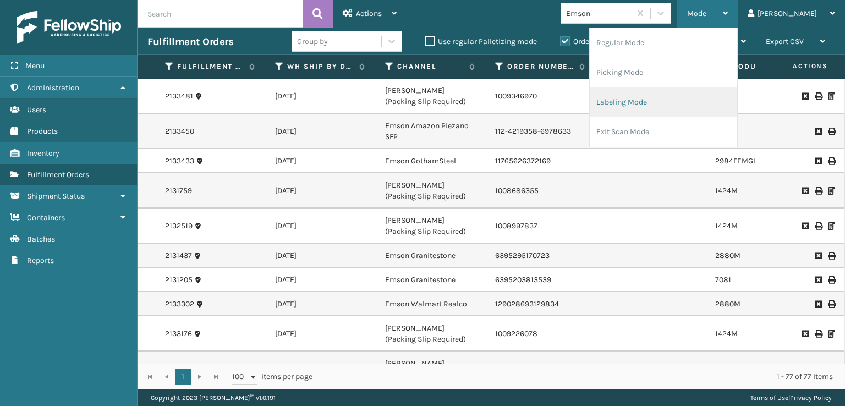
click at [636, 97] on li "Labeling Mode" at bounding box center [662, 102] width 147 height 30
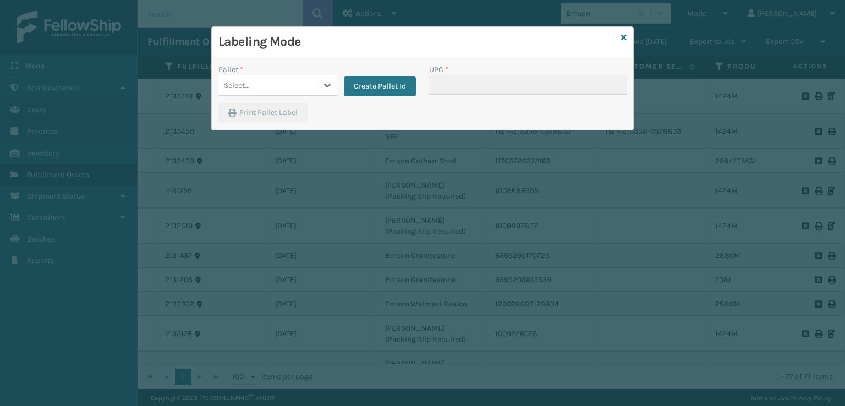
click at [260, 93] on div "Select..." at bounding box center [267, 85] width 98 height 18
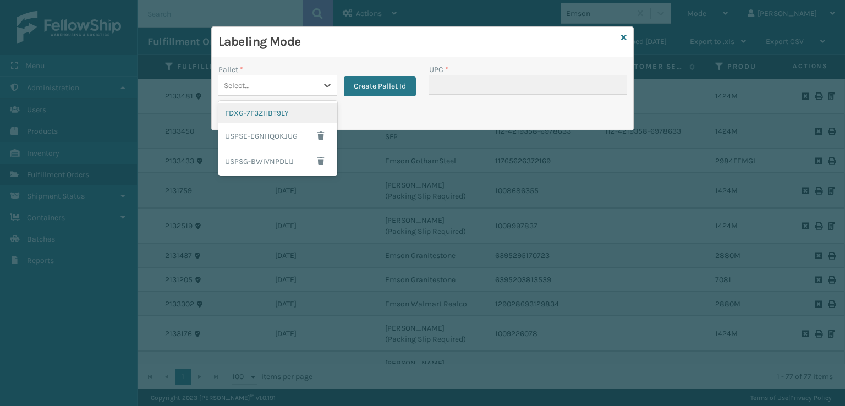
drag, startPoint x: 289, startPoint y: 118, endPoint x: 306, endPoint y: 115, distance: 17.3
click at [306, 115] on div "FDXG-7F3ZHBT9LY" at bounding box center [277, 113] width 119 height 20
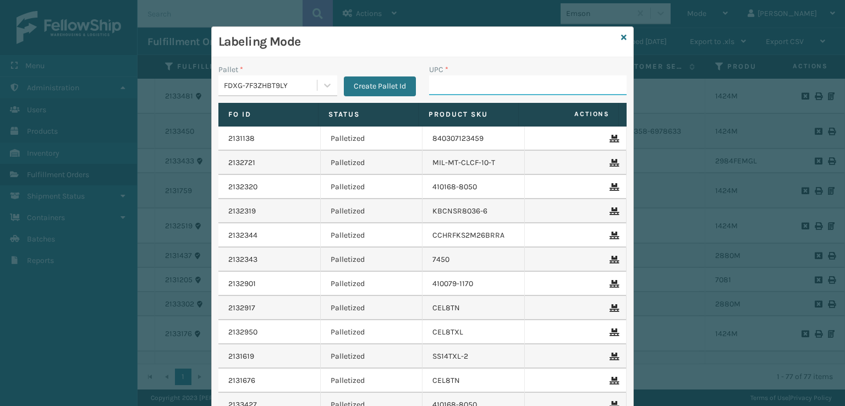
click at [510, 78] on input "UPC *" at bounding box center [527, 85] width 197 height 20
paste input "9065-Glass"
type input "9065-Glass"
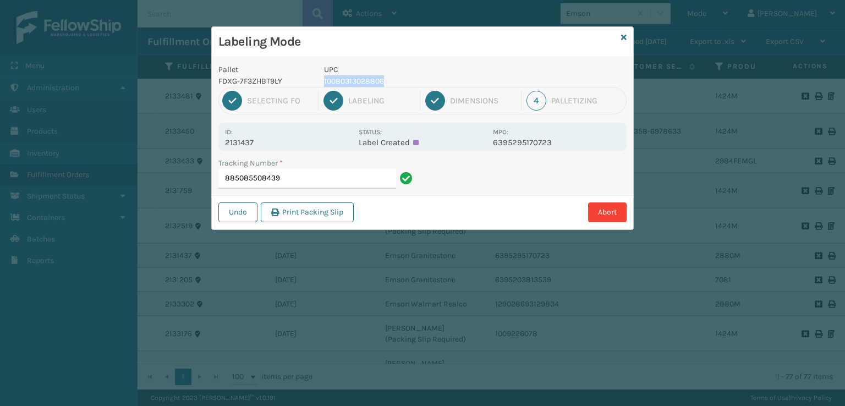
drag, startPoint x: 393, startPoint y: 75, endPoint x: 324, endPoint y: 82, distance: 68.6
click at [324, 82] on p "10080313028806" at bounding box center [405, 81] width 162 height 12
copy p "10080313028806"
click at [323, 184] on input "885085508439" at bounding box center [307, 179] width 178 height 20
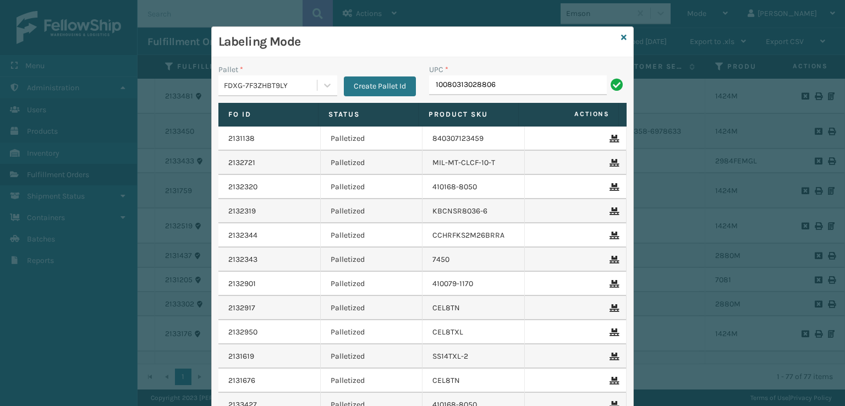
type input "10080313028806"
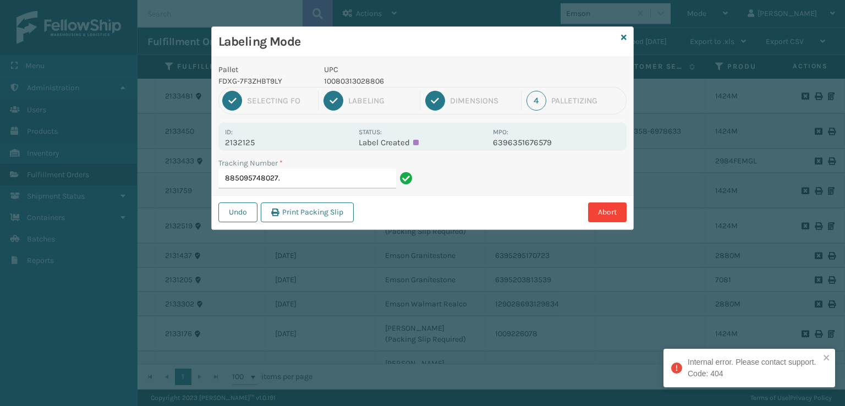
type input "885095748027"
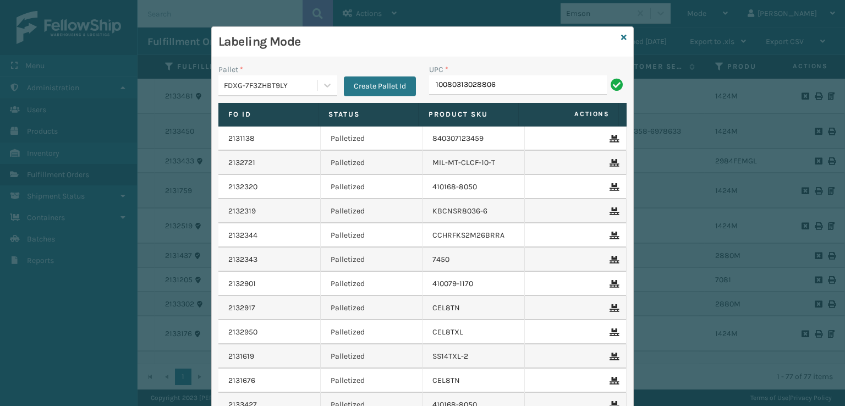
type input "10080313028806"
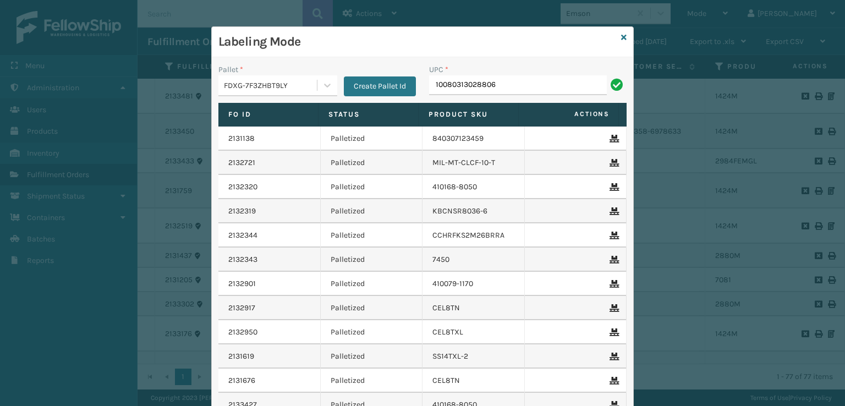
type input "10080313028806"
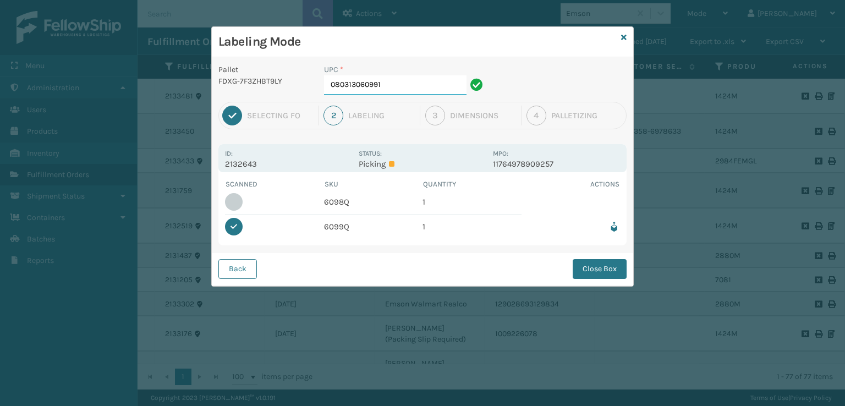
drag, startPoint x: 405, startPoint y: 89, endPoint x: 151, endPoint y: 81, distance: 254.2
click at [152, 84] on div "Labeling Mode Pallet FDXG-7F3ZHBT9LY UPC * 080313060991 1 Selecting FO 2 Labeli…" at bounding box center [422, 203] width 845 height 406
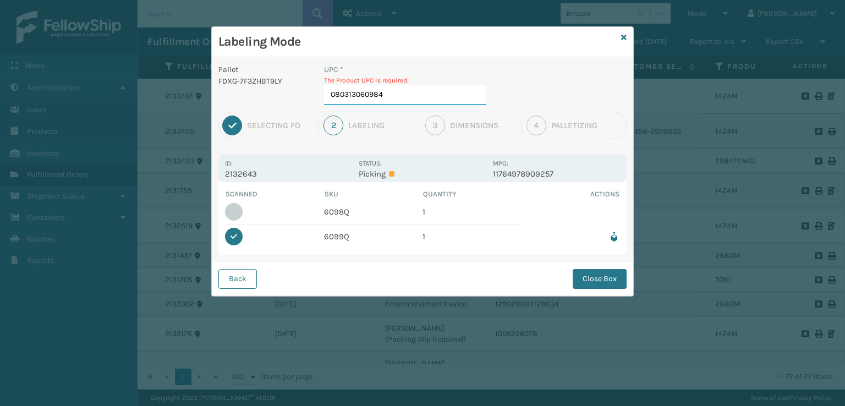
type input "080313060984"
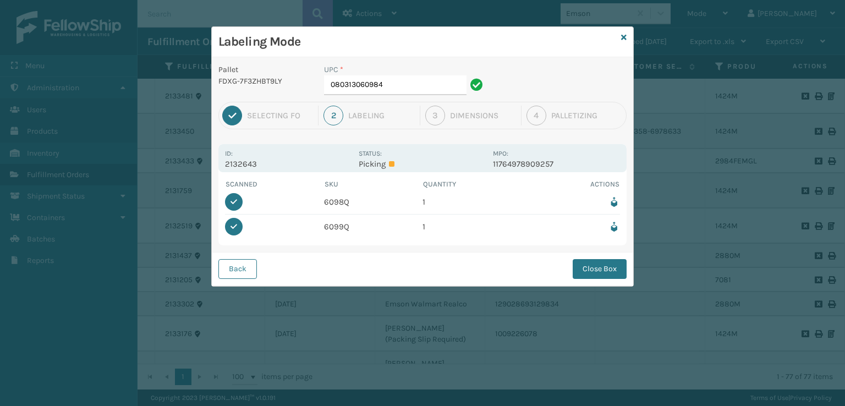
drag, startPoint x: 576, startPoint y: 269, endPoint x: 566, endPoint y: 271, distance: 10.5
click at [573, 271] on button "Close Box" at bounding box center [599, 269] width 54 height 20
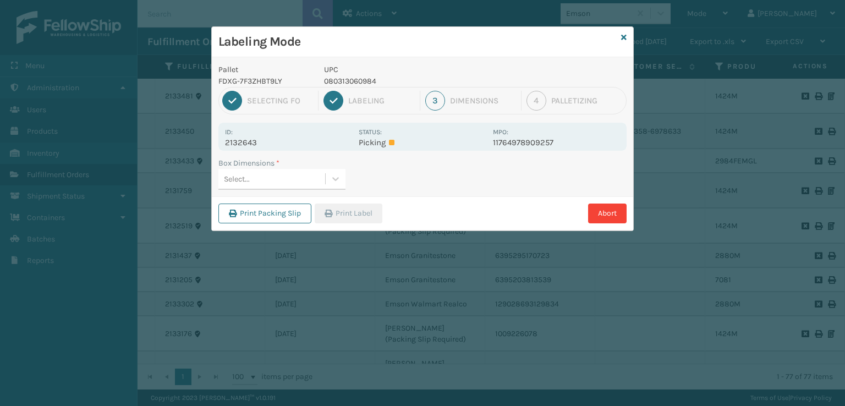
click at [287, 179] on div "Select..." at bounding box center [271, 179] width 107 height 18
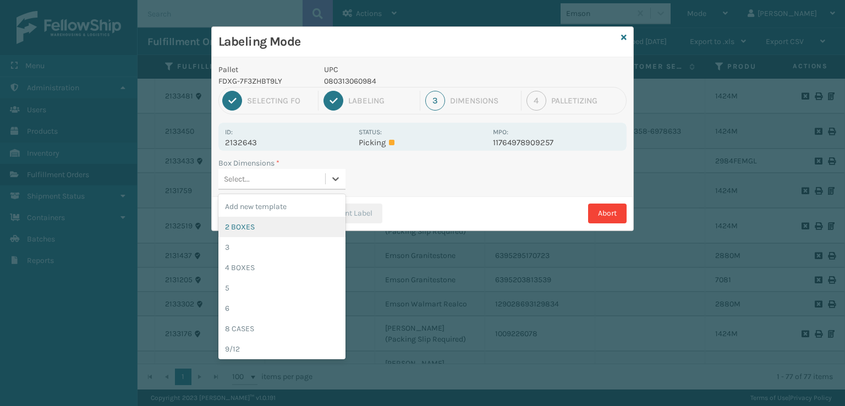
click at [264, 229] on div "2 BOXES" at bounding box center [281, 227] width 127 height 20
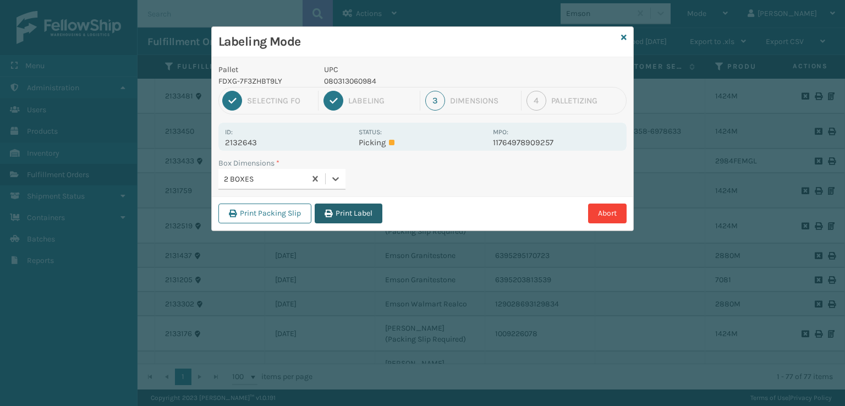
click at [359, 216] on button "Print Label" at bounding box center [349, 213] width 68 height 20
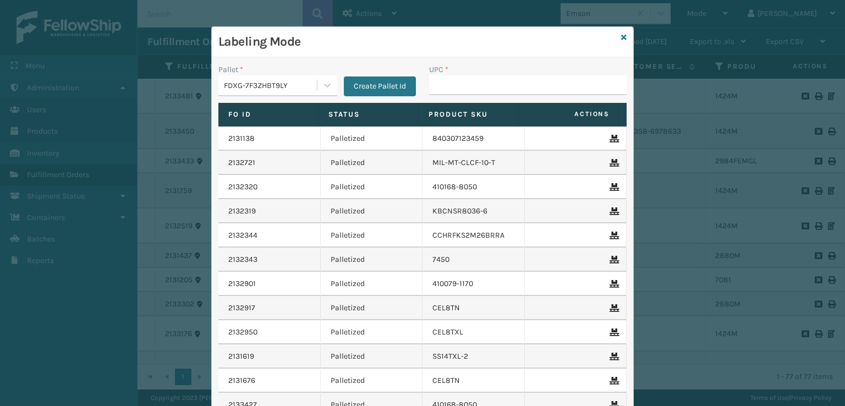
click at [622, 40] on div "Labeling Mode" at bounding box center [422, 42] width 421 height 30
click at [621, 40] on icon at bounding box center [623, 38] width 5 height 8
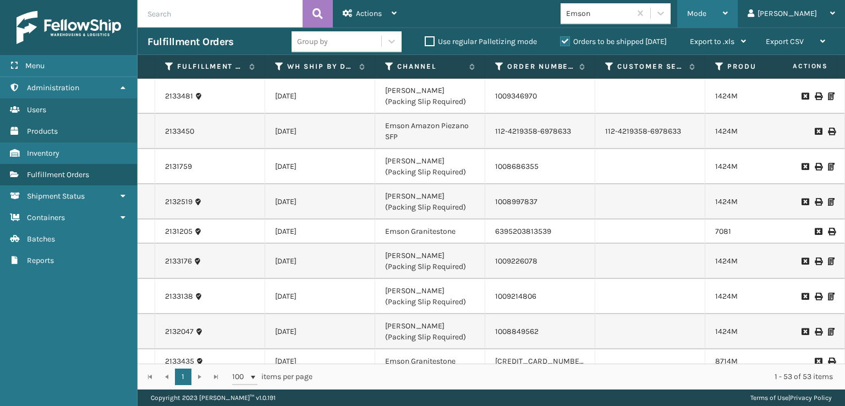
click at [728, 20] on div "Mode" at bounding box center [707, 13] width 41 height 27
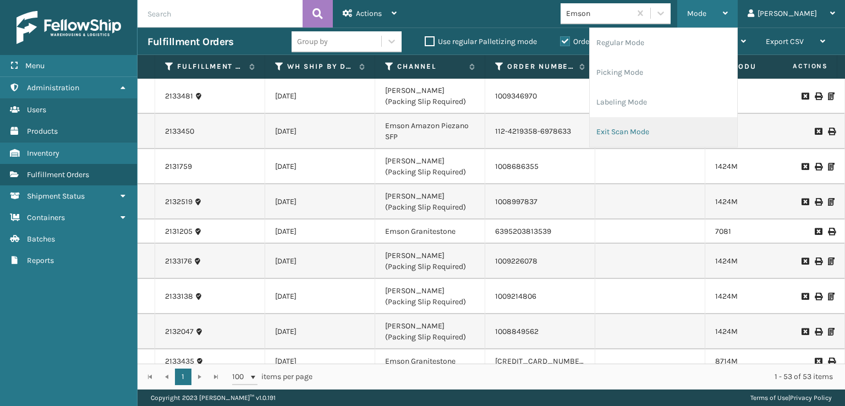
click at [669, 125] on li "Exit Scan Mode" at bounding box center [662, 132] width 147 height 30
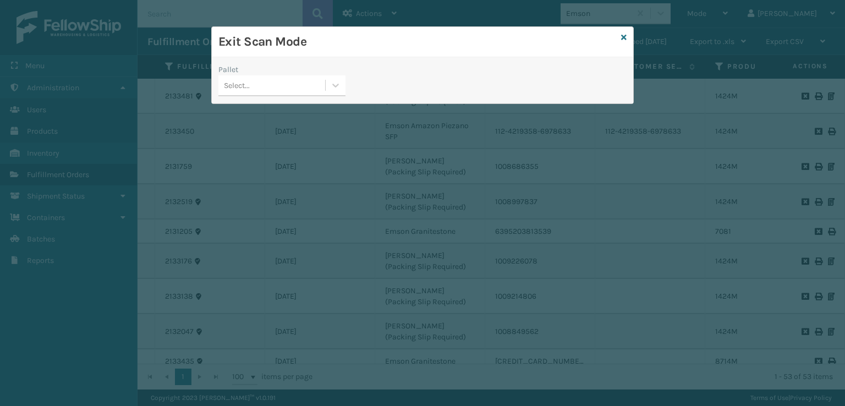
click at [230, 87] on div "Select..." at bounding box center [237, 86] width 26 height 12
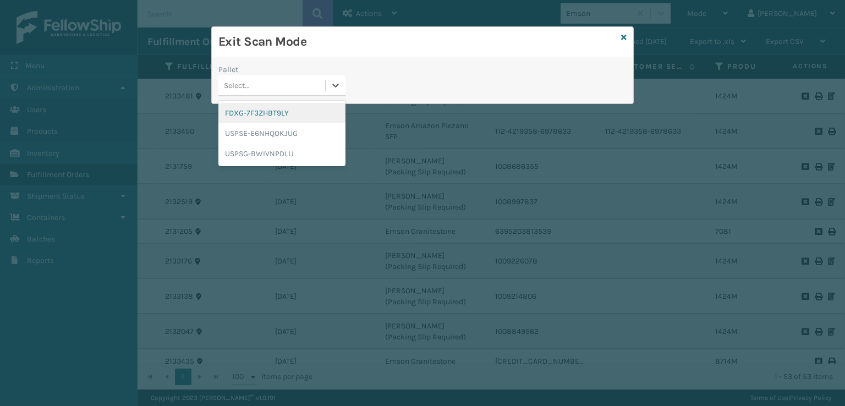
click at [239, 108] on div "FDXG-7F3ZHBT9LY" at bounding box center [281, 113] width 127 height 20
